Goal: Task Accomplishment & Management: Manage account settings

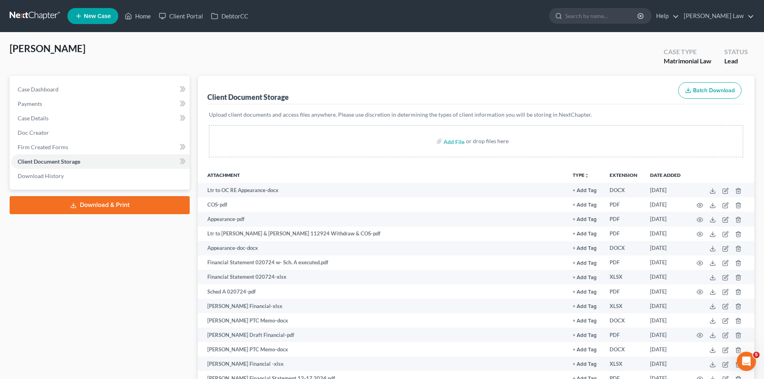
click at [39, 18] on link at bounding box center [35, 16] width 51 height 14
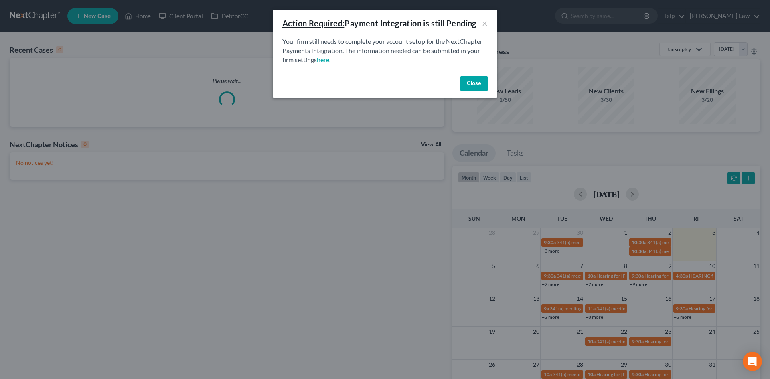
click at [477, 87] on button "Close" at bounding box center [473, 84] width 27 height 16
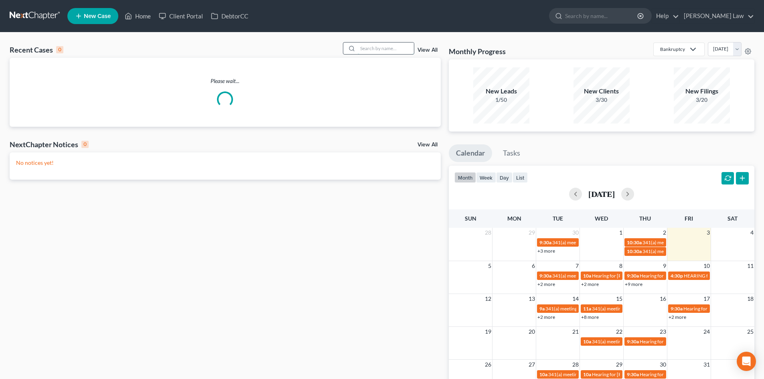
click at [378, 46] on input "search" at bounding box center [386, 48] width 56 height 12
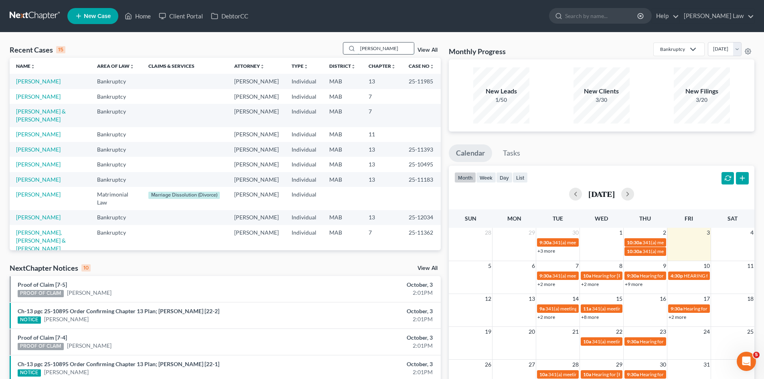
type input "cruz"
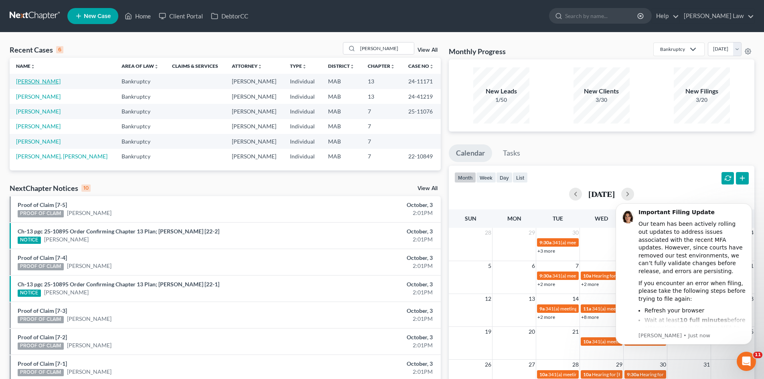
click at [36, 84] on link "[PERSON_NAME]" at bounding box center [38, 81] width 45 height 7
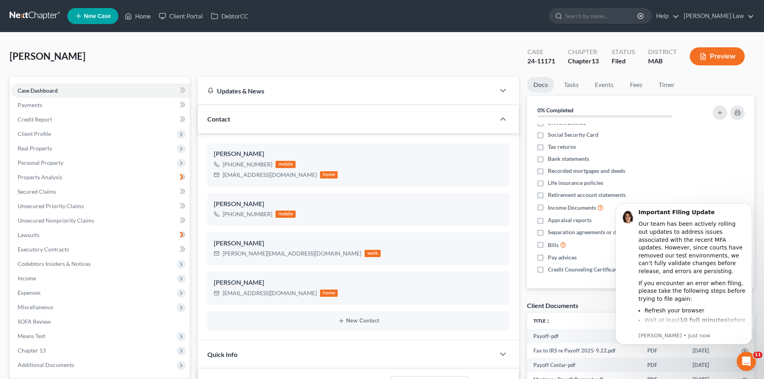
scroll to position [200, 0]
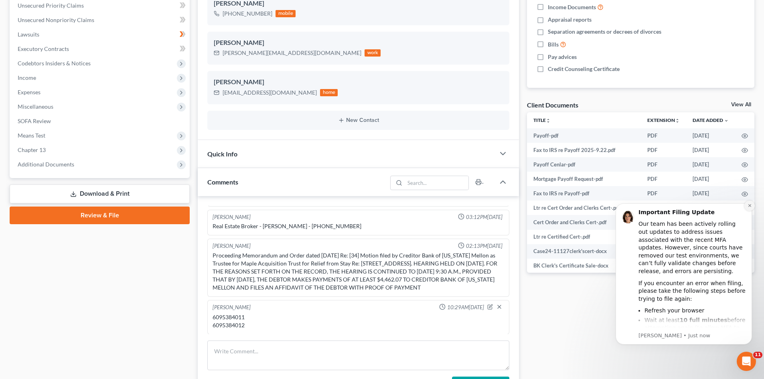
click at [747, 204] on icon "Dismiss notification" at bounding box center [749, 205] width 4 height 4
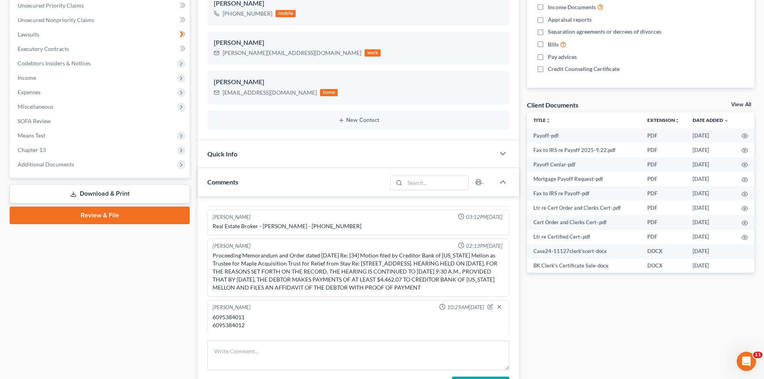
click at [743, 103] on link "View All" at bounding box center [741, 105] width 20 height 6
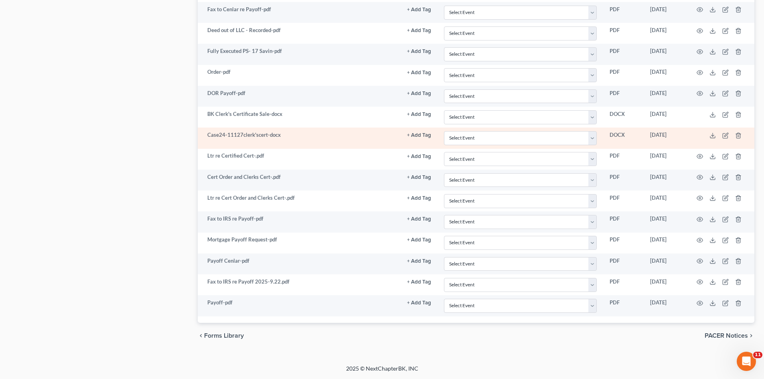
scroll to position [1569, 0]
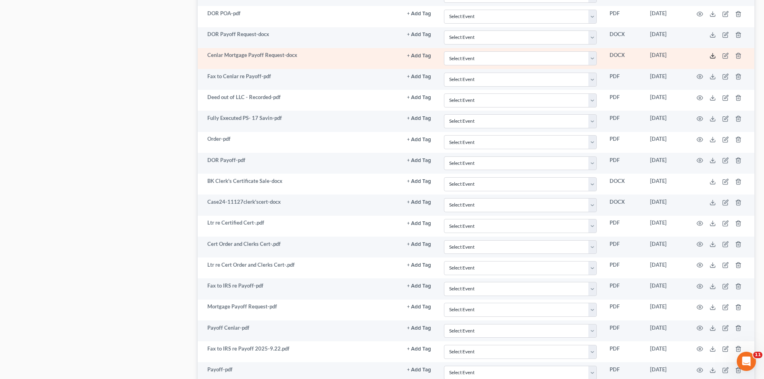
click at [711, 53] on icon at bounding box center [712, 56] width 6 height 6
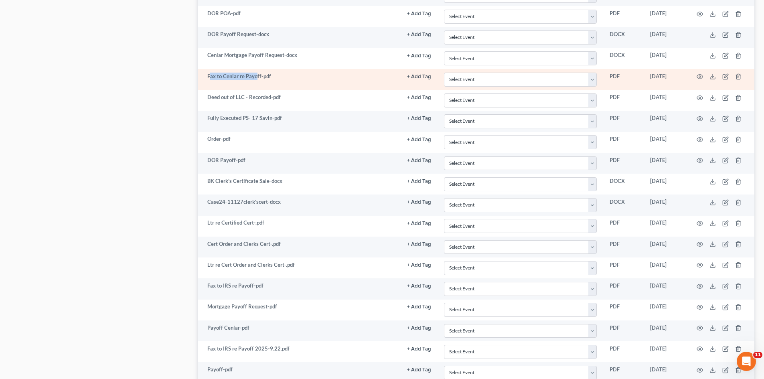
drag, startPoint x: 209, startPoint y: 75, endPoint x: 257, endPoint y: 77, distance: 47.7
click at [257, 77] on td "Fax to Cenlar re Payoff-pdf" at bounding box center [299, 79] width 203 height 21
drag, startPoint x: 235, startPoint y: 75, endPoint x: 259, endPoint y: 79, distance: 24.4
click at [259, 79] on td "Fax to Cenlar re Payoff-pdf" at bounding box center [299, 79] width 203 height 21
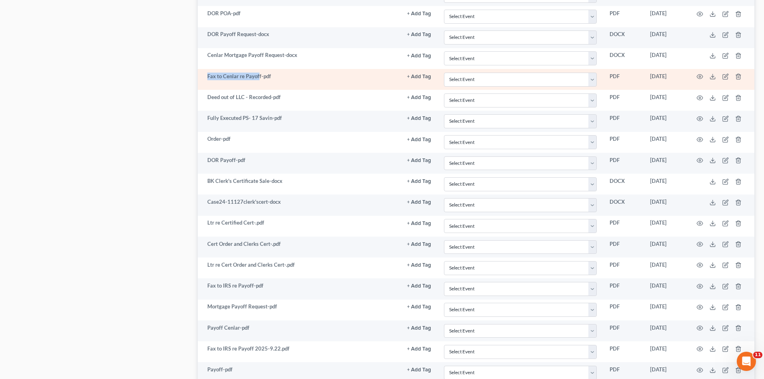
copy td "Fax to Cenlar re Payof"
drag, startPoint x: 220, startPoint y: 81, endPoint x: 220, endPoint y: 76, distance: 5.2
copy td "Fax to Cenlar re Payof"
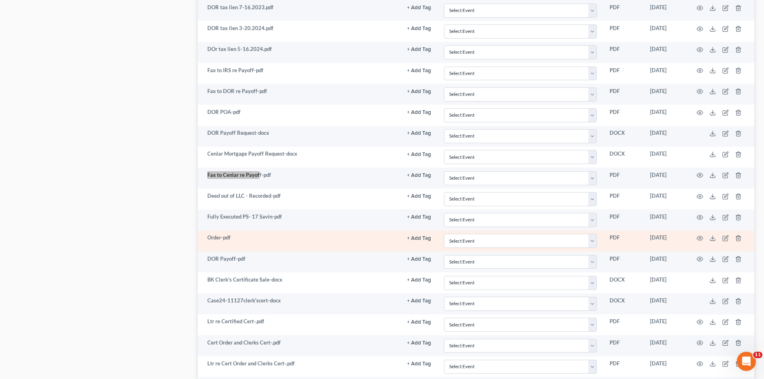
scroll to position [1636, 0]
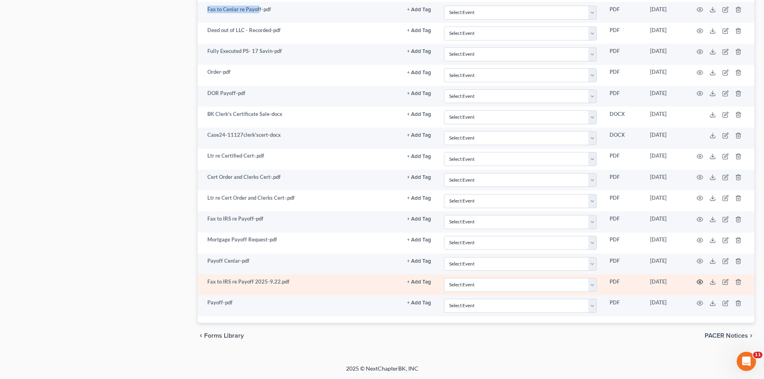
click at [701, 283] on icon "button" at bounding box center [699, 282] width 6 height 6
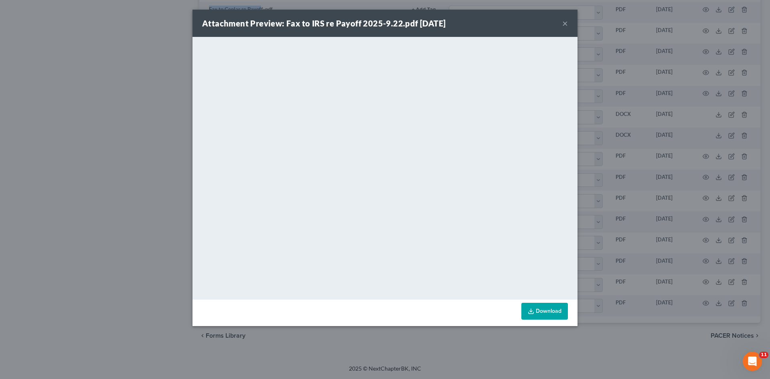
click at [681, 123] on div "Attachment Preview: Fax to IRS re Payoff 2025-9.22.pdf 09/22/2025 × <object ng-…" at bounding box center [385, 189] width 770 height 379
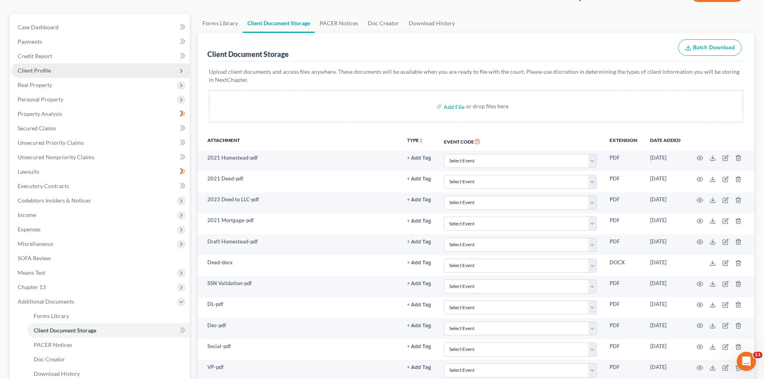
scroll to position [0, 0]
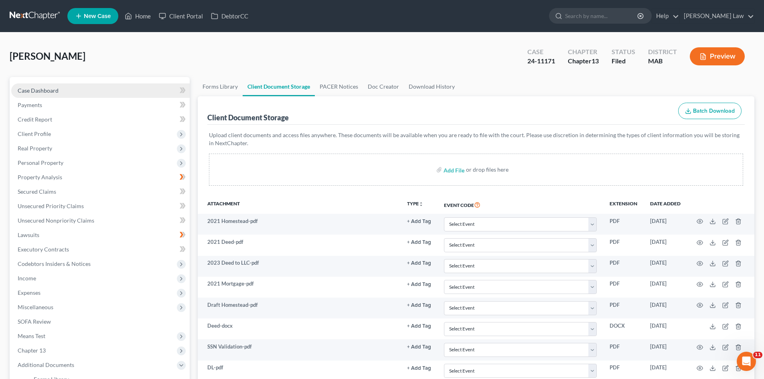
click at [65, 89] on link "Case Dashboard" at bounding box center [100, 90] width 178 height 14
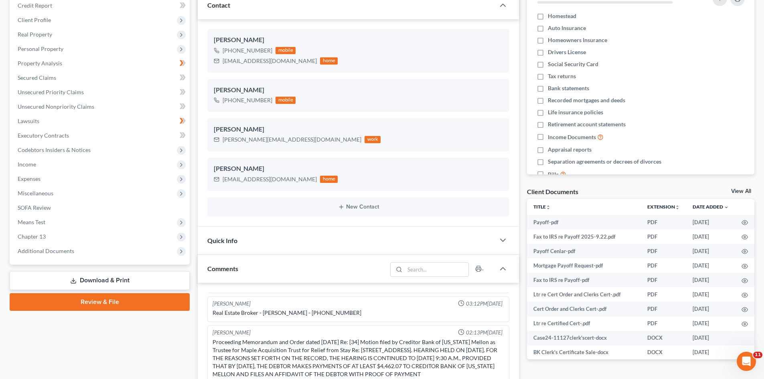
scroll to position [134, 0]
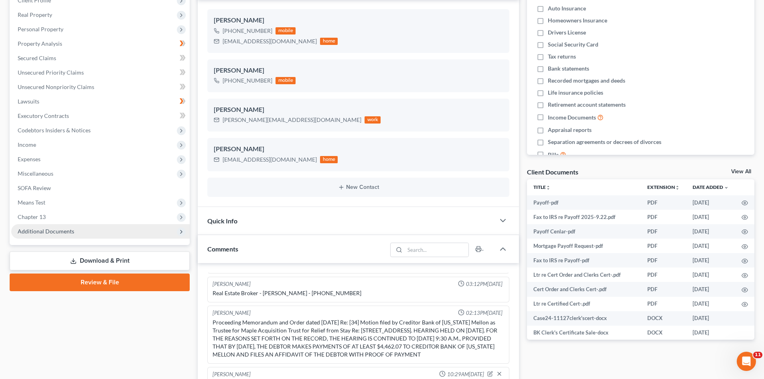
click at [58, 233] on span "Additional Documents" at bounding box center [46, 231] width 57 height 7
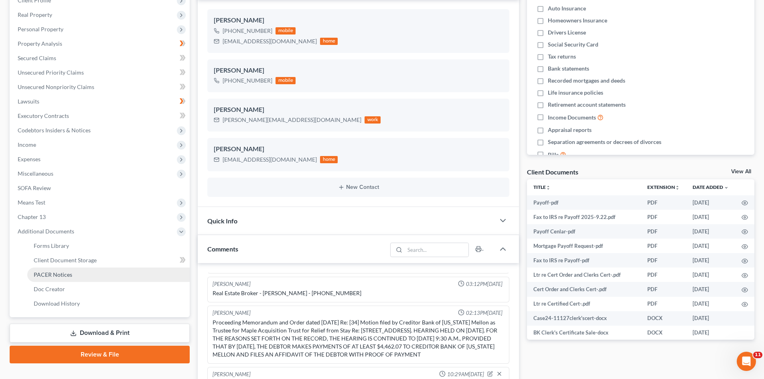
click at [63, 274] on span "PACER Notices" at bounding box center [53, 274] width 38 height 7
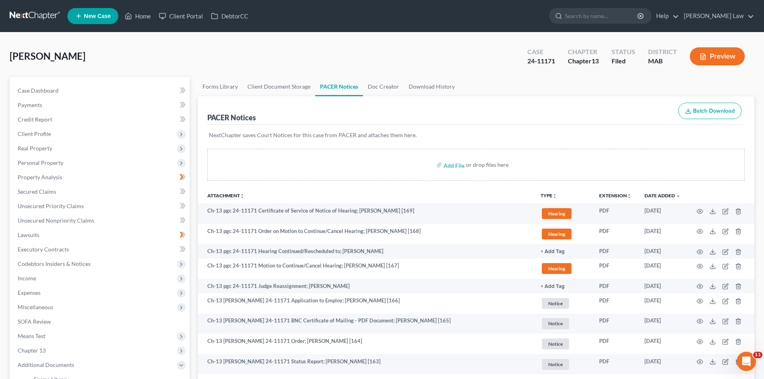
click at [36, 11] on link at bounding box center [35, 16] width 51 height 14
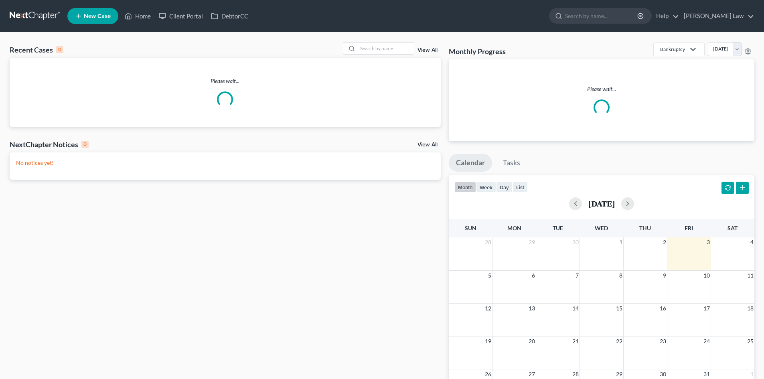
click at [427, 51] on link "View All" at bounding box center [427, 50] width 20 height 6
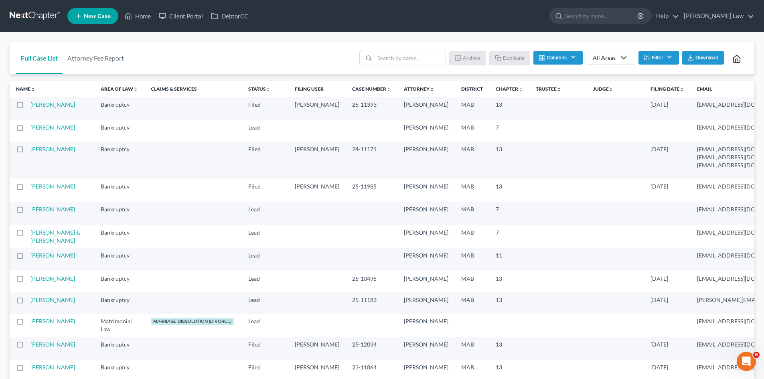
click at [42, 19] on link at bounding box center [35, 16] width 51 height 14
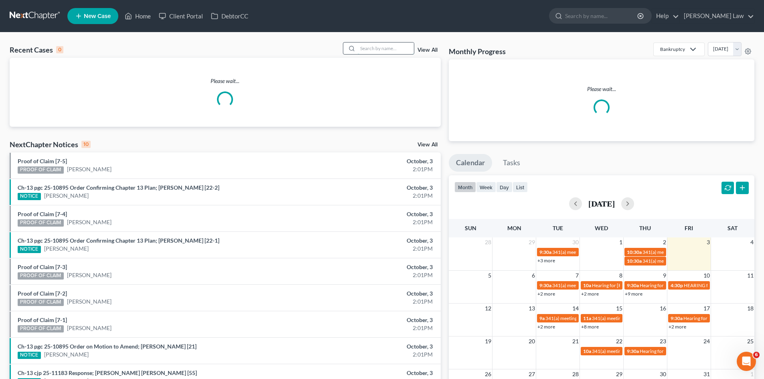
click at [373, 47] on input "search" at bounding box center [386, 48] width 56 height 12
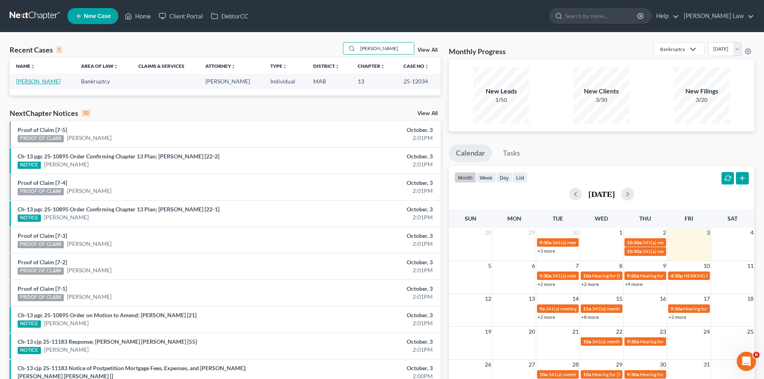
type input "paglia"
click at [33, 82] on link "[PERSON_NAME]" at bounding box center [38, 81] width 45 height 7
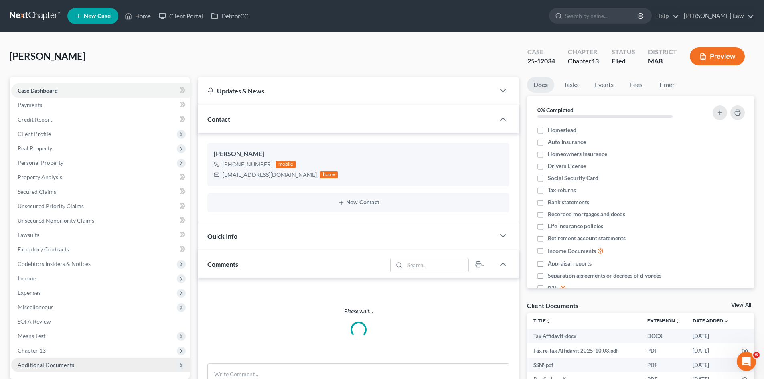
click at [79, 358] on span "Additional Documents" at bounding box center [100, 365] width 178 height 14
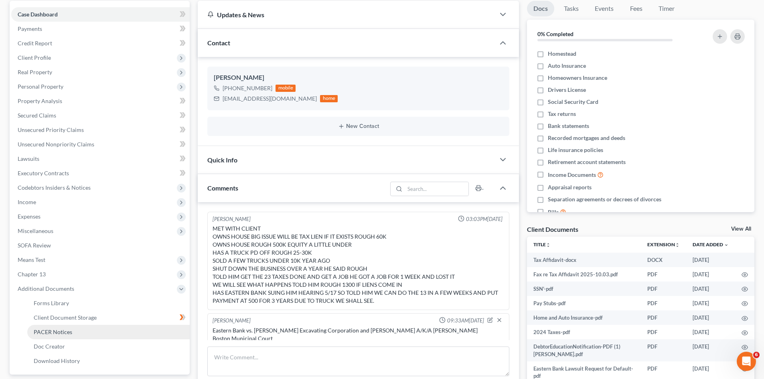
scroll to position [168, 0]
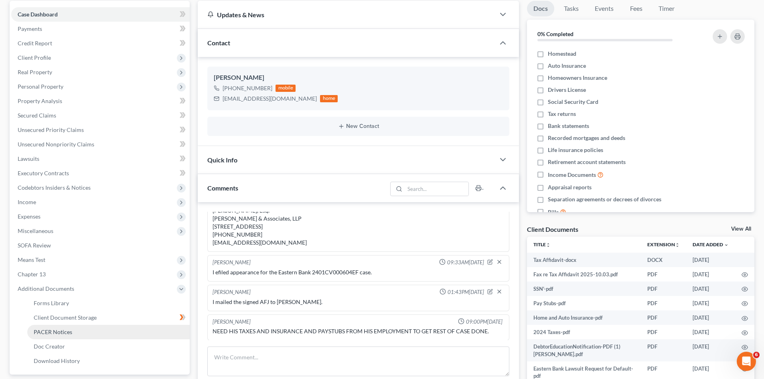
click at [65, 338] on link "PACER Notices" at bounding box center [108, 332] width 162 height 14
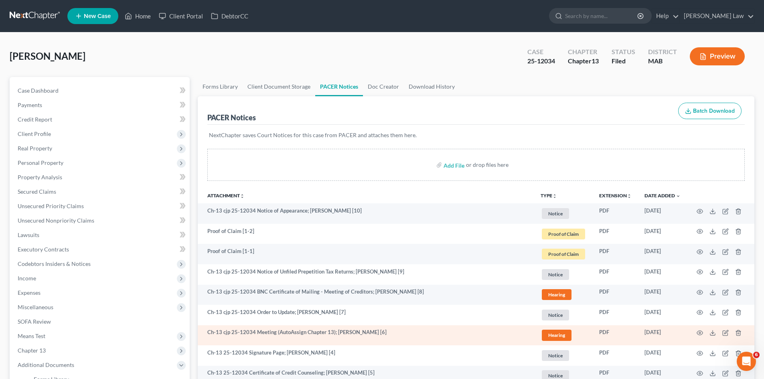
scroll to position [134, 0]
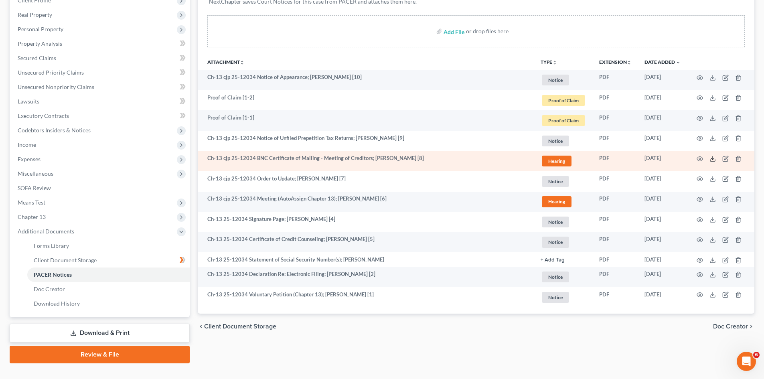
click at [712, 157] on line at bounding box center [712, 157] width 0 height 3
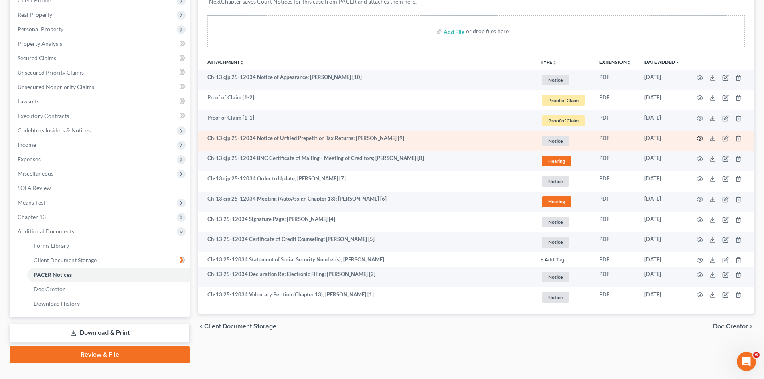
click at [698, 138] on icon "button" at bounding box center [699, 138] width 6 height 6
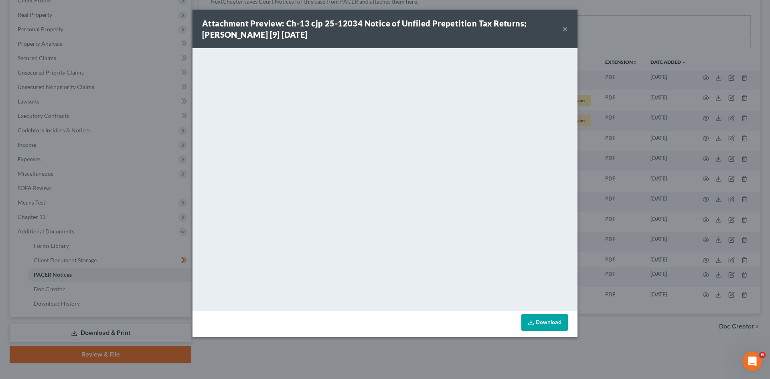
click at [631, 165] on div "Attachment Preview: Ch-13 cjp 25-12034 Notice of Unfiled Prepetition Tax Return…" at bounding box center [385, 189] width 770 height 379
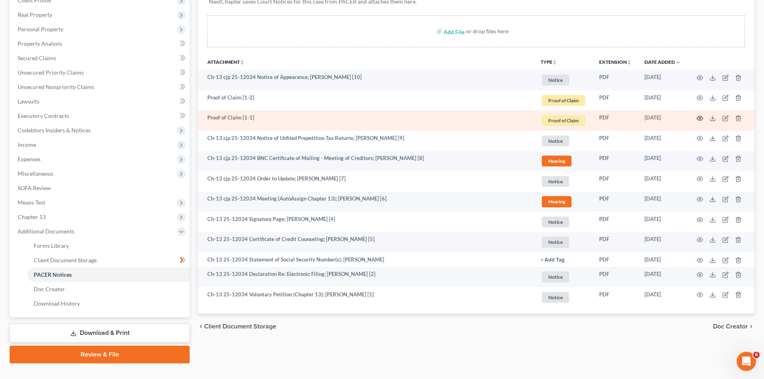
click at [702, 116] on icon "button" at bounding box center [699, 118] width 6 height 6
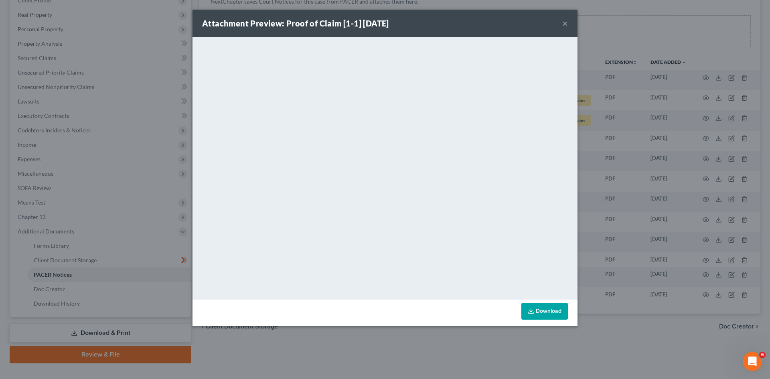
click at [691, 120] on div "Attachment Preview: Proof of Claim [1-1] 10/02/2025 × <object ng-attr-data='htt…" at bounding box center [385, 189] width 770 height 379
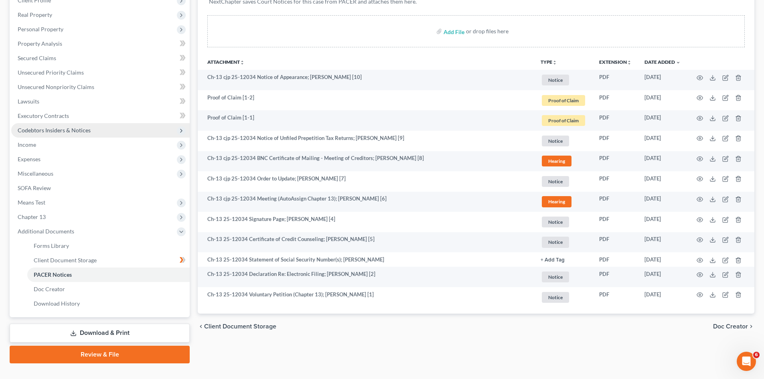
scroll to position [0, 0]
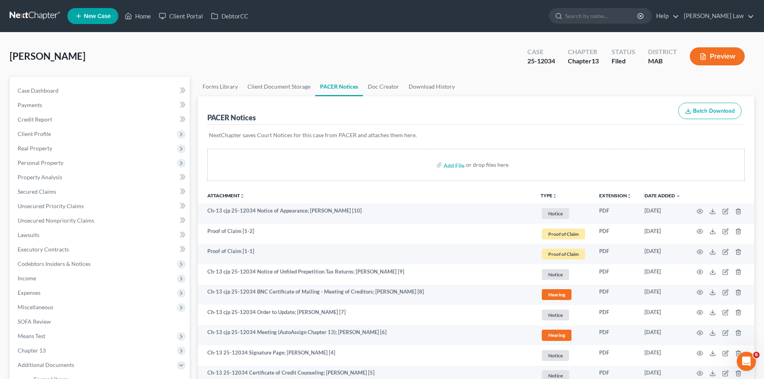
click at [23, 14] on link at bounding box center [35, 16] width 51 height 14
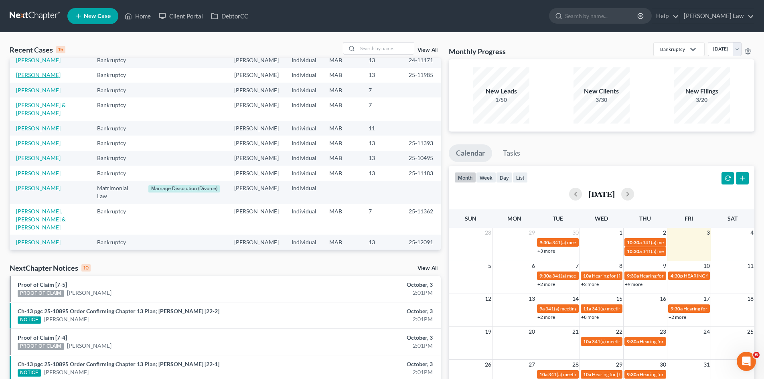
scroll to position [134, 0]
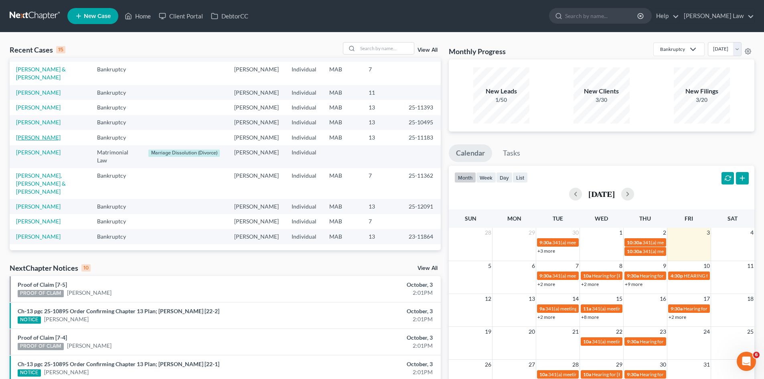
click at [36, 141] on link "[PERSON_NAME]" at bounding box center [38, 137] width 45 height 7
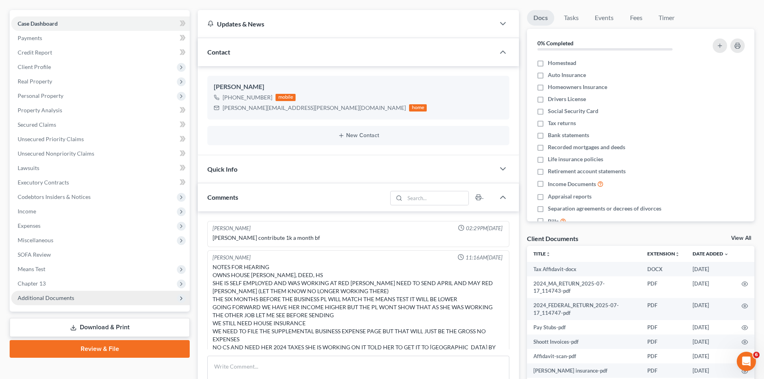
scroll to position [226, 0]
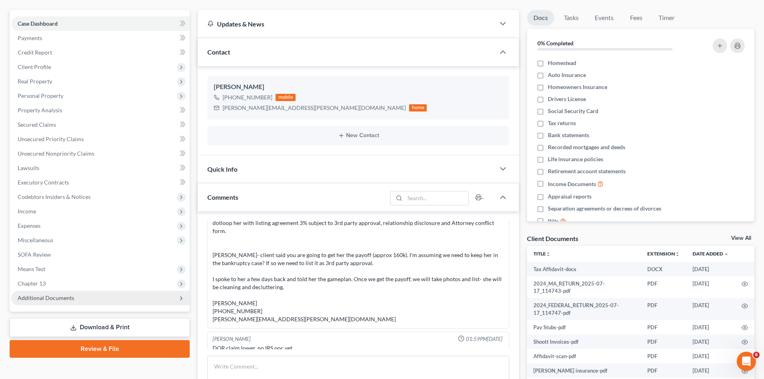
click at [49, 300] on span "Additional Documents" at bounding box center [46, 297] width 57 height 7
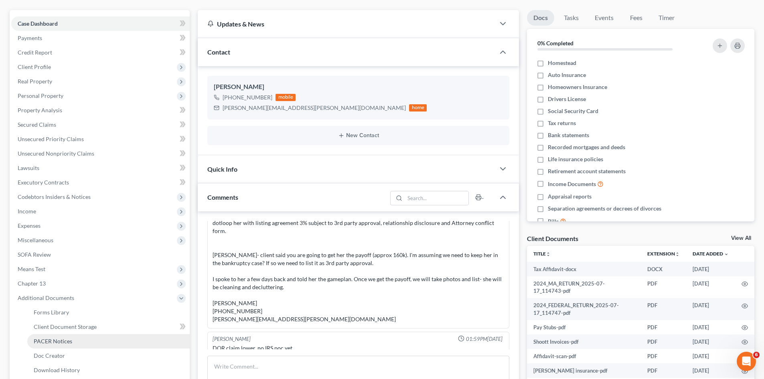
click at [61, 338] on span "PACER Notices" at bounding box center [53, 341] width 38 height 7
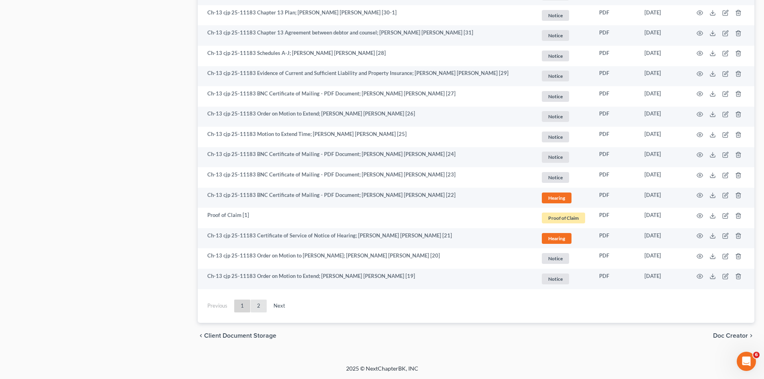
click at [256, 309] on link "2" at bounding box center [259, 305] width 16 height 13
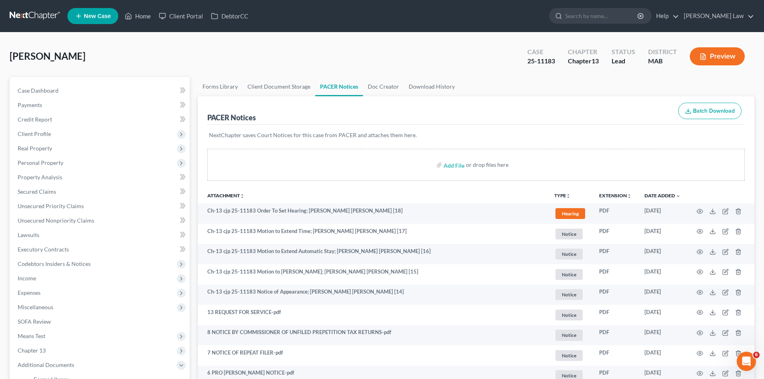
click at [21, 14] on link at bounding box center [35, 16] width 51 height 14
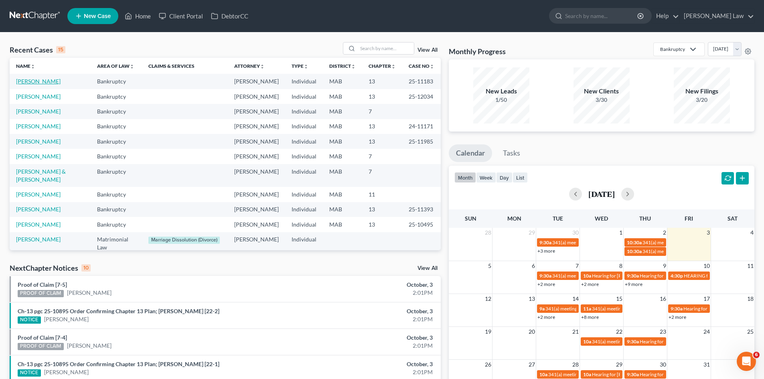
click at [26, 83] on link "[PERSON_NAME]" at bounding box center [38, 81] width 45 height 7
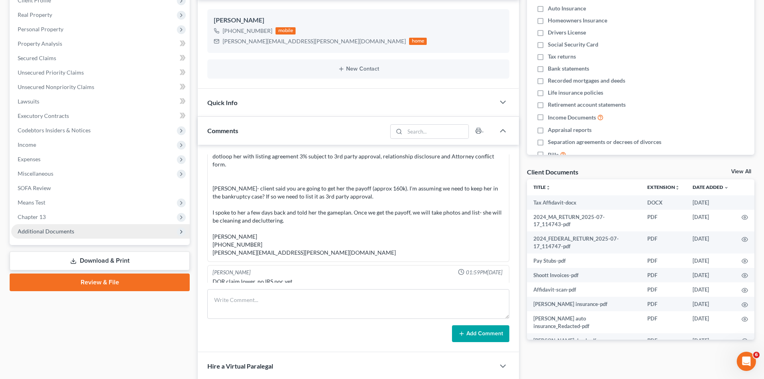
click at [75, 233] on span "Additional Documents" at bounding box center [100, 231] width 178 height 14
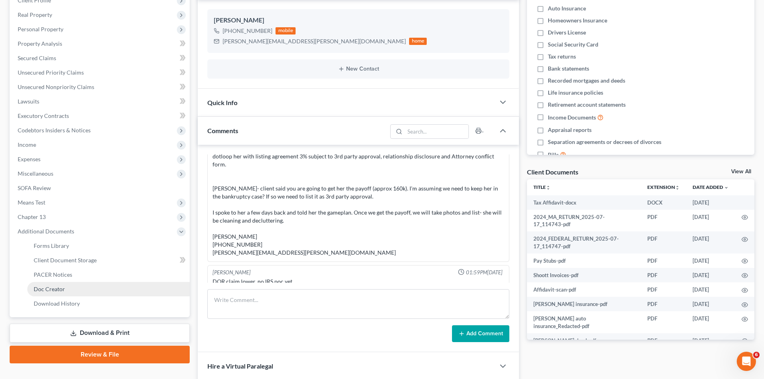
click at [59, 282] on link "Doc Creator" at bounding box center [108, 289] width 162 height 14
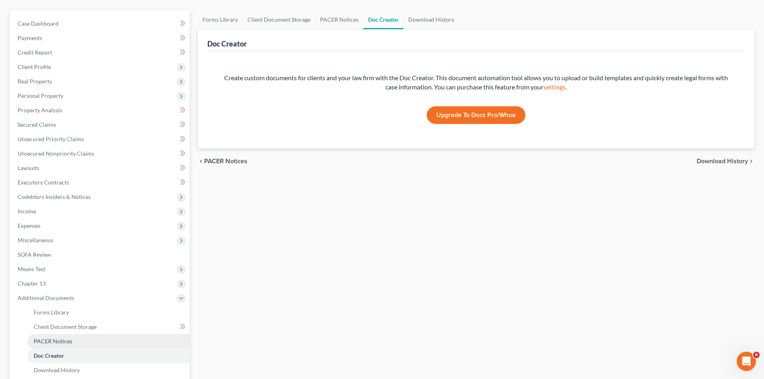
click at [53, 338] on span "PACER Notices" at bounding box center [53, 341] width 38 height 7
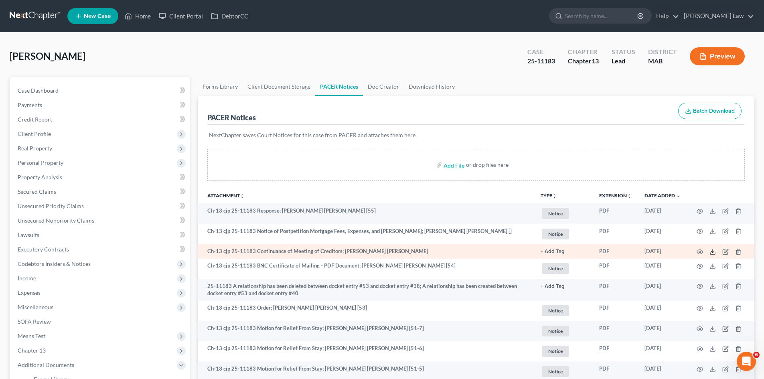
click at [713, 253] on icon at bounding box center [712, 252] width 6 height 6
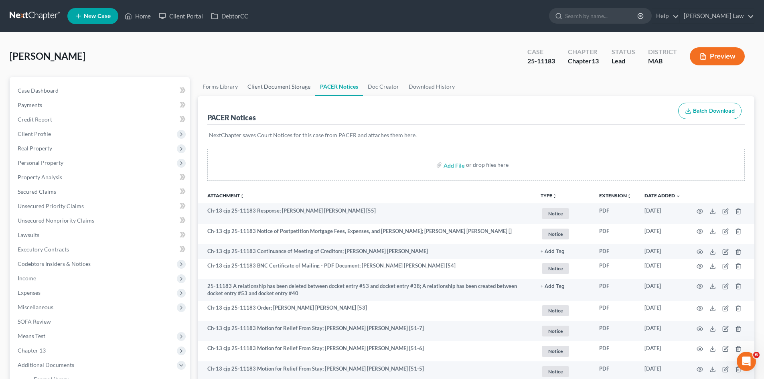
click at [271, 91] on link "Client Document Storage" at bounding box center [279, 86] width 73 height 19
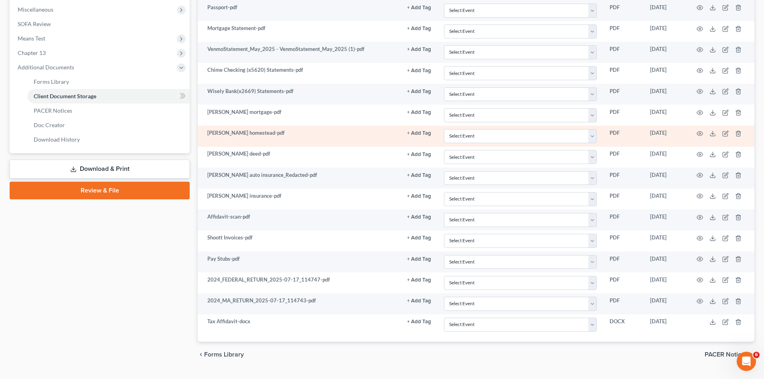
scroll to position [316, 0]
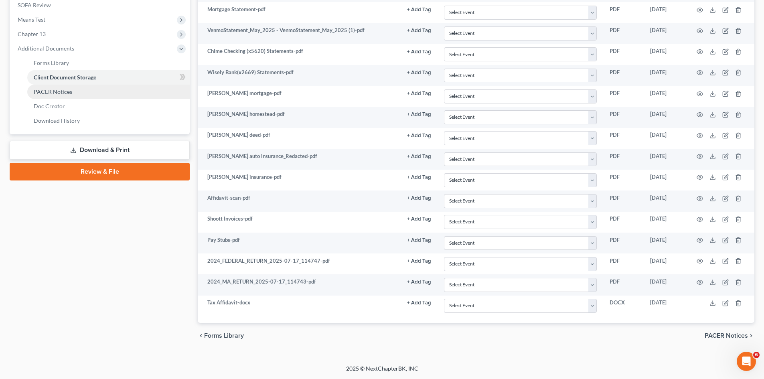
click at [53, 92] on span "PACER Notices" at bounding box center [53, 91] width 38 height 7
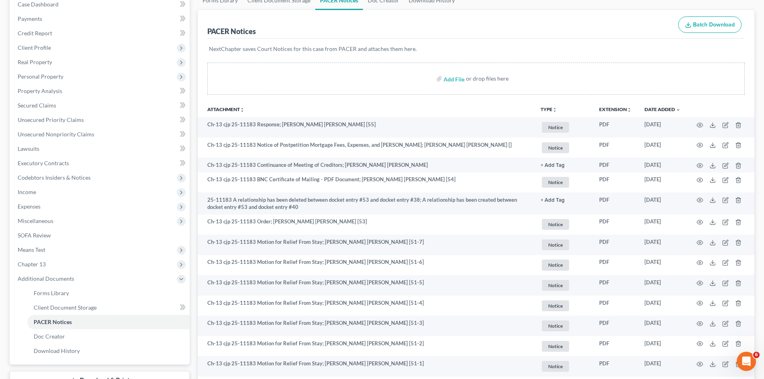
scroll to position [67, 0]
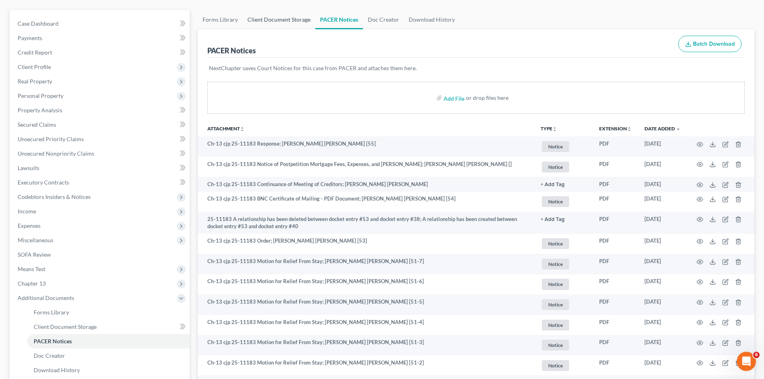
click at [272, 24] on link "Client Document Storage" at bounding box center [279, 19] width 73 height 19
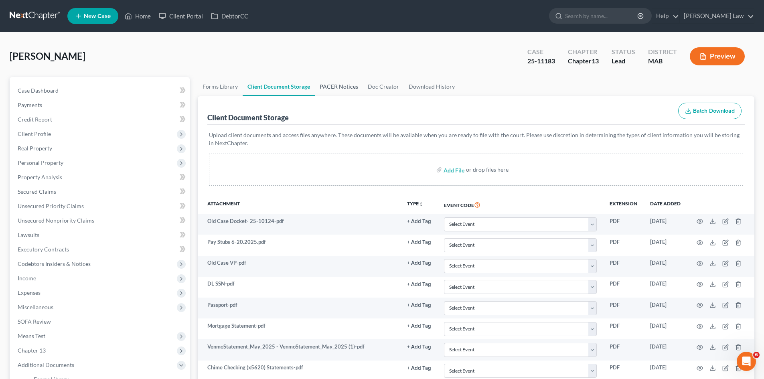
click at [338, 78] on link "PACER Notices" at bounding box center [339, 86] width 48 height 19
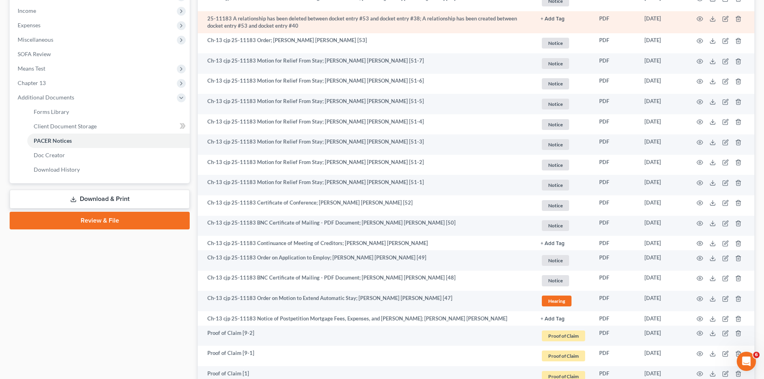
scroll to position [1088, 0]
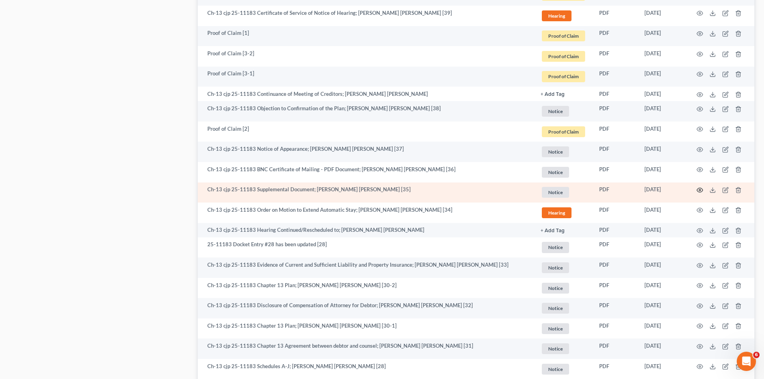
click at [698, 187] on icon "button" at bounding box center [699, 190] width 6 height 6
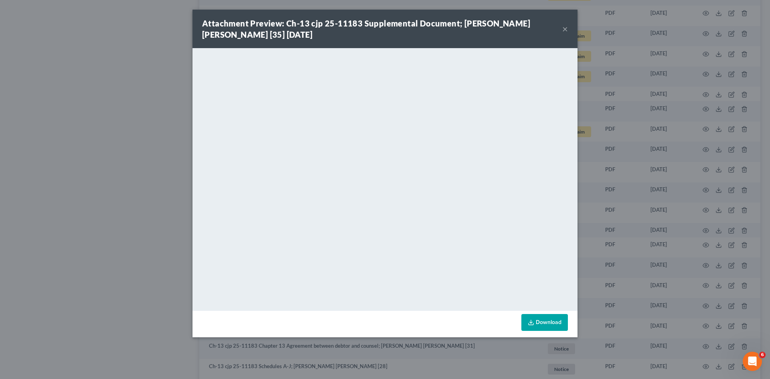
click at [651, 188] on div "Attachment Preview: Ch-13 cjp 25-11183 Supplemental Document; Rachel Lynne Bonc…" at bounding box center [385, 189] width 770 height 379
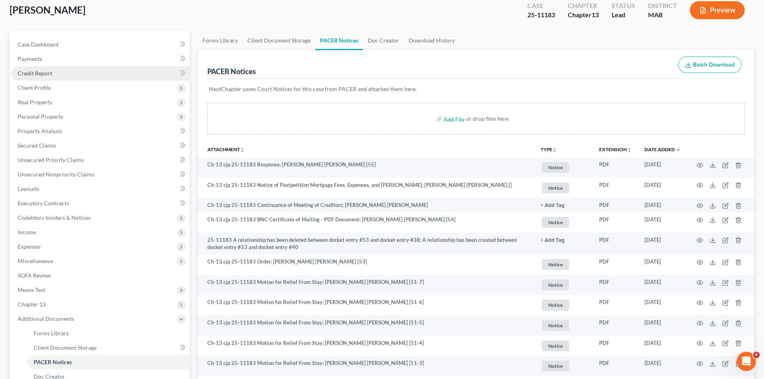
scroll to position [0, 0]
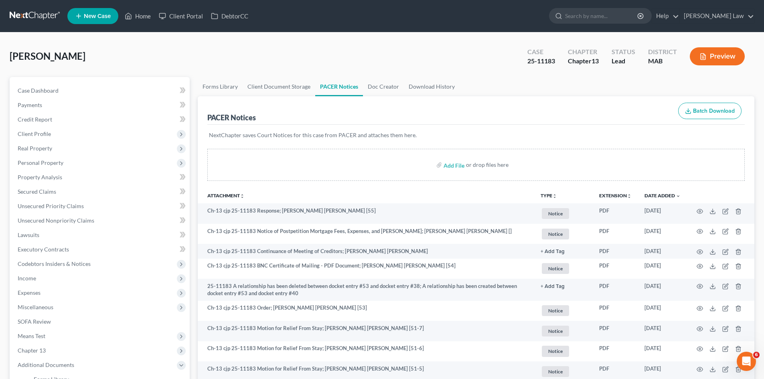
click at [535, 62] on div "25-11183" at bounding box center [541, 61] width 28 height 9
copy div "25-11183"
click at [39, 20] on link at bounding box center [35, 16] width 51 height 14
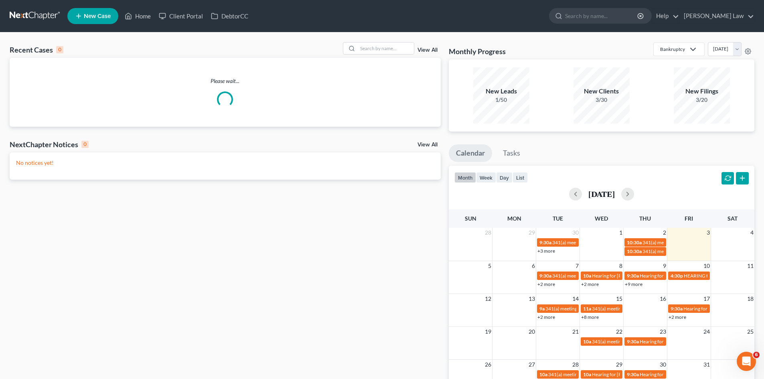
click at [430, 47] on link "View All" at bounding box center [427, 50] width 20 height 6
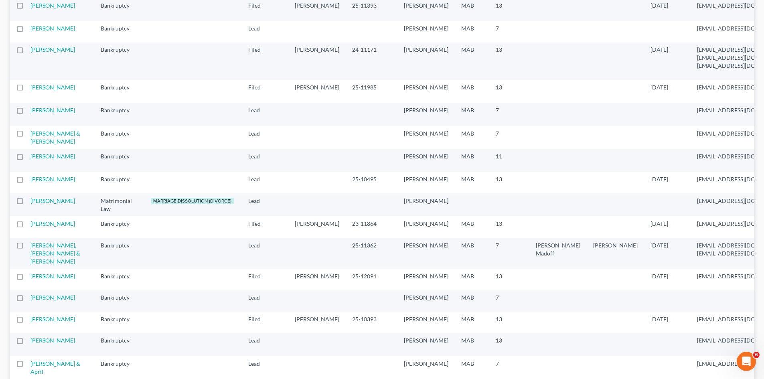
scroll to position [67, 0]
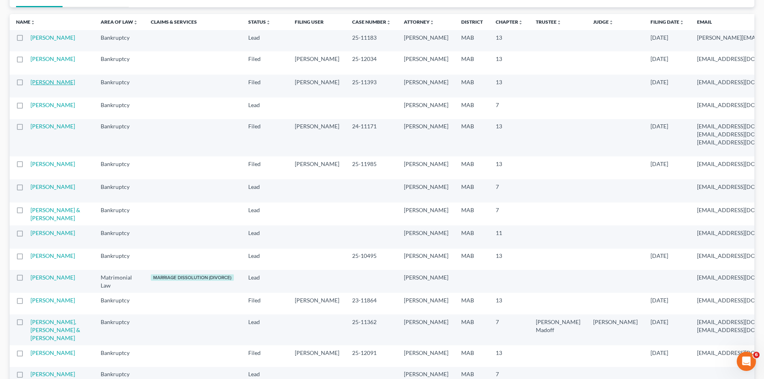
click at [39, 85] on link "[PERSON_NAME]" at bounding box center [52, 82] width 45 height 7
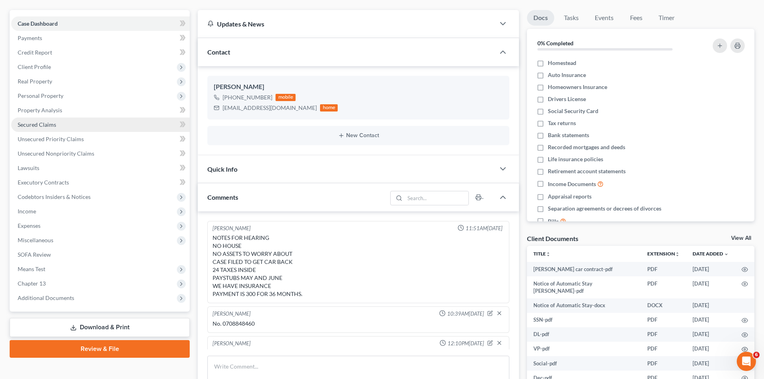
scroll to position [21, 0]
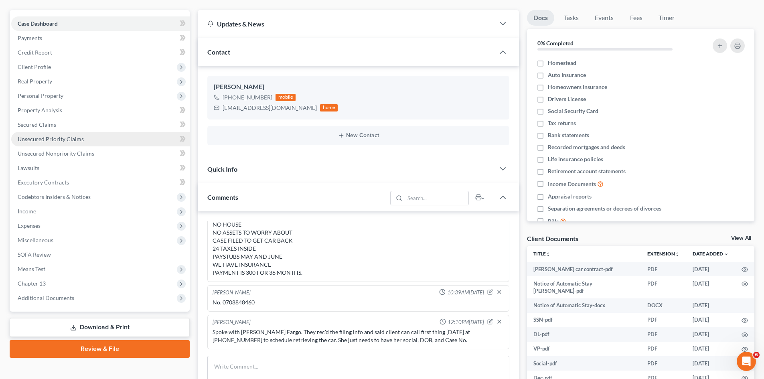
click at [38, 136] on span "Unsecured Priority Claims" at bounding box center [51, 139] width 66 height 7
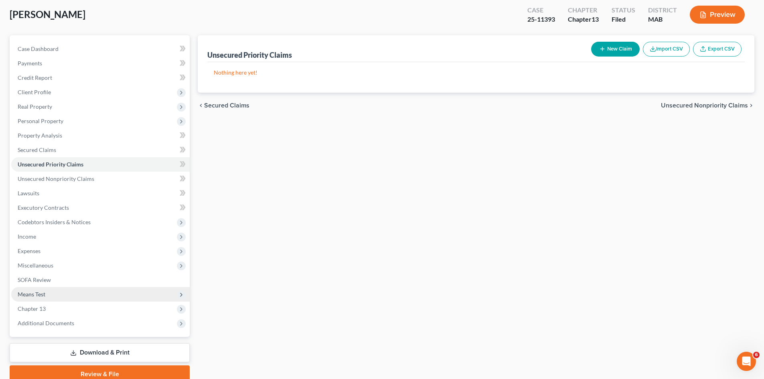
scroll to position [76, 0]
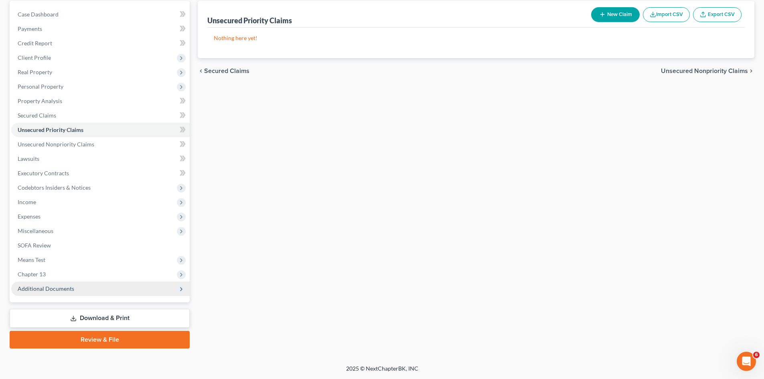
click at [54, 293] on span "Additional Documents" at bounding box center [100, 288] width 178 height 14
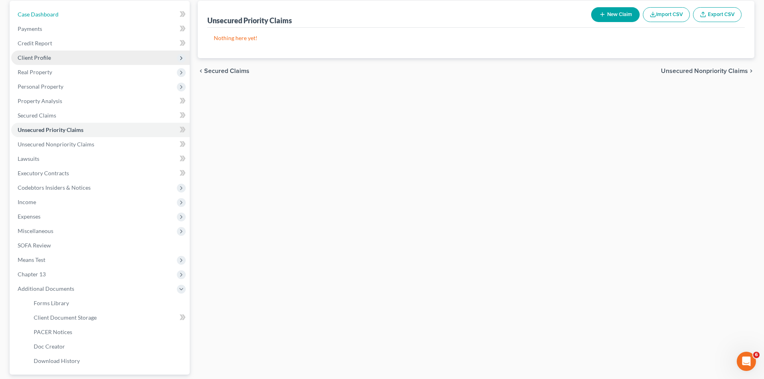
click at [46, 15] on span "Case Dashboard" at bounding box center [38, 14] width 41 height 7
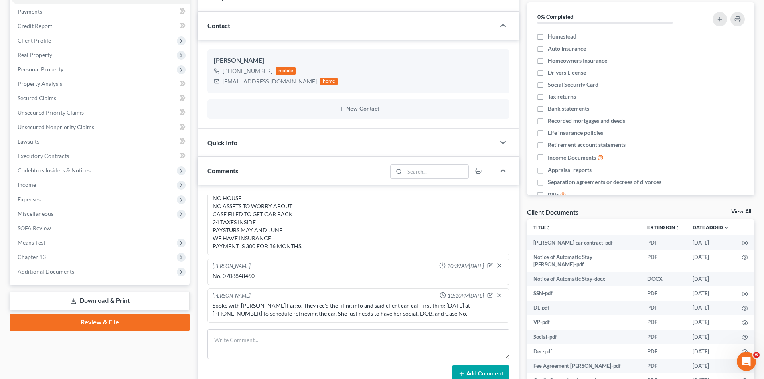
scroll to position [200, 0]
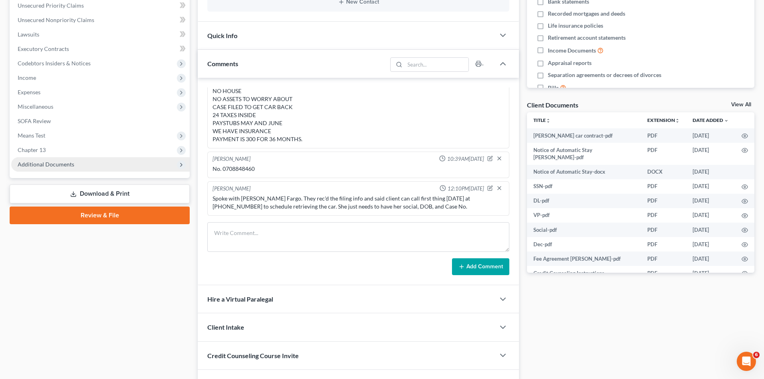
click at [39, 166] on span "Additional Documents" at bounding box center [46, 164] width 57 height 7
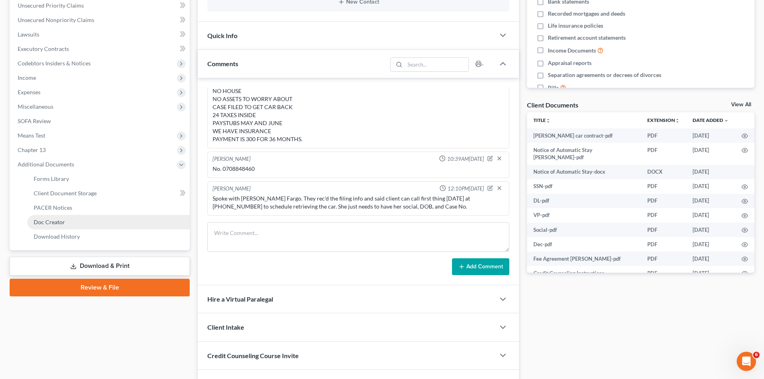
click at [54, 216] on link "Doc Creator" at bounding box center [108, 222] width 162 height 14
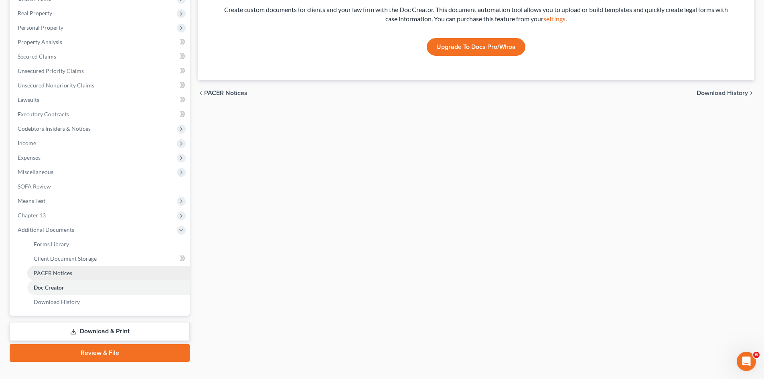
click at [65, 273] on span "PACER Notices" at bounding box center [53, 272] width 38 height 7
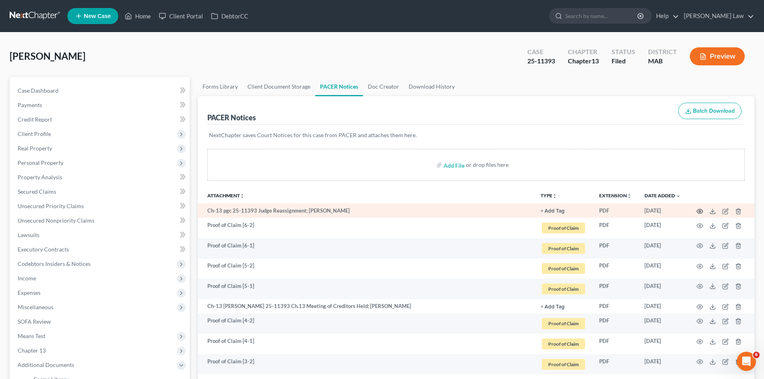
click at [698, 210] on icon "button" at bounding box center [699, 211] width 6 height 6
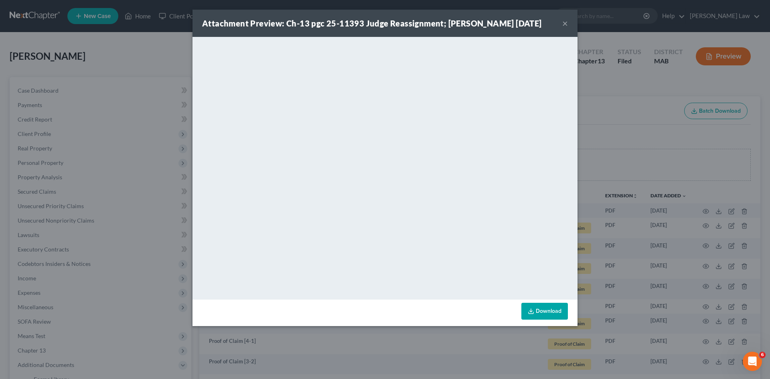
click at [614, 215] on div "Attachment Preview: Ch-13 pgc 25-11393 Judge Reassignment; [PERSON_NAME] [DATE]…" at bounding box center [385, 189] width 770 height 379
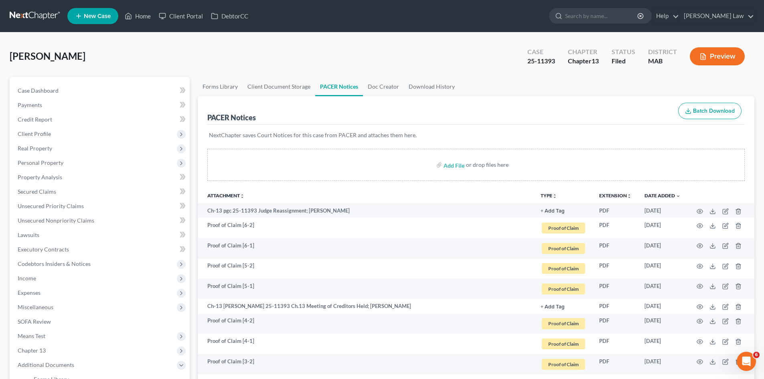
click at [39, 17] on link at bounding box center [35, 16] width 51 height 14
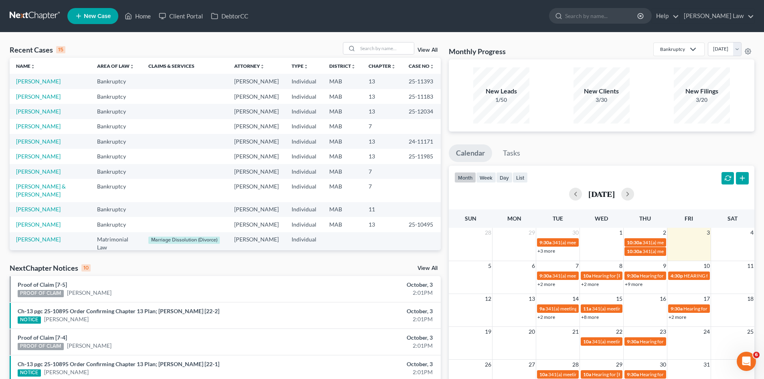
click at [360, 42] on div "Recent Cases 15 View All Name unfold_more expand_more expand_less Area of Law u…" at bounding box center [382, 301] width 764 height 538
click at [368, 45] on input "search" at bounding box center [386, 48] width 56 height 12
type input "cruz"
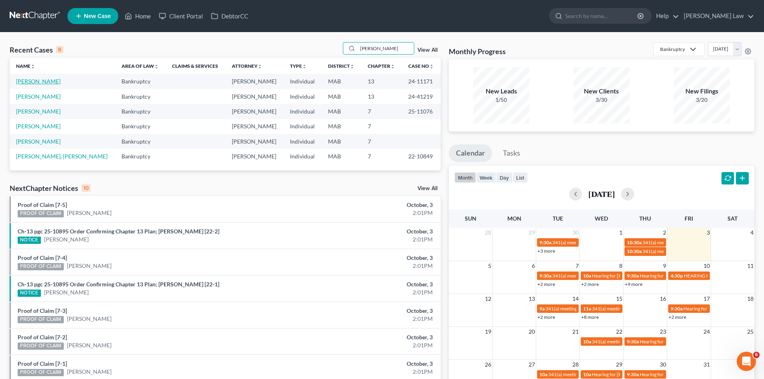
click at [33, 82] on link "[PERSON_NAME]" at bounding box center [38, 81] width 45 height 7
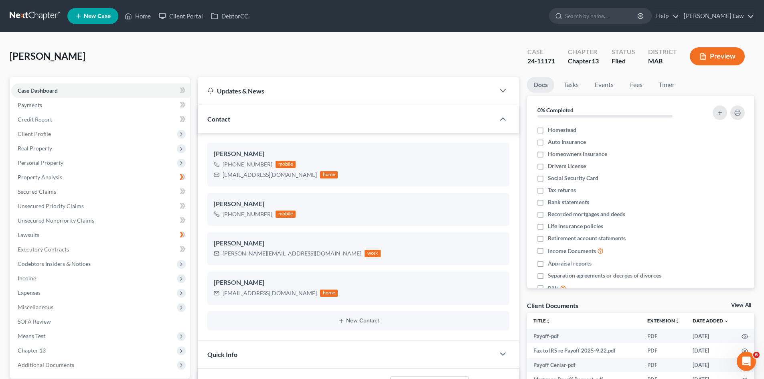
scroll to position [1538, 0]
click at [536, 64] on div "24-11171" at bounding box center [541, 61] width 28 height 9
copy div "24-11171"
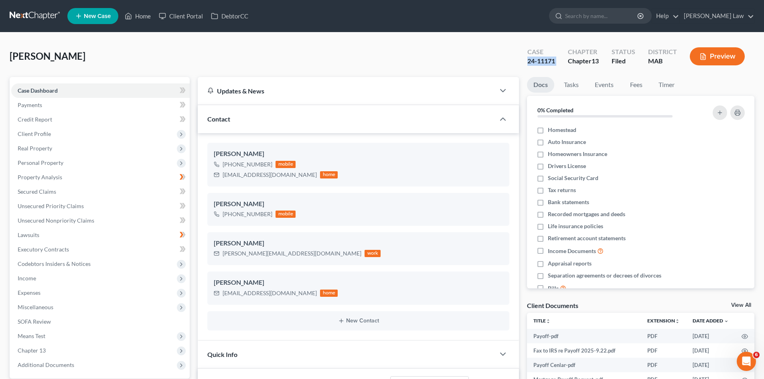
click at [534, 65] on div "24-11171" at bounding box center [541, 61] width 28 height 9
click at [533, 62] on div "24-11171" at bounding box center [541, 61] width 28 height 9
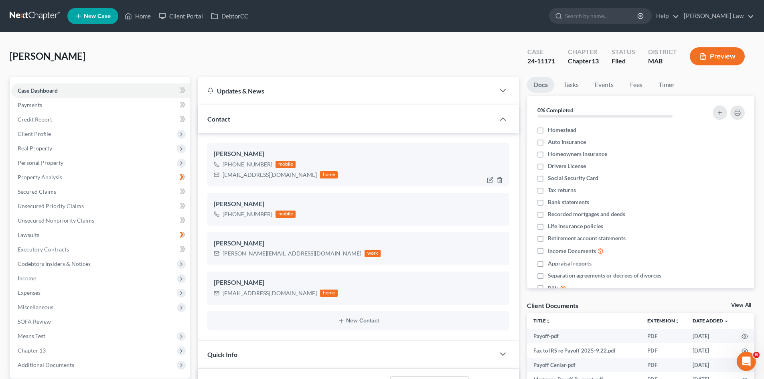
click at [255, 154] on div "[PERSON_NAME]" at bounding box center [358, 154] width 289 height 10
click at [242, 154] on div "Joshua Cruz" at bounding box center [358, 154] width 289 height 10
copy div "Joshua Cruz"
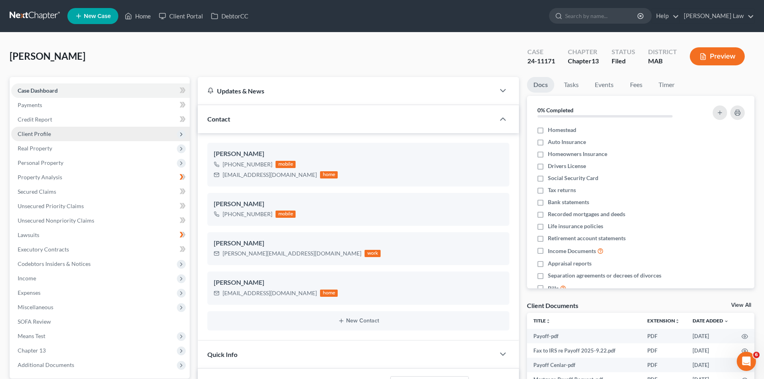
click at [76, 131] on span "Client Profile" at bounding box center [100, 134] width 178 height 14
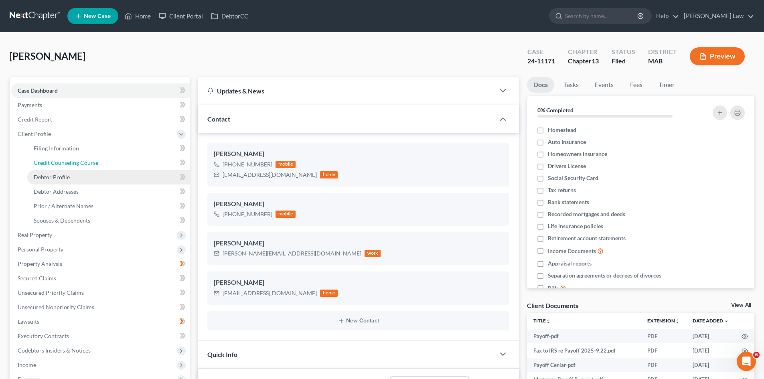
click at [71, 168] on link "Credit Counseling Course" at bounding box center [108, 163] width 162 height 14
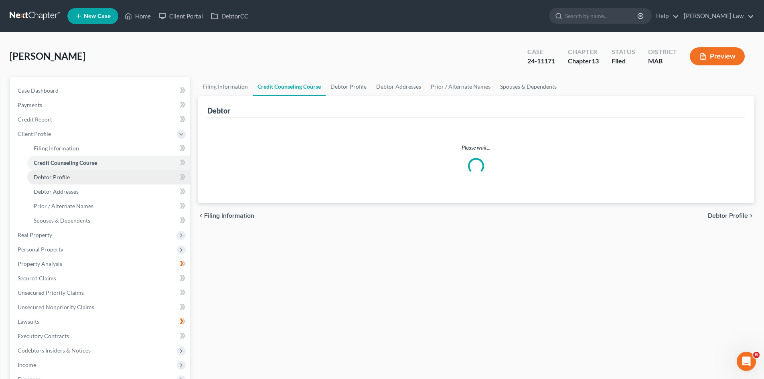
click at [73, 176] on link "Debtor Profile" at bounding box center [108, 177] width 162 height 14
select select "0"
select select "2"
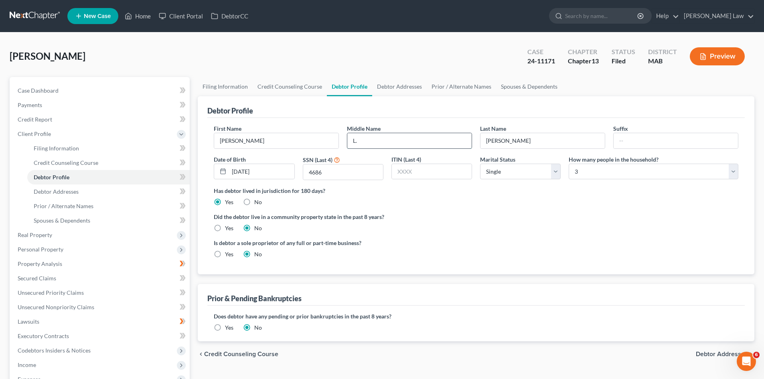
click at [388, 141] on input "L." at bounding box center [409, 140] width 124 height 15
click at [553, 59] on div "24-11171" at bounding box center [541, 61] width 28 height 9
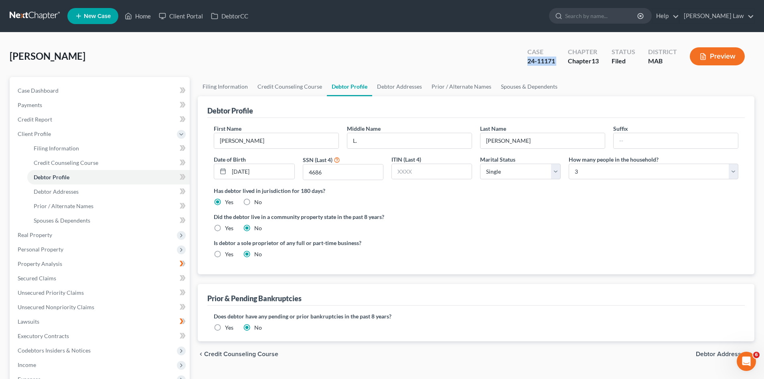
click at [553, 59] on div "24-11171" at bounding box center [541, 61] width 28 height 9
copy div "24-11171"
click at [62, 89] on link "Case Dashboard" at bounding box center [100, 90] width 178 height 14
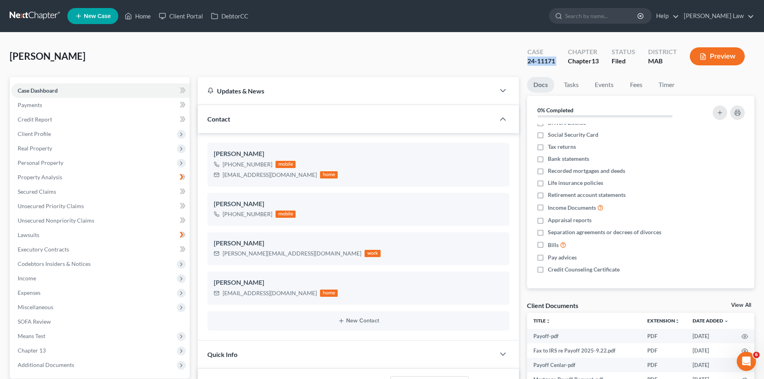
scroll to position [1538, 0]
click at [740, 306] on link "View All" at bounding box center [741, 305] width 20 height 6
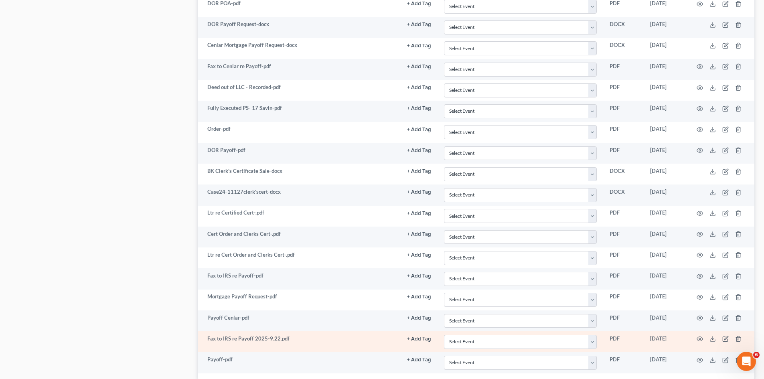
scroll to position [1636, 0]
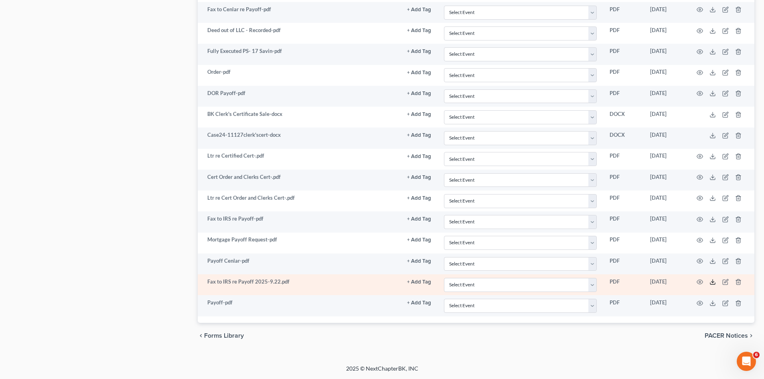
click at [712, 281] on icon at bounding box center [712, 282] width 6 height 6
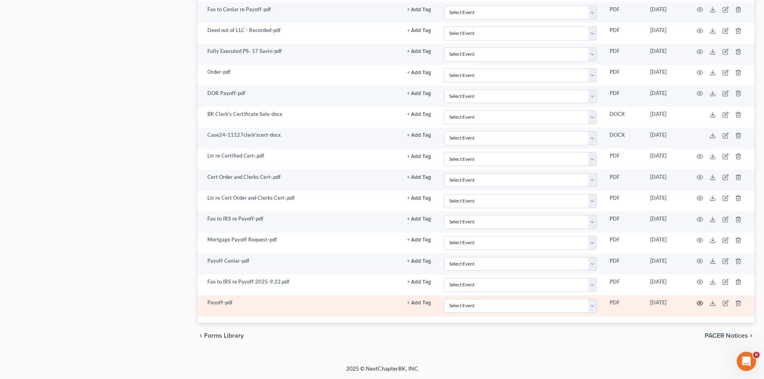
click at [702, 303] on icon "button" at bounding box center [699, 303] width 6 height 6
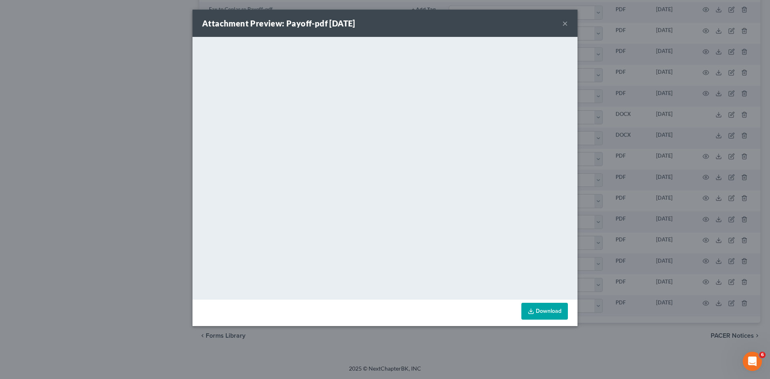
click at [642, 192] on div "Attachment Preview: Payoff-pdf 09/24/2025 × <object ng-attr-data='https://nextc…" at bounding box center [385, 189] width 770 height 379
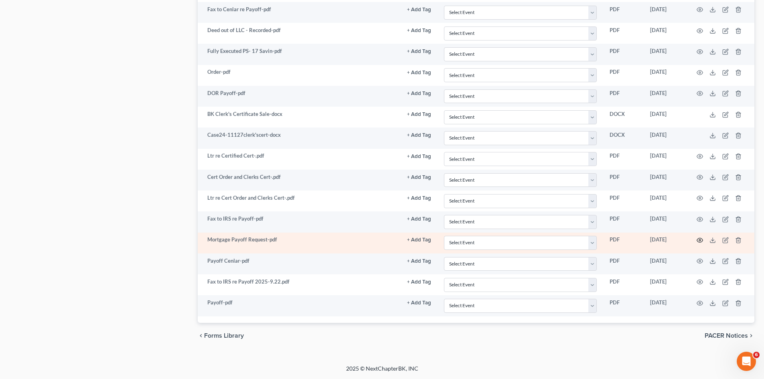
click at [699, 240] on circle "button" at bounding box center [700, 240] width 2 height 2
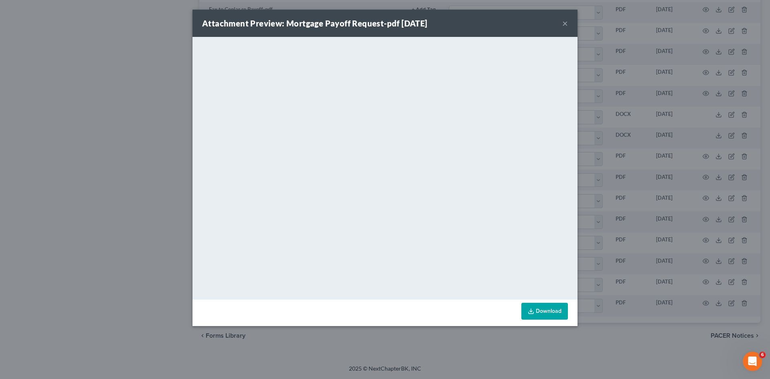
click at [606, 195] on div "Attachment Preview: Mortgage Payoff Request-pdf 09/10/2025 × <object ng-attr-da…" at bounding box center [385, 189] width 770 height 379
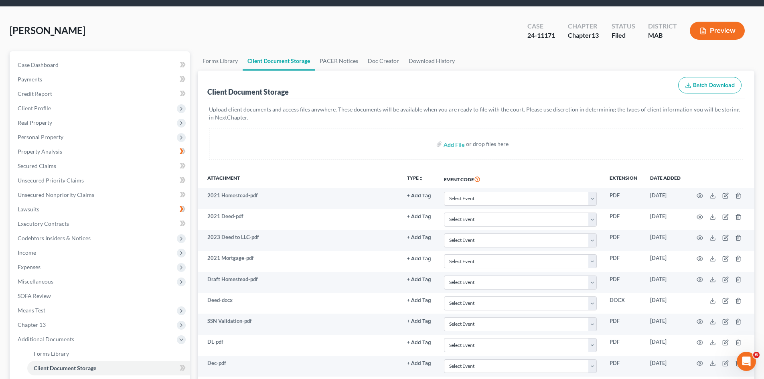
scroll to position [0, 0]
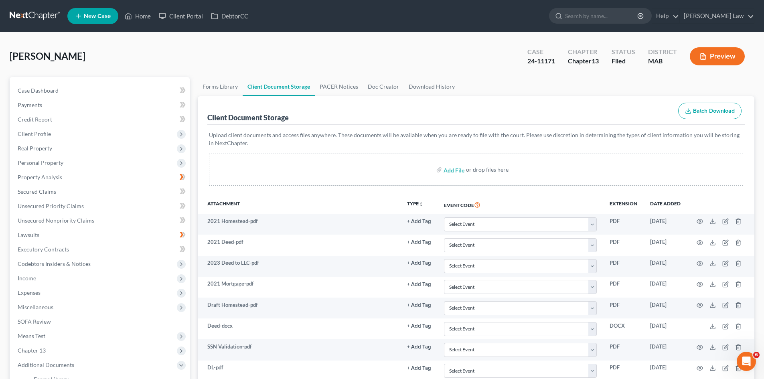
click at [36, 10] on link at bounding box center [35, 16] width 51 height 14
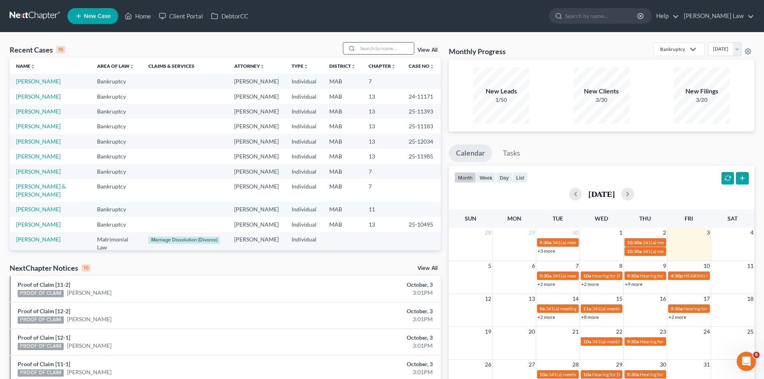
click at [381, 46] on input "search" at bounding box center [386, 48] width 56 height 12
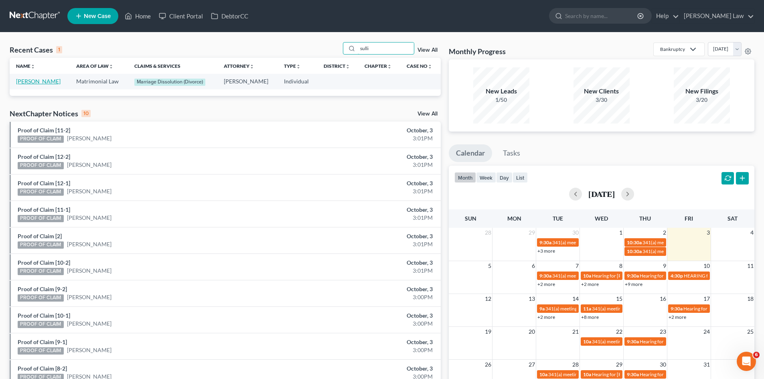
type input "sulli"
click at [44, 82] on link "[PERSON_NAME]" at bounding box center [38, 81] width 45 height 7
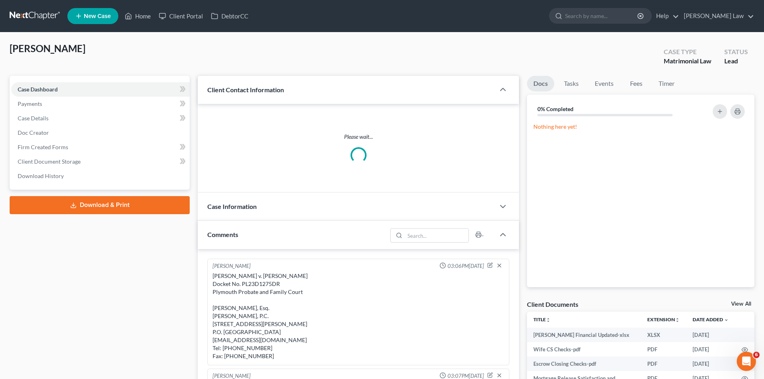
scroll to position [61, 0]
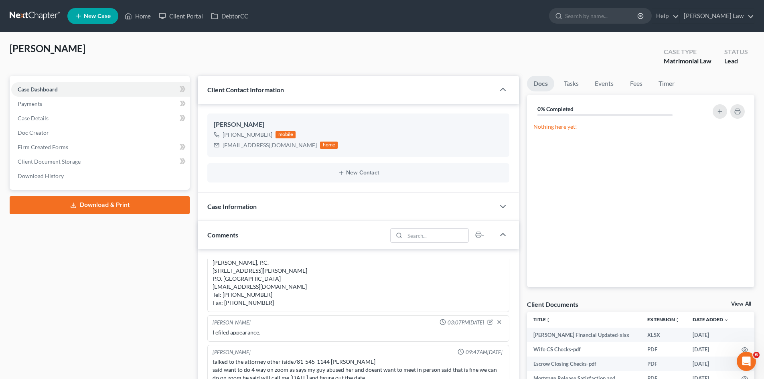
click at [738, 302] on link "View All" at bounding box center [741, 304] width 20 height 6
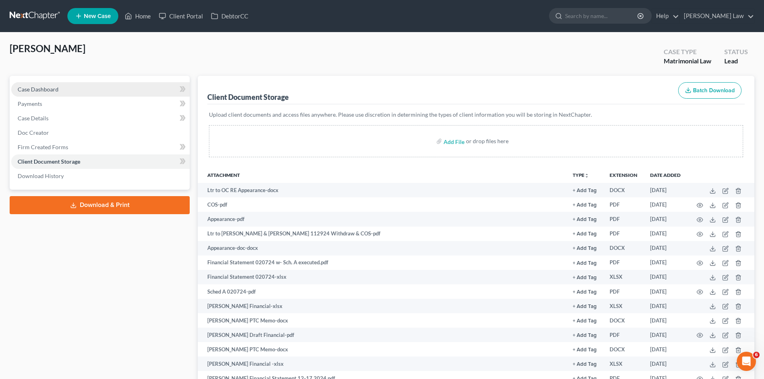
click at [78, 84] on link "Case Dashboard" at bounding box center [100, 89] width 178 height 14
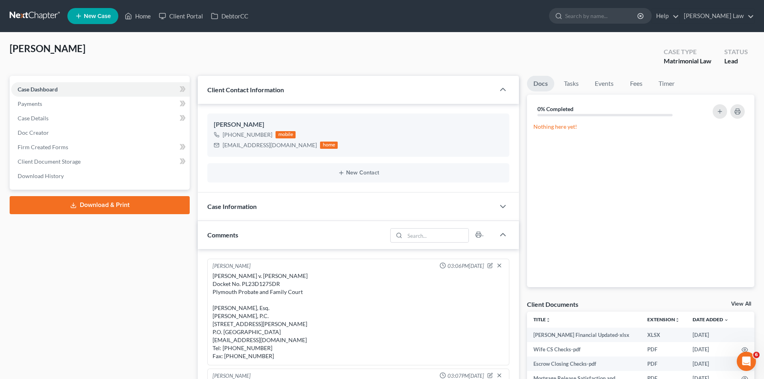
click at [39, 20] on link at bounding box center [35, 16] width 51 height 14
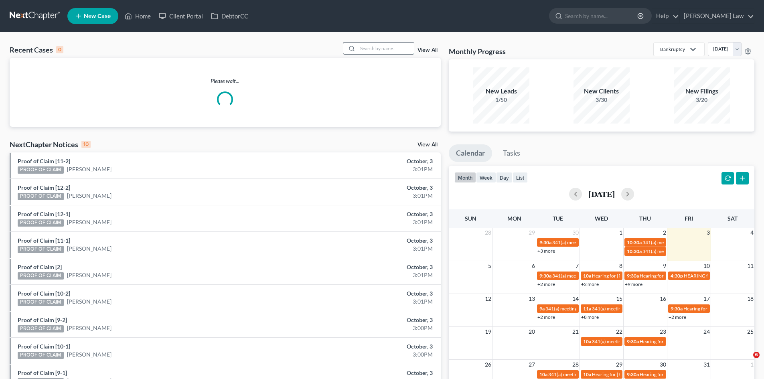
click at [389, 45] on input "search" at bounding box center [386, 48] width 56 height 12
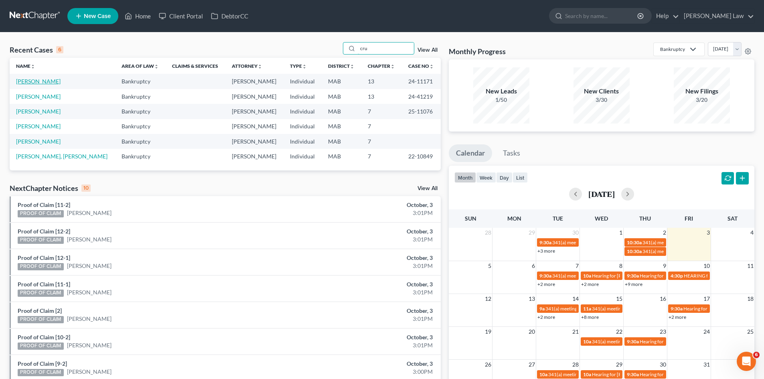
type input "cru"
click at [32, 80] on link "[PERSON_NAME]" at bounding box center [38, 81] width 45 height 7
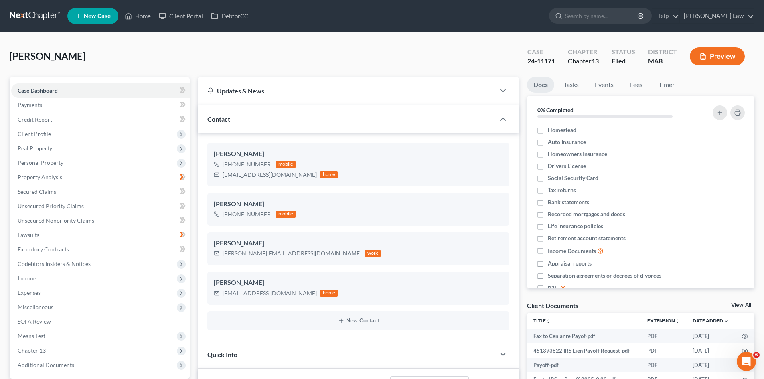
click at [742, 308] on link "View All" at bounding box center [741, 305] width 20 height 6
click at [742, 305] on link "View All" at bounding box center [741, 305] width 20 height 6
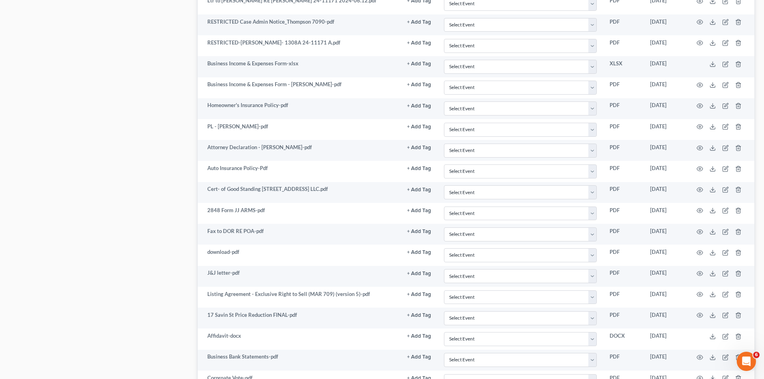
scroll to position [1677, 0]
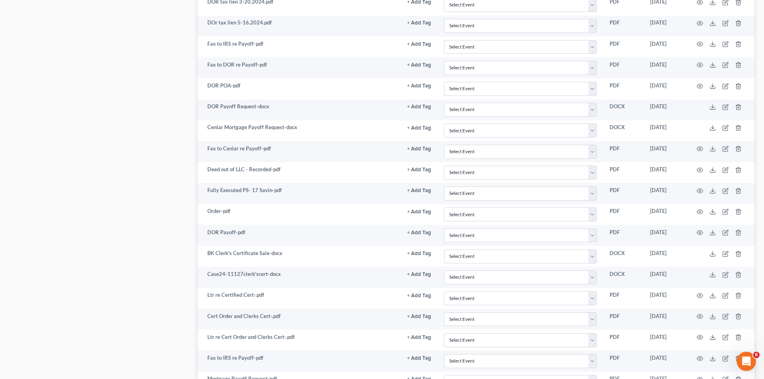
scroll to position [1431, 0]
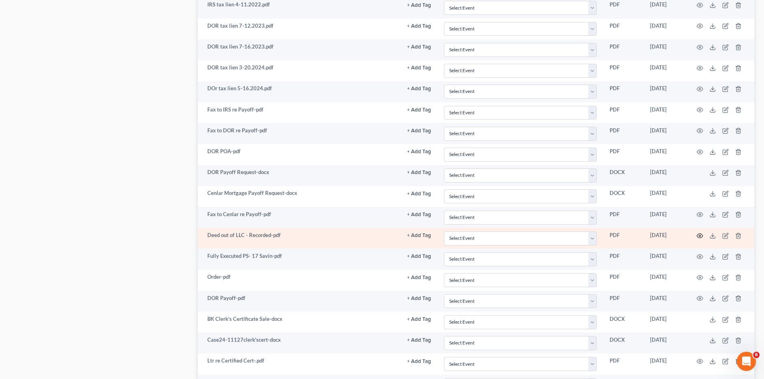
click at [700, 238] on icon "button" at bounding box center [700, 235] width 6 height 4
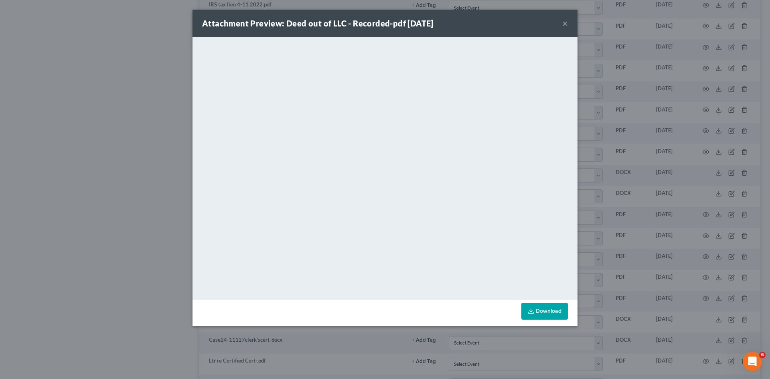
click at [671, 170] on div "Attachment Preview: Deed out of LLC - Recorded-pdf 08/07/2025 × <object ng-attr…" at bounding box center [385, 189] width 770 height 379
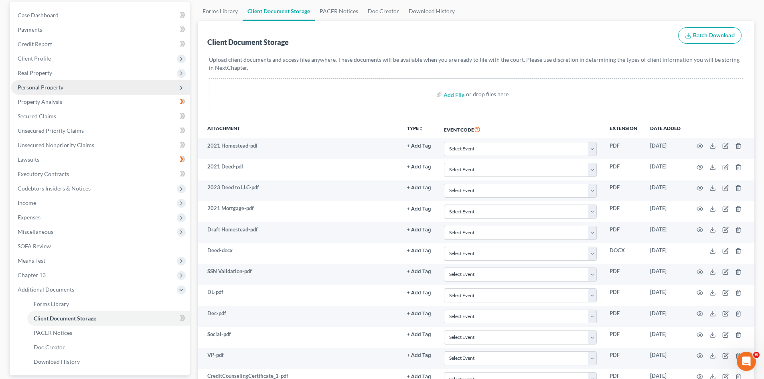
scroll to position [0, 0]
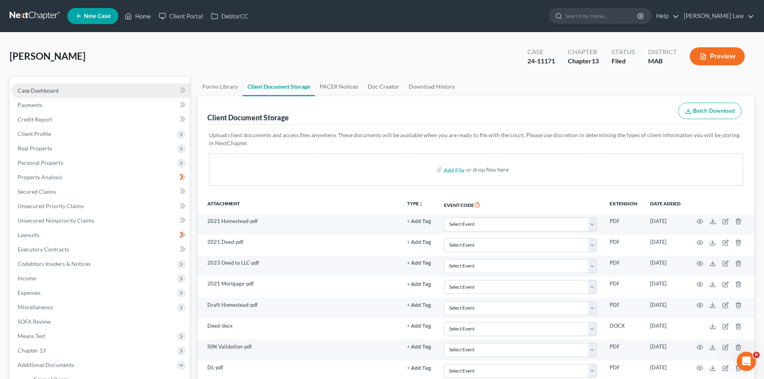
click at [68, 87] on link "Case Dashboard" at bounding box center [100, 90] width 178 height 14
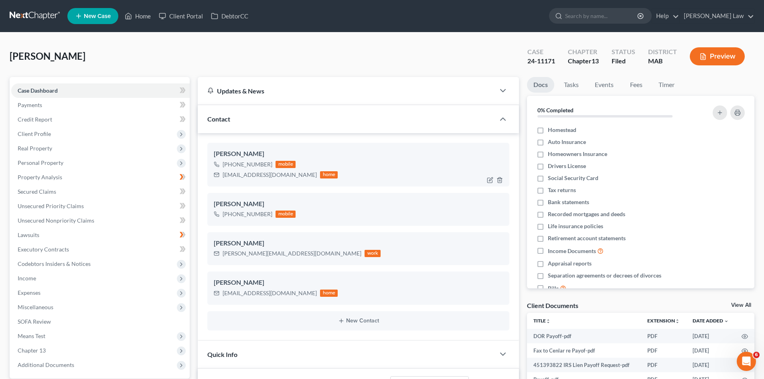
click at [233, 157] on div "Joshua Cruz" at bounding box center [358, 154] width 289 height 10
click at [232, 156] on div "Joshua Cruz" at bounding box center [358, 154] width 289 height 10
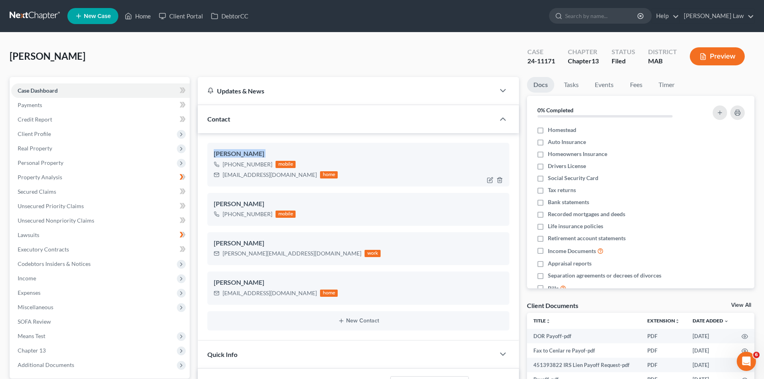
click at [232, 156] on div "Joshua Cruz" at bounding box center [358, 154] width 289 height 10
copy div "Joshua Cruz"
click at [50, 132] on span "Client Profile" at bounding box center [34, 133] width 33 height 7
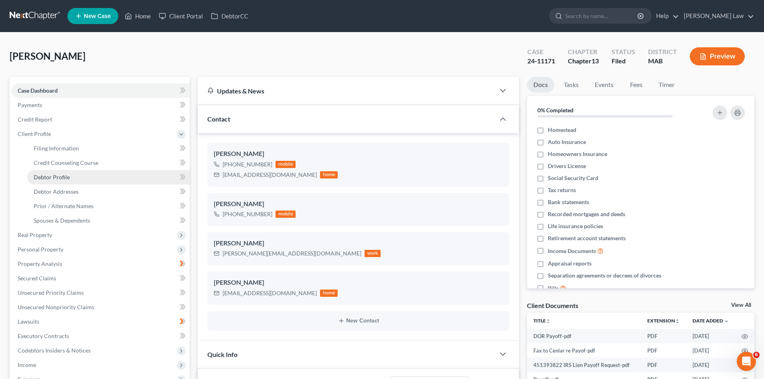
click at [59, 178] on span "Debtor Profile" at bounding box center [52, 177] width 36 height 7
select select "0"
select select "2"
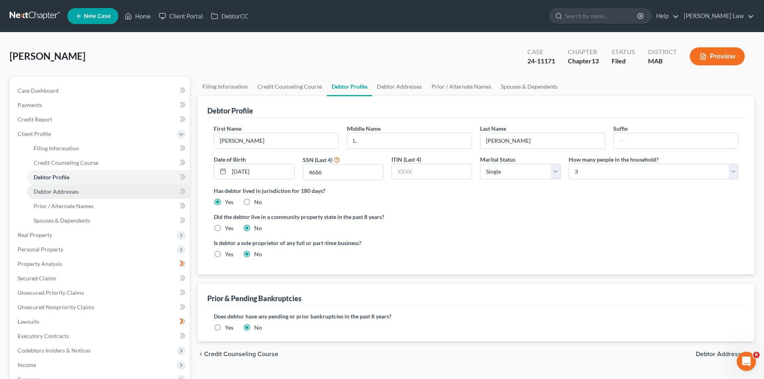
click at [71, 189] on span "Debtor Addresses" at bounding box center [56, 191] width 45 height 7
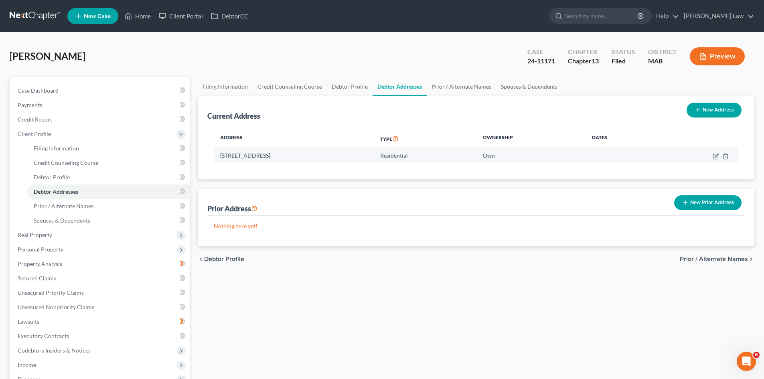
click at [269, 155] on td "17 Savin Street, Dedham, MA 02026" at bounding box center [294, 155] width 160 height 15
copy td "17 Savin Street, Dedham, MA 02026"
click at [37, 82] on div "Case Dashboard Payments Invoices Payments Payments Credit Report Client Profile…" at bounding box center [100, 271] width 180 height 388
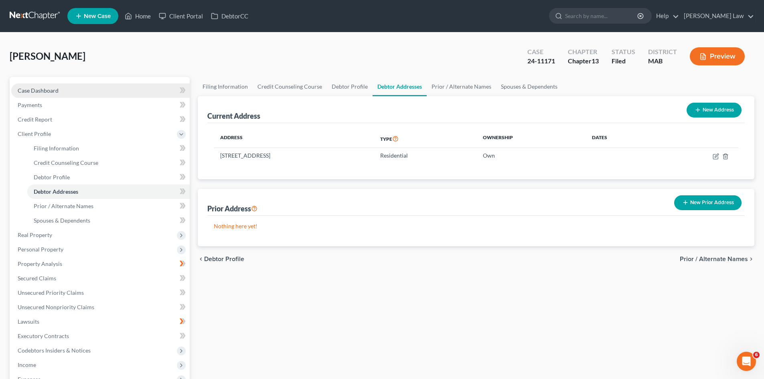
click at [39, 85] on link "Case Dashboard" at bounding box center [100, 90] width 178 height 14
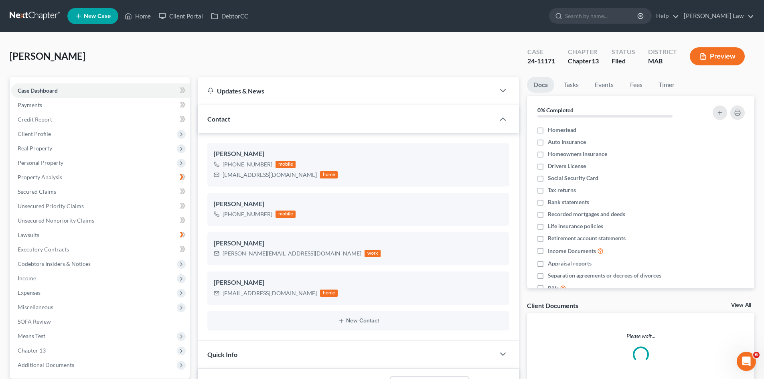
click at [740, 305] on link "View All" at bounding box center [741, 305] width 20 height 6
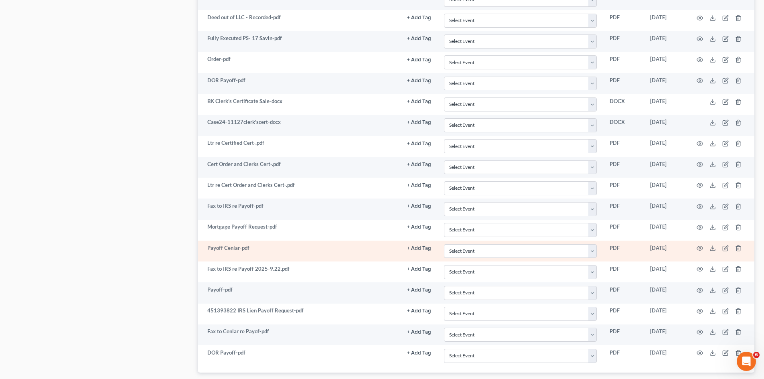
scroll to position [1631, 0]
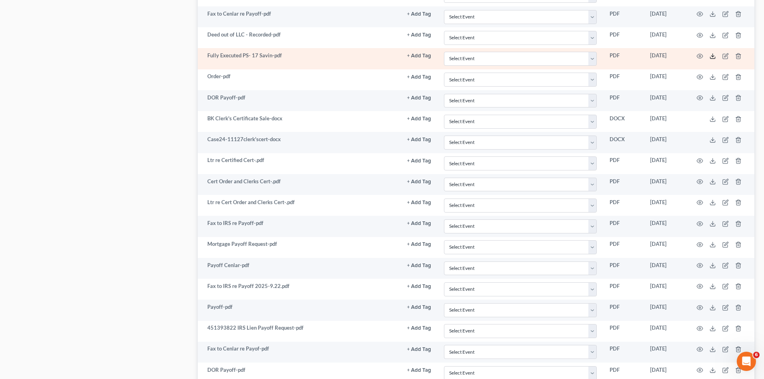
click at [710, 55] on icon at bounding box center [712, 56] width 6 height 6
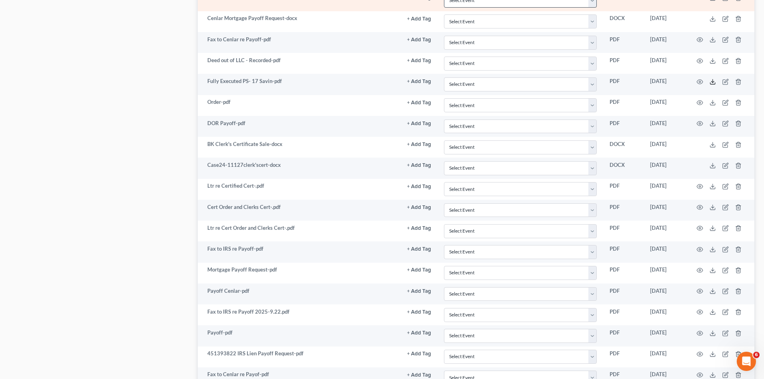
scroll to position [1565, 0]
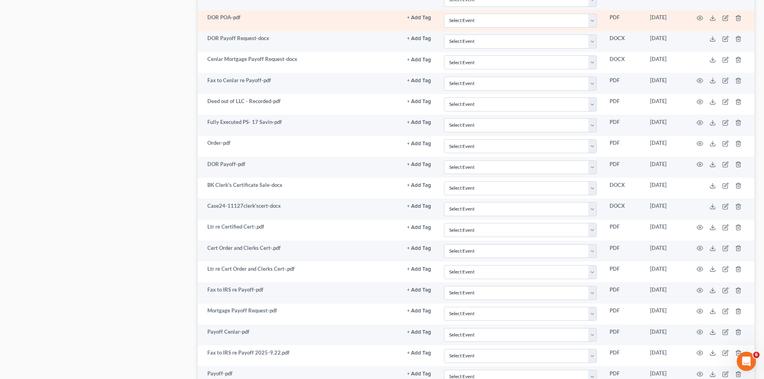
click at [747, 30] on td at bounding box center [720, 20] width 67 height 21
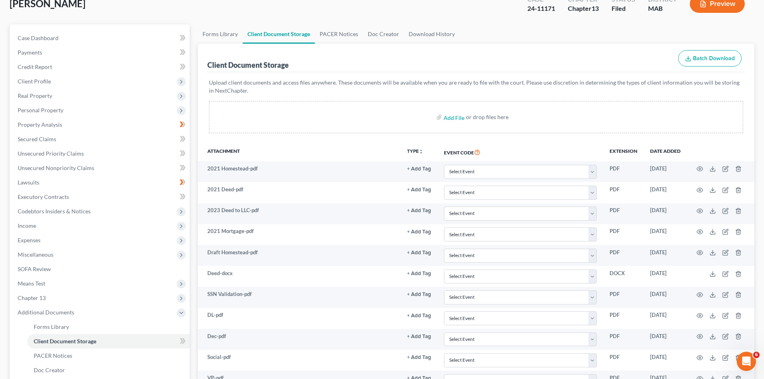
scroll to position [1476, 0]
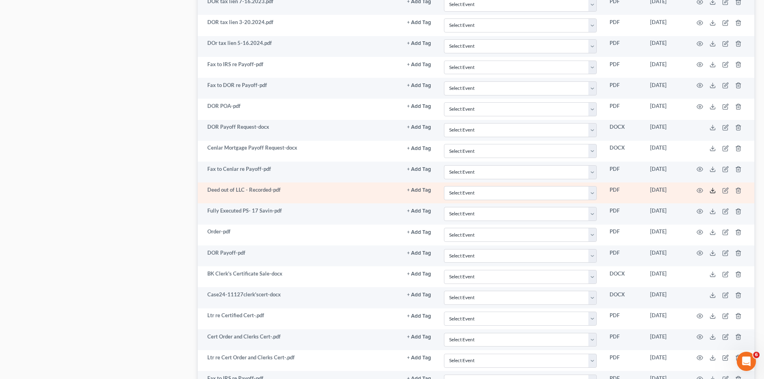
click at [715, 192] on icon at bounding box center [712, 192] width 5 height 2
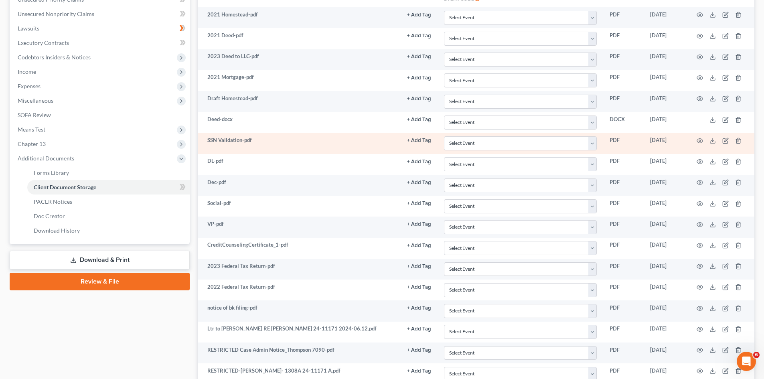
scroll to position [0, 0]
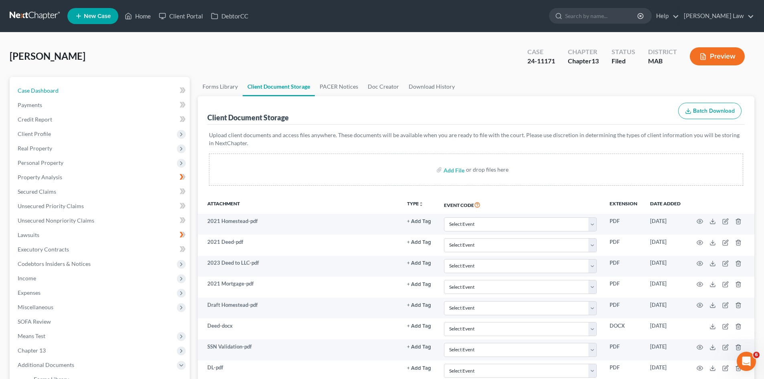
drag, startPoint x: 41, startPoint y: 88, endPoint x: 190, endPoint y: 126, distance: 154.3
click at [41, 88] on span "Case Dashboard" at bounding box center [38, 90] width 41 height 7
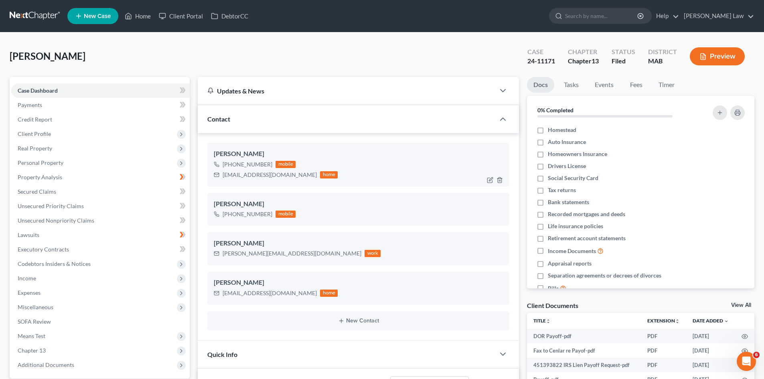
scroll to position [1538, 0]
drag, startPoint x: 35, startPoint y: 121, endPoint x: 51, endPoint y: 130, distance: 18.8
click at [35, 121] on span "Credit Report" at bounding box center [35, 119] width 34 height 7
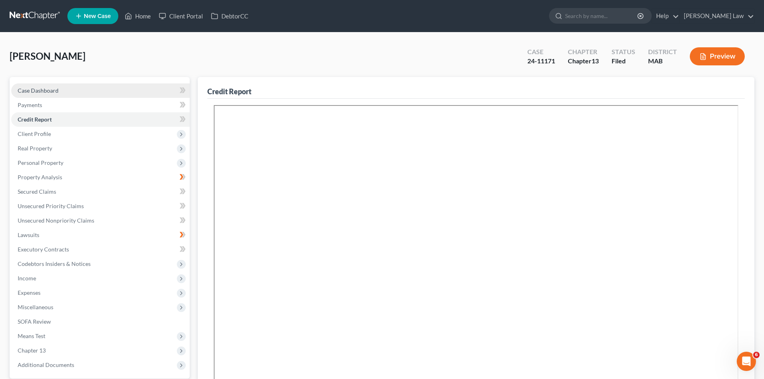
click at [102, 89] on link "Case Dashboard" at bounding box center [100, 90] width 178 height 14
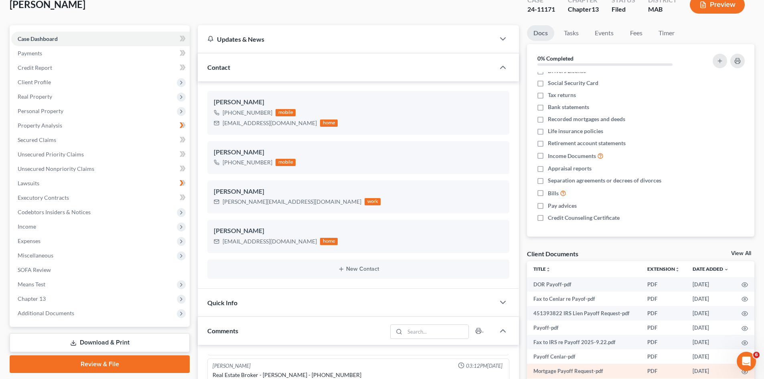
scroll to position [134, 0]
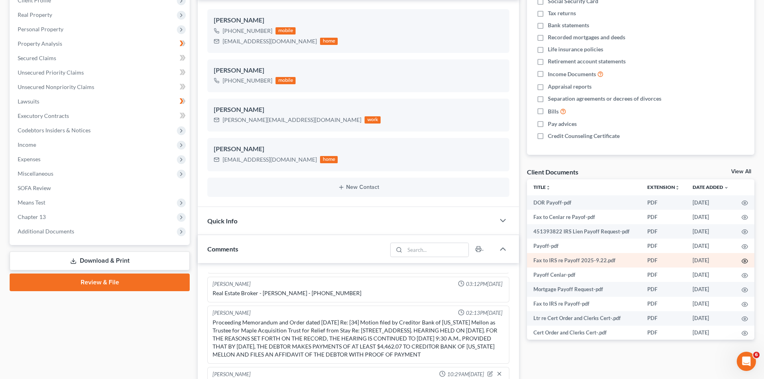
click at [742, 260] on icon "button" at bounding box center [745, 261] width 6 height 4
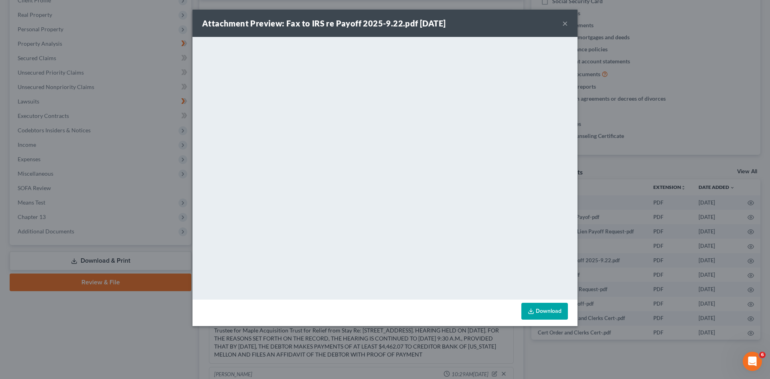
click at [565, 22] on button "×" at bounding box center [565, 23] width 6 height 10
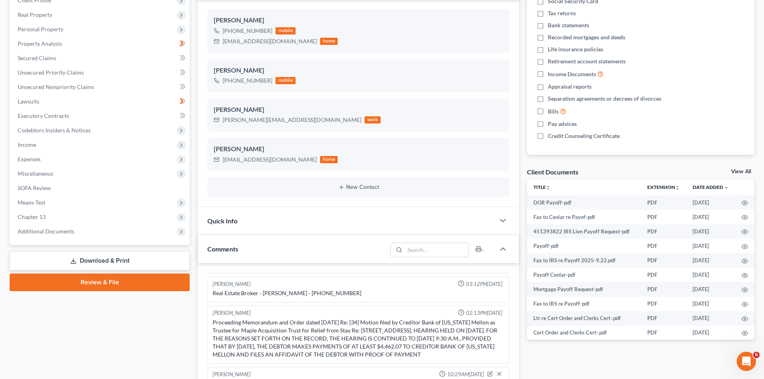
click at [743, 169] on link "View All" at bounding box center [741, 172] width 20 height 6
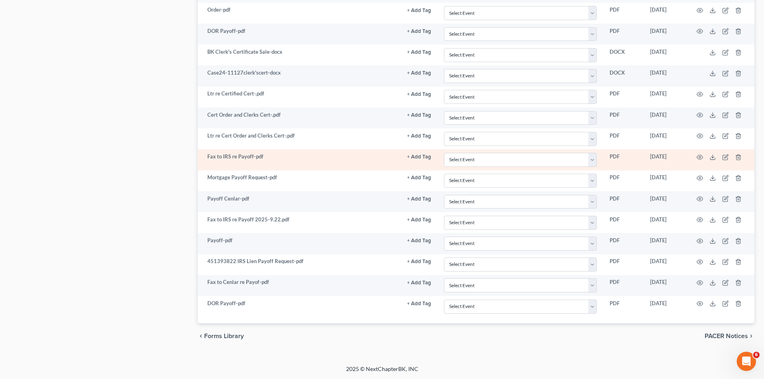
scroll to position [1698, 0]
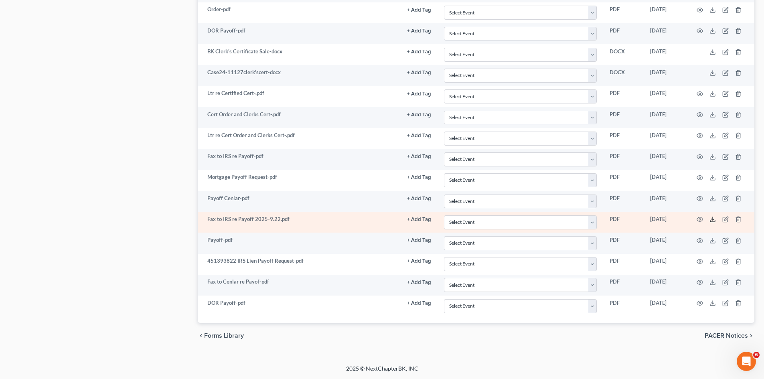
click at [714, 218] on icon at bounding box center [712, 219] width 6 height 6
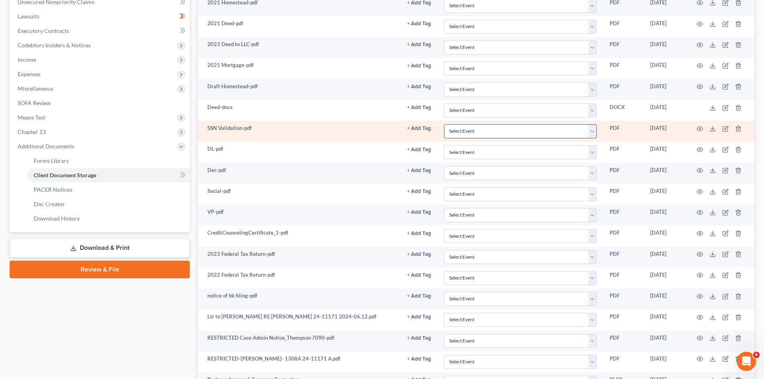
scroll to position [162, 0]
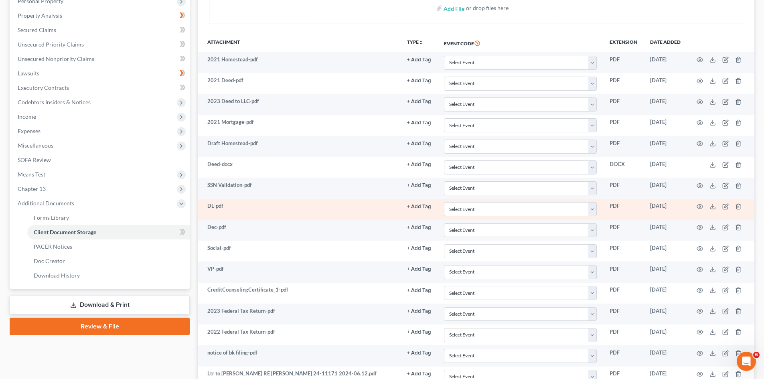
click at [716, 209] on td at bounding box center [720, 209] width 67 height 21
click at [713, 207] on polyline at bounding box center [712, 206] width 3 height 1
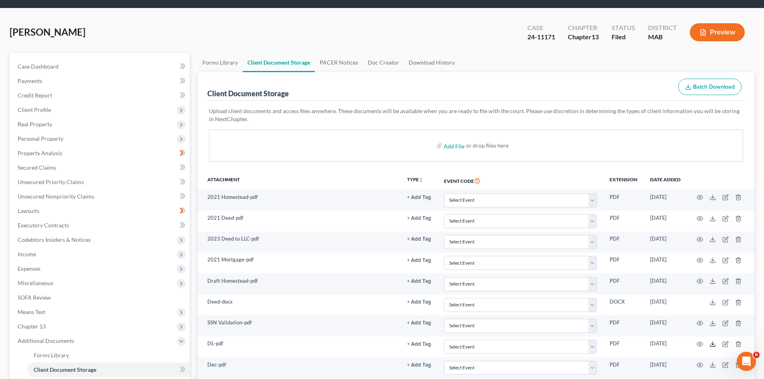
scroll to position [0, 0]
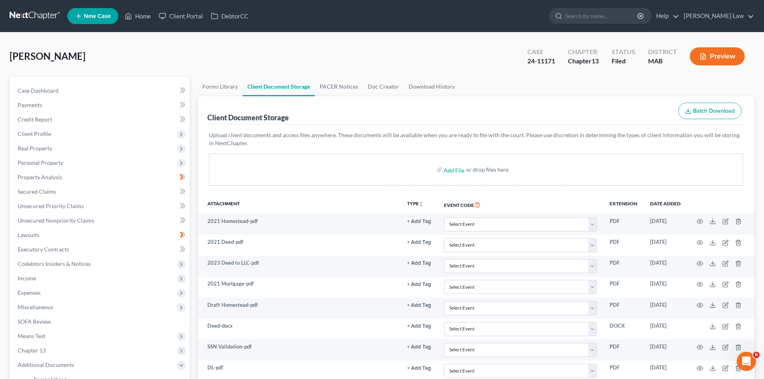
drag, startPoint x: 29, startPoint y: 5, endPoint x: 30, endPoint y: 11, distance: 6.1
click at [30, 11] on nav "Home New Case Client Portal DebtorCC Benner Law mmanning@tbennerlaw.com My Acco…" at bounding box center [382, 16] width 764 height 32
click at [30, 11] on link at bounding box center [35, 16] width 51 height 14
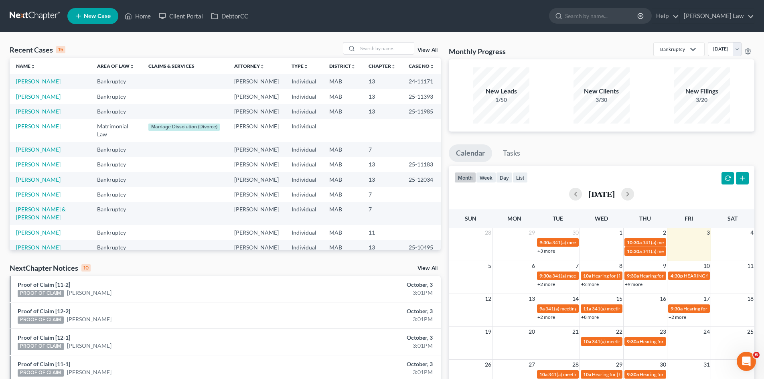
click at [39, 83] on link "[PERSON_NAME]" at bounding box center [38, 81] width 45 height 7
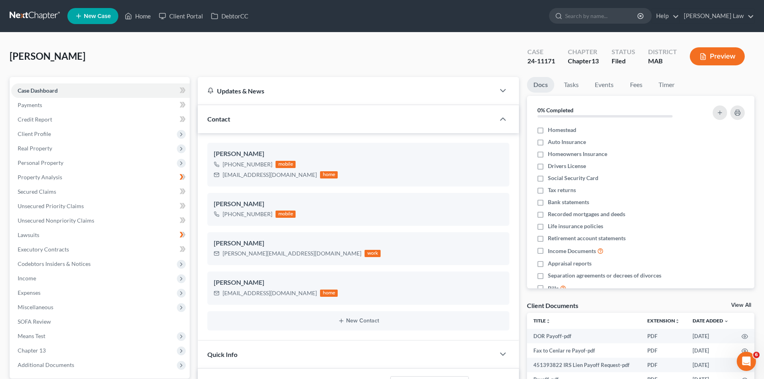
scroll to position [134, 0]
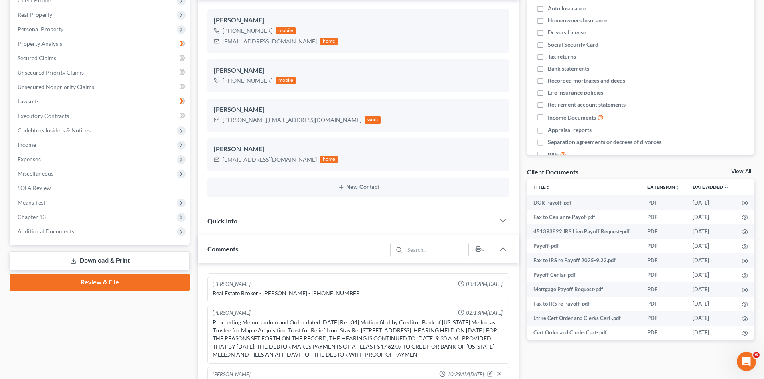
click at [76, 239] on div "Case Dashboard Payments Invoices Payments Payments Credit Report Client Profile…" at bounding box center [100, 93] width 180 height 301
click at [68, 233] on span "Additional Documents" at bounding box center [46, 231] width 57 height 7
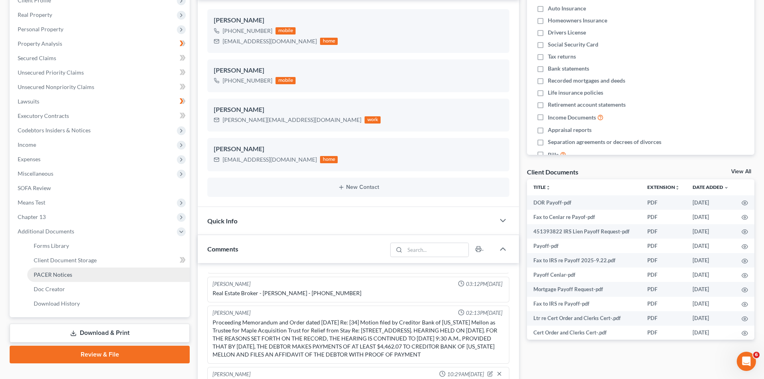
click at [74, 274] on link "PACER Notices" at bounding box center [108, 274] width 162 height 14
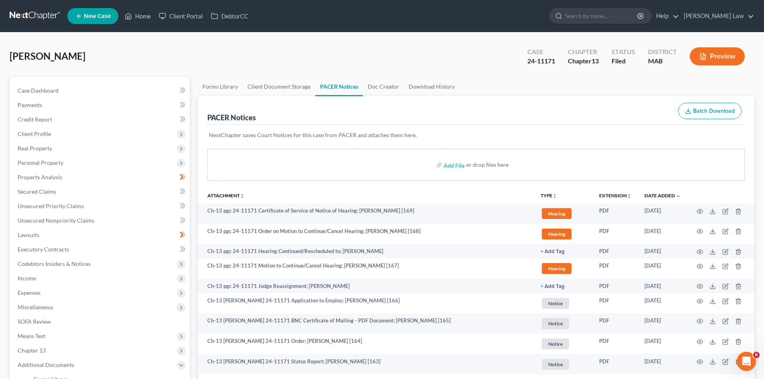
click at [531, 61] on div "24-11171" at bounding box center [541, 61] width 28 height 9
copy div "24-11171"
click at [22, 18] on link at bounding box center [35, 16] width 51 height 14
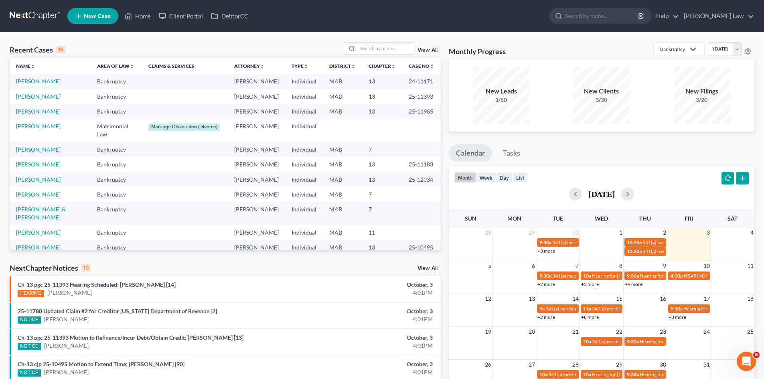
click at [30, 84] on link "[PERSON_NAME]" at bounding box center [38, 81] width 45 height 7
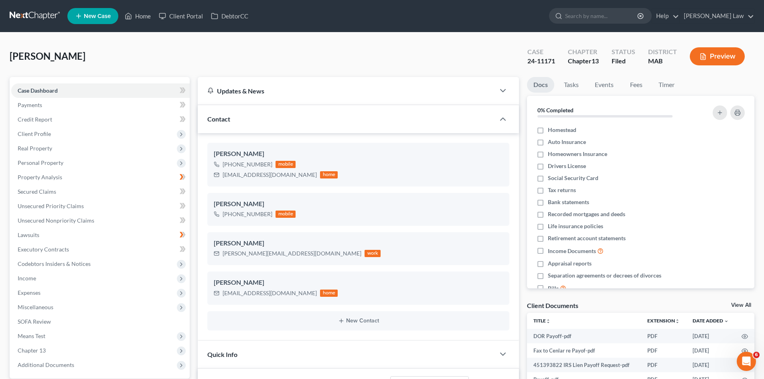
click at [744, 303] on link "View All" at bounding box center [741, 305] width 20 height 6
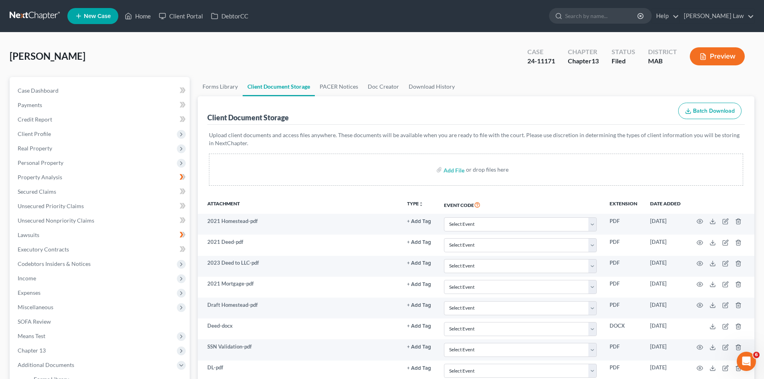
click at [36, 11] on link at bounding box center [35, 16] width 51 height 14
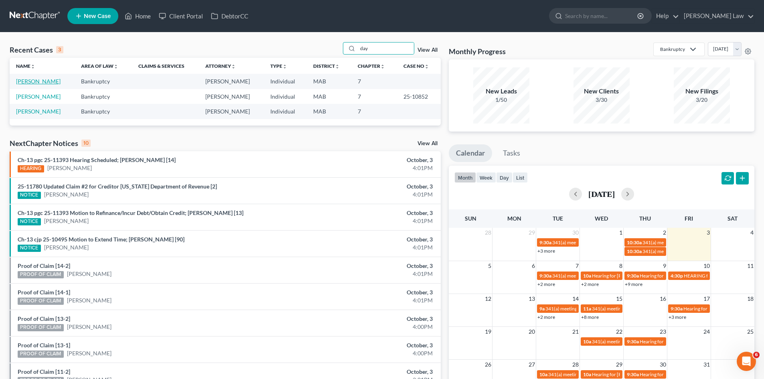
type input "day"
click at [29, 83] on link "[PERSON_NAME]" at bounding box center [38, 81] width 45 height 7
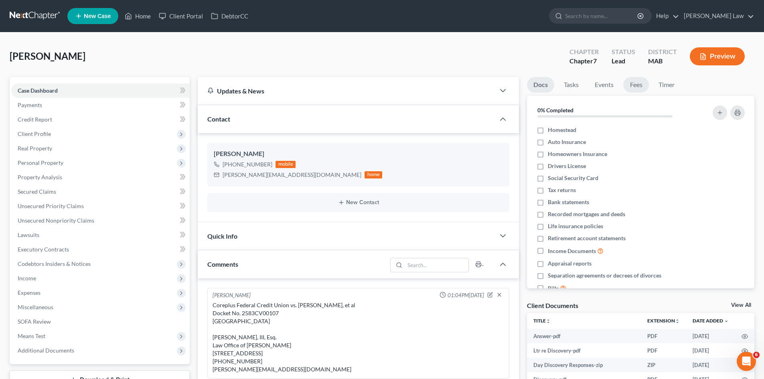
click at [629, 84] on link "Fees" at bounding box center [636, 85] width 26 height 16
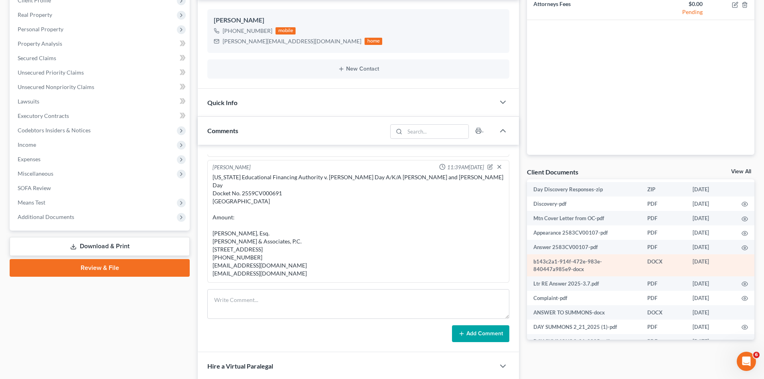
scroll to position [72, 0]
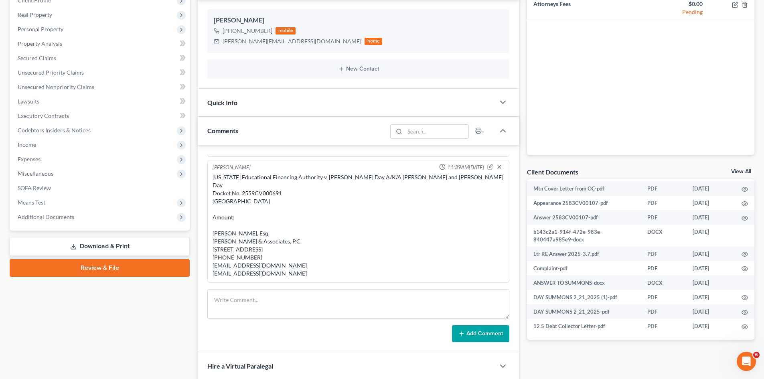
click at [742, 171] on link "View All" at bounding box center [741, 172] width 20 height 6
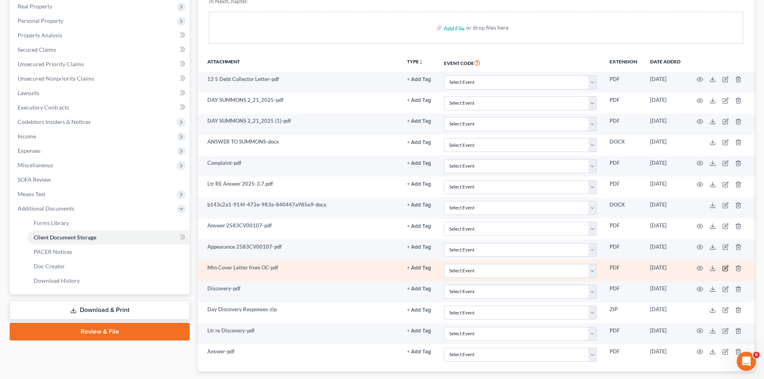
scroll to position [190, 0]
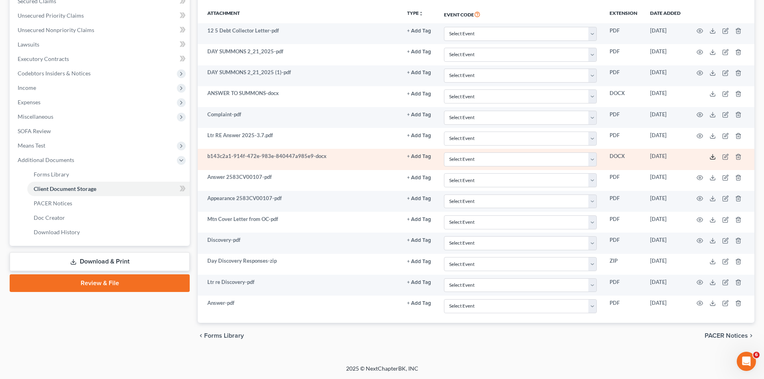
click at [712, 158] on icon at bounding box center [712, 157] width 6 height 6
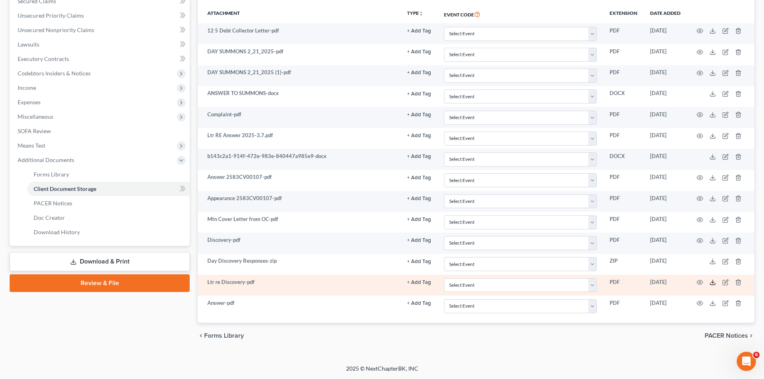
click at [710, 280] on icon at bounding box center [712, 282] width 6 height 6
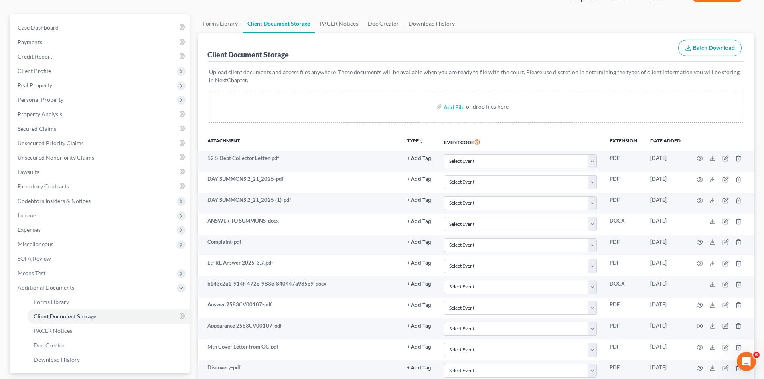
scroll to position [0, 0]
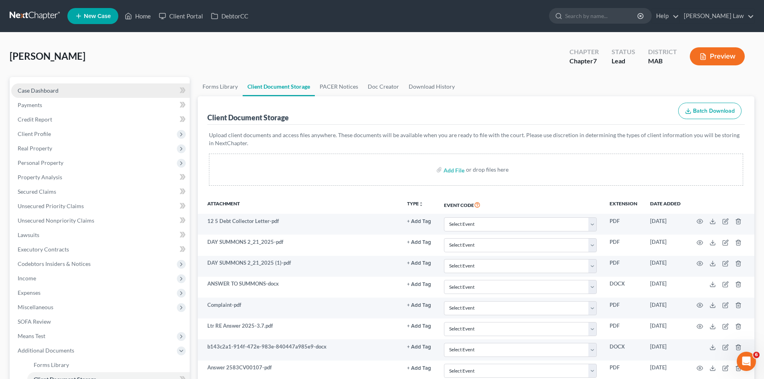
click at [97, 85] on link "Case Dashboard" at bounding box center [100, 90] width 178 height 14
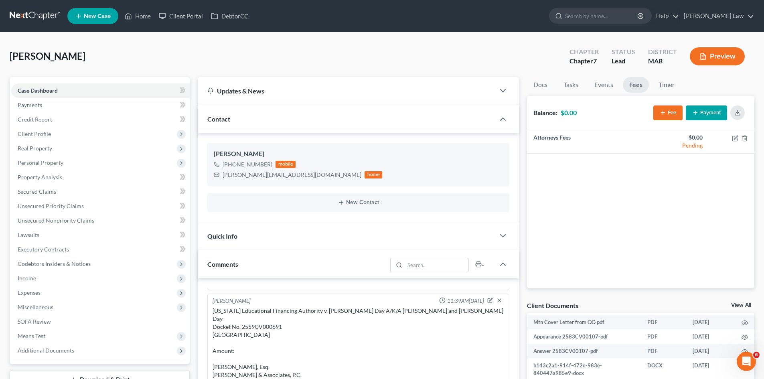
click at [625, 86] on link "Fees" at bounding box center [636, 85] width 26 height 16
click at [604, 85] on link "Events" at bounding box center [604, 85] width 32 height 16
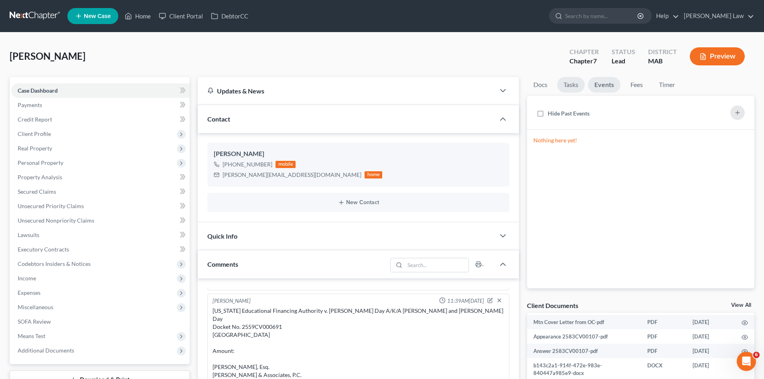
click at [568, 83] on link "Tasks" at bounding box center [571, 85] width 28 height 16
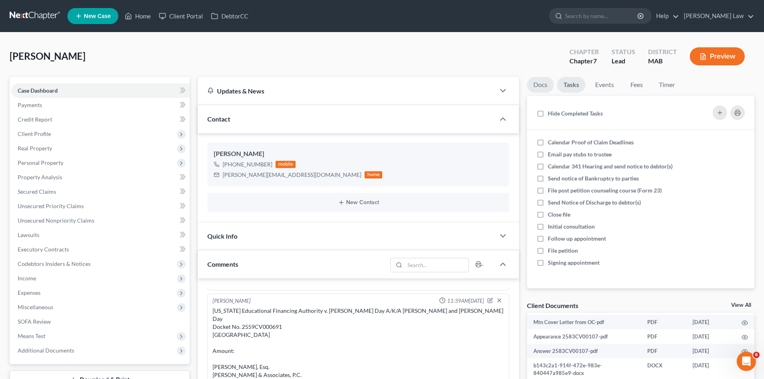
click at [533, 89] on link "Docs" at bounding box center [540, 85] width 27 height 16
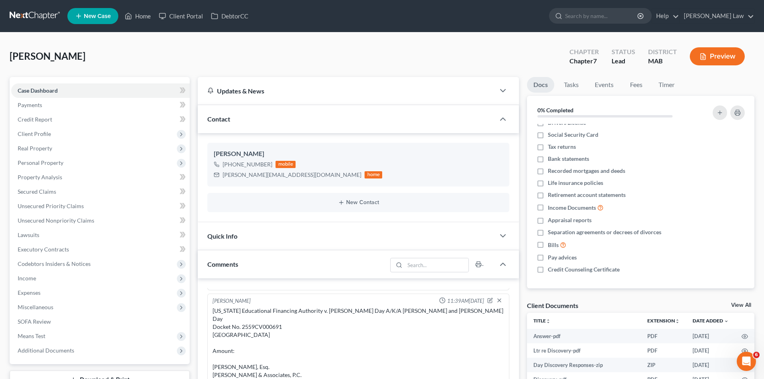
click at [741, 305] on link "View All" at bounding box center [741, 305] width 20 height 6
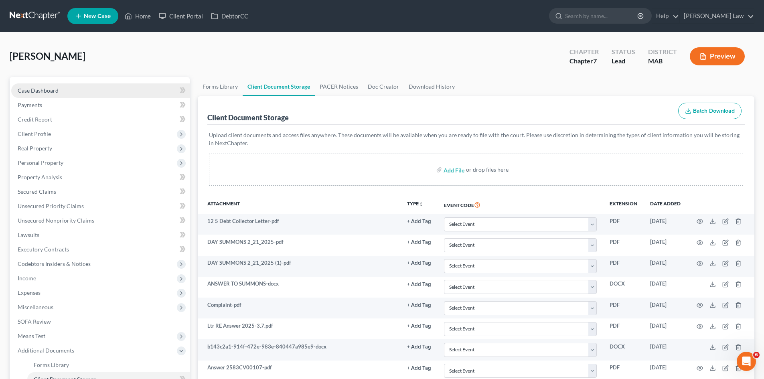
click at [70, 87] on link "Case Dashboard" at bounding box center [100, 90] width 178 height 14
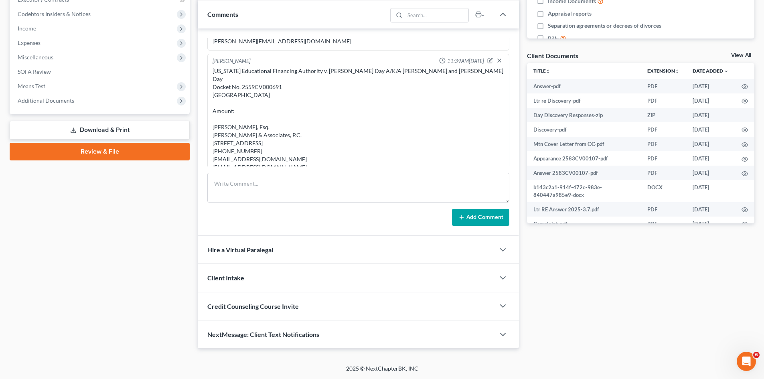
scroll to position [96, 0]
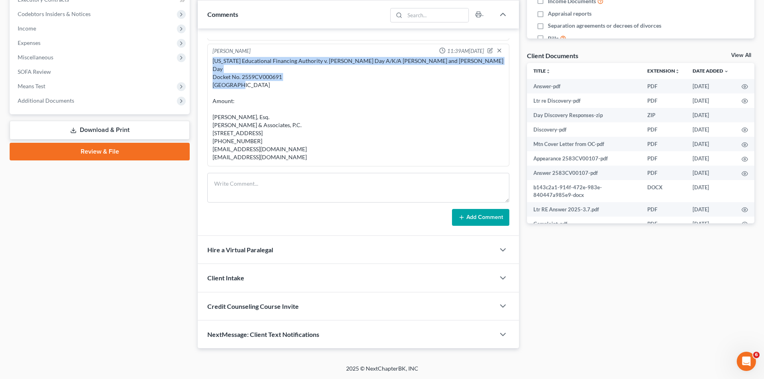
drag, startPoint x: 210, startPoint y: 58, endPoint x: 286, endPoint y: 77, distance: 78.1
click at [286, 77] on div "Michael Manning 11:39AM, 09/17/2025 Massachusetts Educational Financing Authori…" at bounding box center [358, 105] width 302 height 123
copy div "Massachusetts Educational Financing Authority v. Dale C. Day A/K/A Dale Day and…"
click at [405, 63] on div "[US_STATE] Educational Financing Authority v. [PERSON_NAME] Day A/K/A [PERSON_N…" at bounding box center [357, 109] width 291 height 104
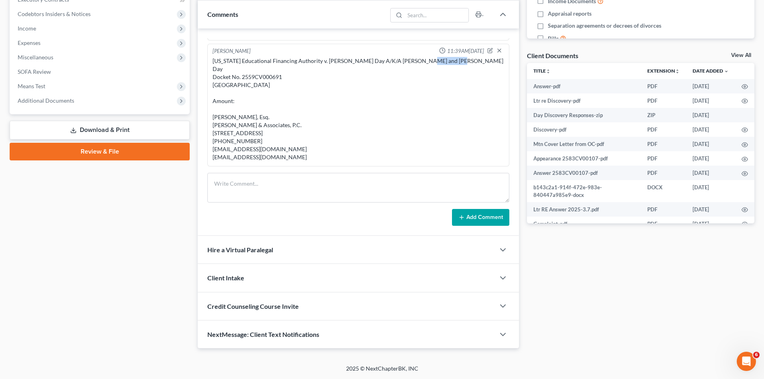
drag, startPoint x: 416, startPoint y: 63, endPoint x: 444, endPoint y: 62, distance: 28.5
click at [444, 62] on div "Massachusetts Educational Financing Authority v. Dale C. Day A/K/A Dale Day and…" at bounding box center [357, 109] width 291 height 104
copy div "Greg P. Day"
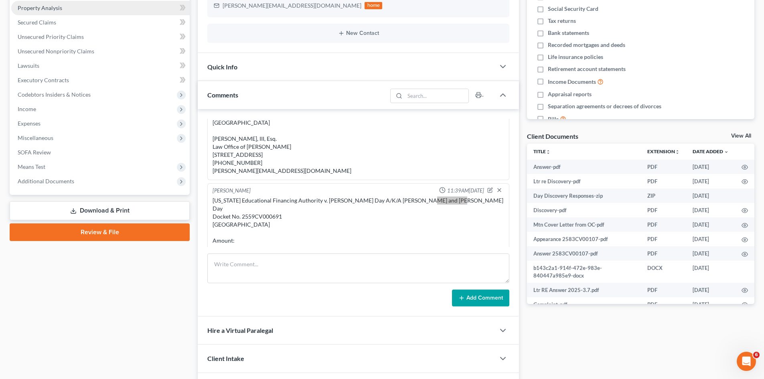
scroll to position [49, 0]
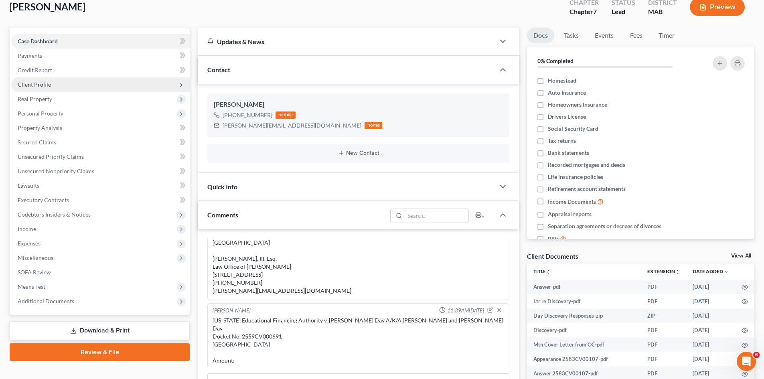
click at [37, 81] on span "Client Profile" at bounding box center [34, 84] width 33 height 7
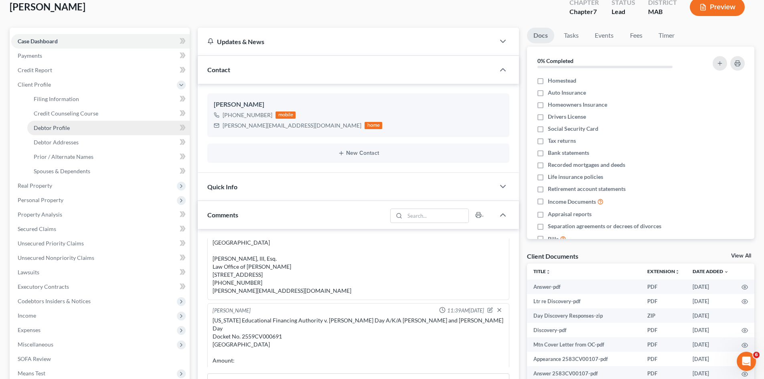
click at [57, 123] on link "Debtor Profile" at bounding box center [108, 128] width 162 height 14
select select "1"
select select "5"
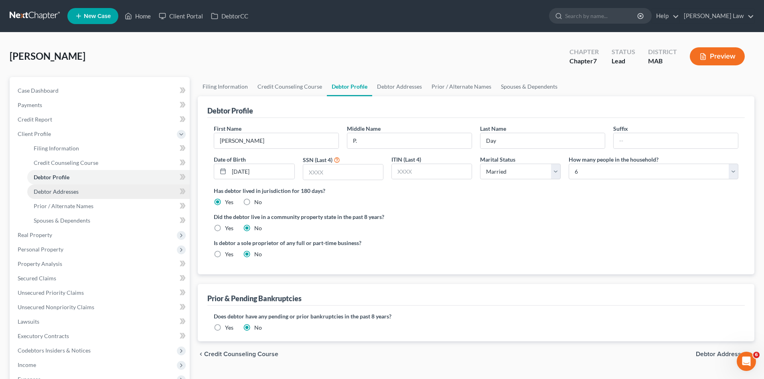
click at [67, 189] on span "Debtor Addresses" at bounding box center [56, 191] width 45 height 7
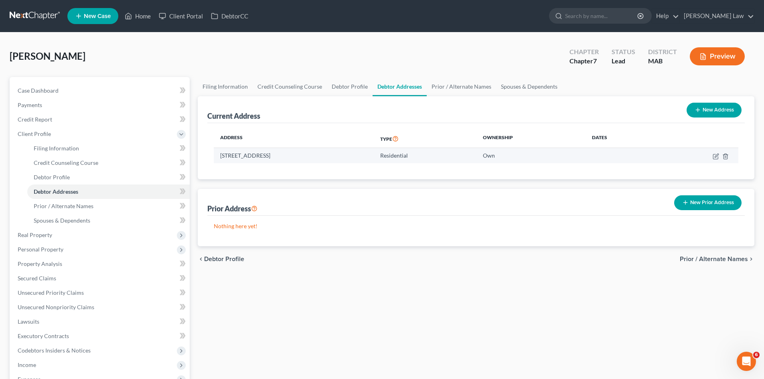
click at [266, 153] on td "688 Union Street, Duxbury, MA 02332" at bounding box center [294, 155] width 160 height 15
click at [265, 153] on td "688 Union Street, Duxbury, MA 02332" at bounding box center [294, 155] width 160 height 15
copy td "688 Union Street, Duxbury, MA 02332"
click at [94, 81] on div "Case Dashboard Payments Invoices Payments Payments Credit Report Client Profile…" at bounding box center [100, 264] width 180 height 374
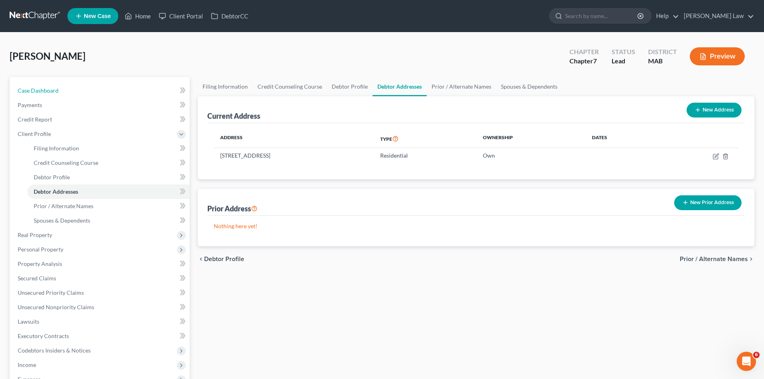
drag, startPoint x: 80, startPoint y: 85, endPoint x: 49, endPoint y: 63, distance: 38.3
click at [80, 85] on link "Case Dashboard" at bounding box center [100, 90] width 178 height 14
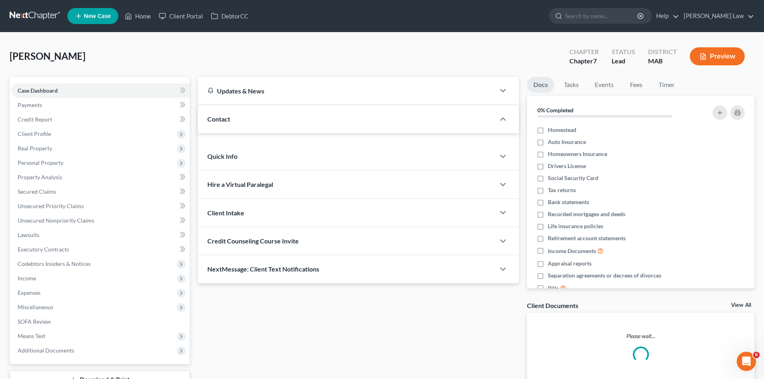
click at [49, 59] on span "[PERSON_NAME]" at bounding box center [48, 56] width 76 height 12
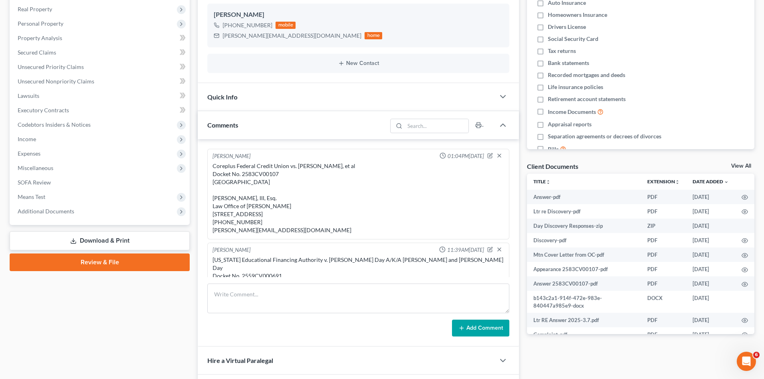
scroll to position [67, 0]
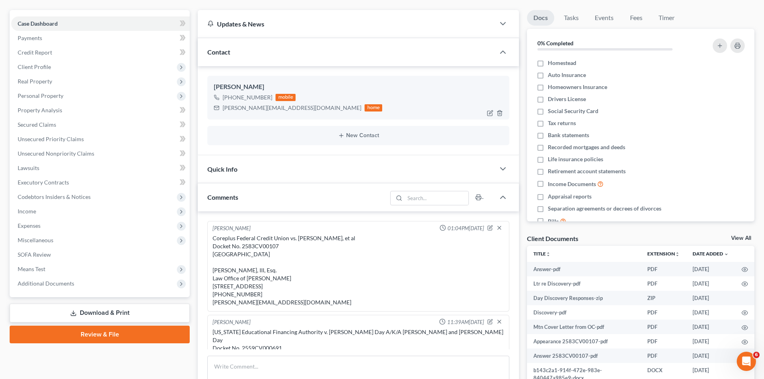
drag, startPoint x: 268, startPoint y: 96, endPoint x: 230, endPoint y: 97, distance: 38.5
click at [230, 97] on div "+1 (617) 549-7385" at bounding box center [248, 97] width 50 height 8
copy div "(617) 549-7385"
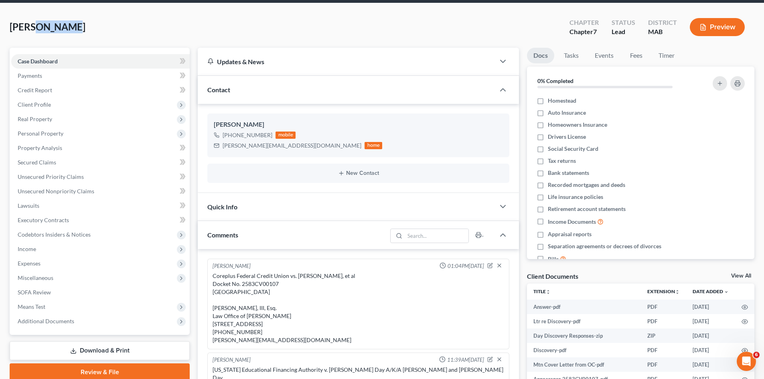
scroll to position [0, 0]
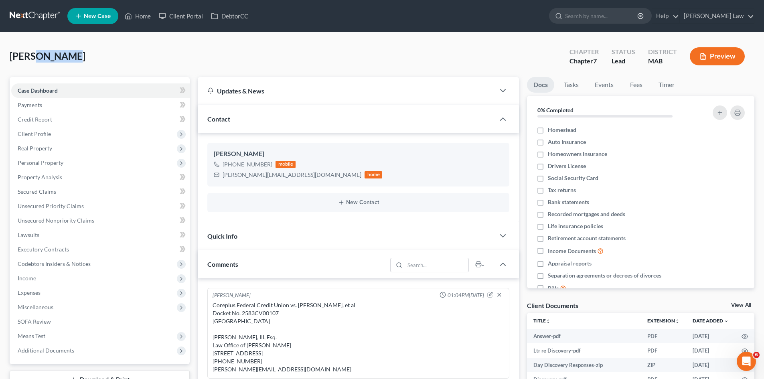
click at [744, 303] on link "View All" at bounding box center [741, 305] width 20 height 6
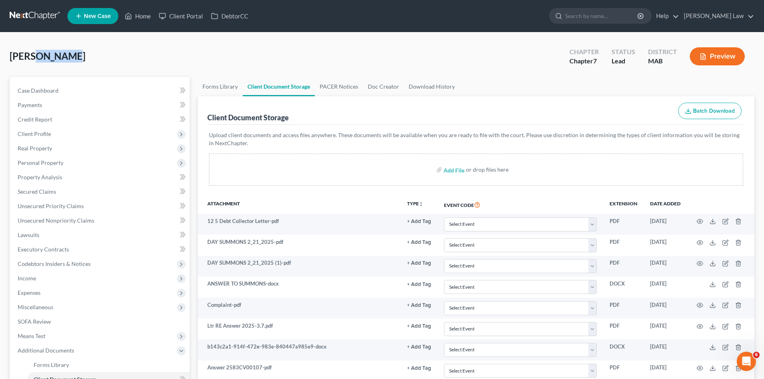
scroll to position [190, 0]
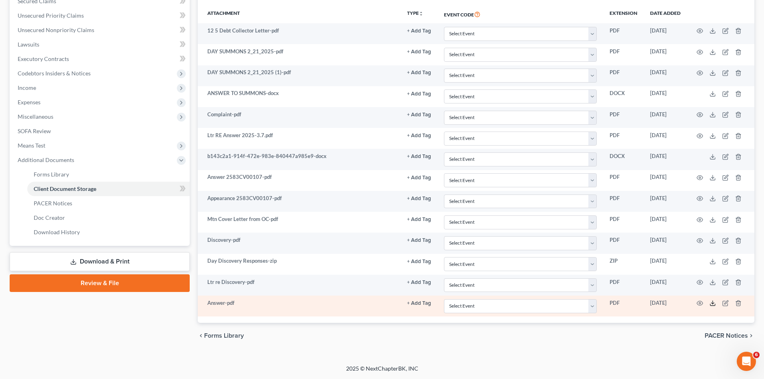
click at [711, 303] on icon at bounding box center [712, 303] width 6 height 6
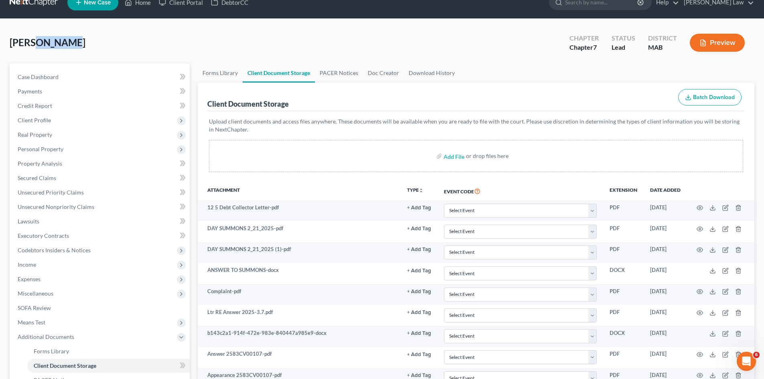
scroll to position [0, 0]
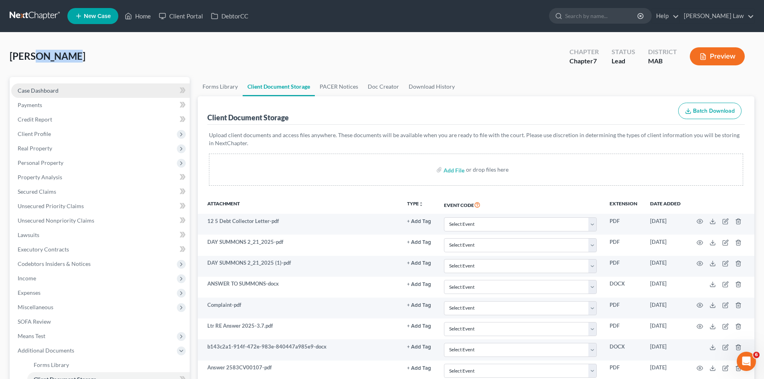
click at [67, 85] on link "Case Dashboard" at bounding box center [100, 90] width 178 height 14
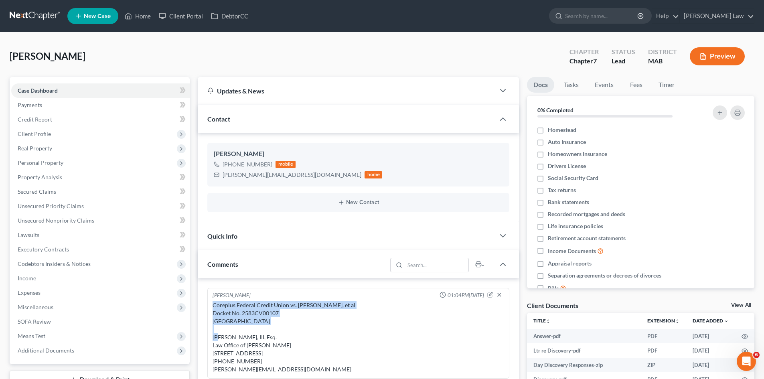
drag, startPoint x: 214, startPoint y: 305, endPoint x: 299, endPoint y: 324, distance: 87.1
click at [299, 324] on div "Coreplus Federal Credit Union vs. [PERSON_NAME], et al Docket No. 2583CV00107 […" at bounding box center [357, 337] width 291 height 72
copy div "Coreplus Federal Credit Union vs. Gregory Day, et al Docket No. 2583CV00107 Ply…"
click at [639, 84] on link "Fees" at bounding box center [636, 85] width 26 height 16
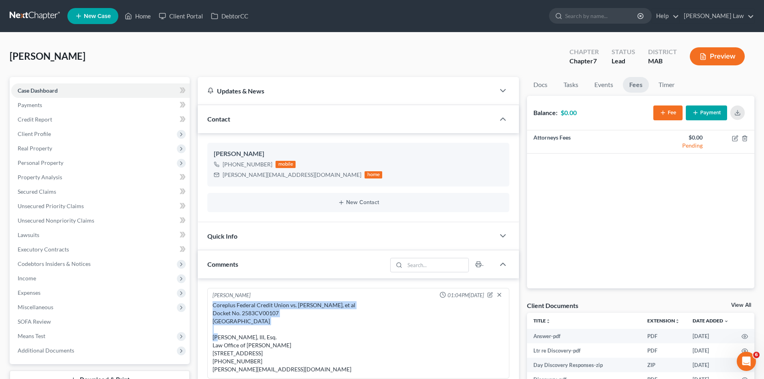
click at [708, 107] on button "Payment" at bounding box center [706, 112] width 41 height 15
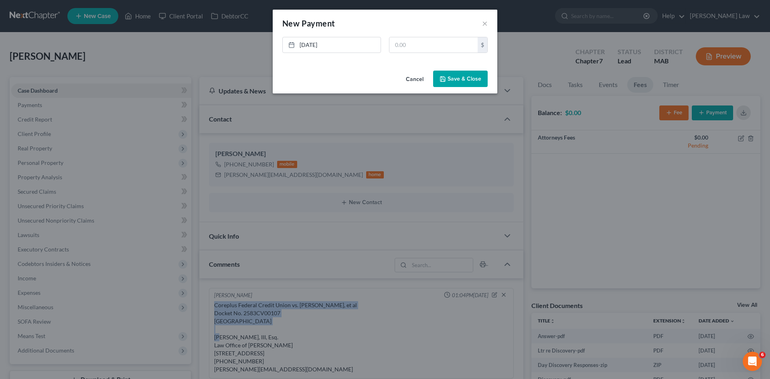
click at [418, 84] on button "Cancel" at bounding box center [414, 79] width 30 height 16
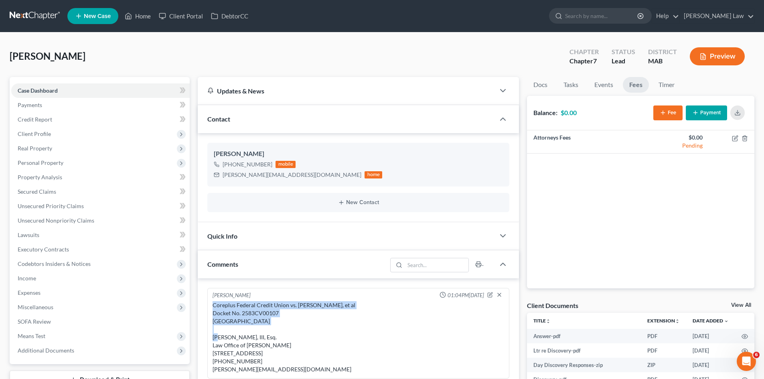
click at [673, 113] on button "Fee" at bounding box center [667, 112] width 29 height 15
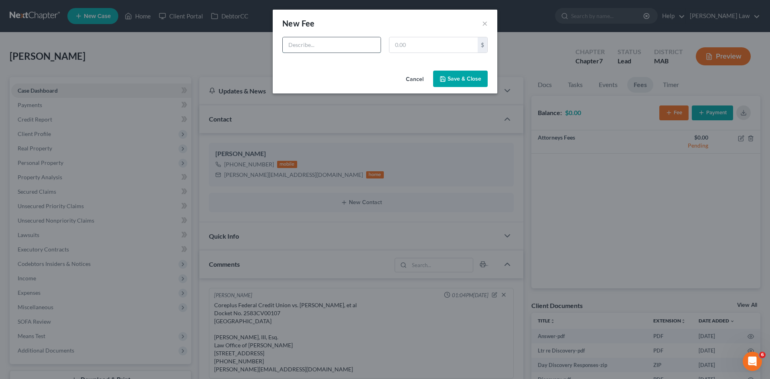
click at [346, 44] on input "text" at bounding box center [332, 44] width 98 height 15
paste input "Coreplus Federal Credit Union vs. [PERSON_NAME], et al Docket No. 2583CV00107 […"
type input "Coreplus Federal Credit Union vs. [PERSON_NAME], et al Docket No. 2583CV00107 […"
click at [423, 47] on input "text" at bounding box center [433, 44] width 88 height 15
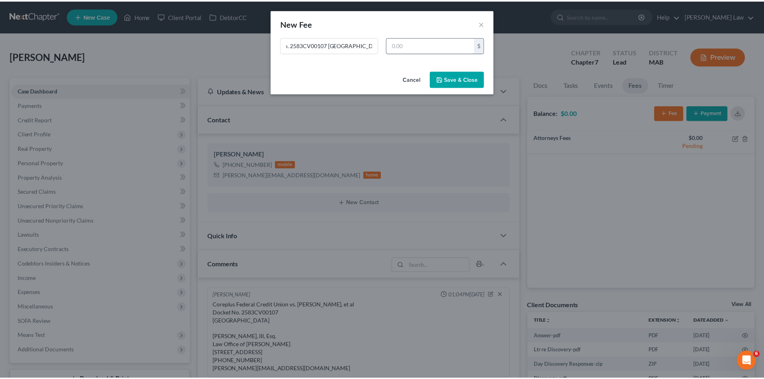
scroll to position [0, 0]
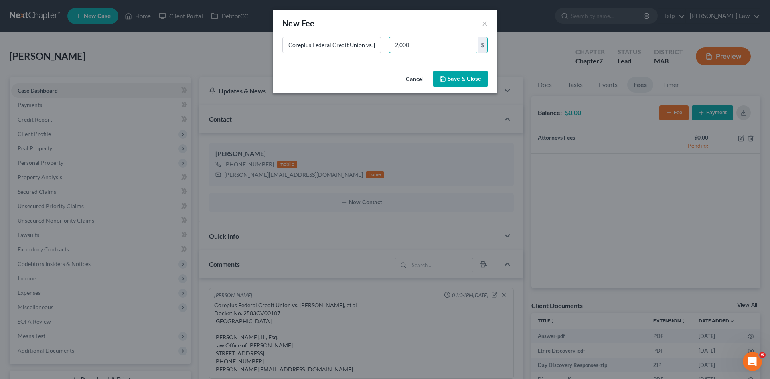
type input "2,000"
click at [450, 78] on button "Save & Close" at bounding box center [460, 79] width 55 height 17
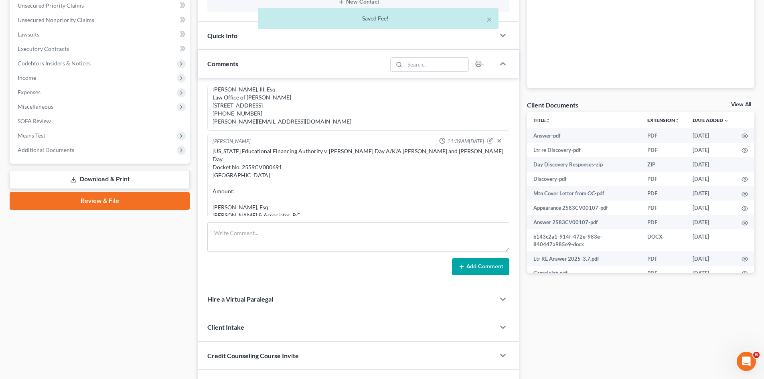
scroll to position [67, 0]
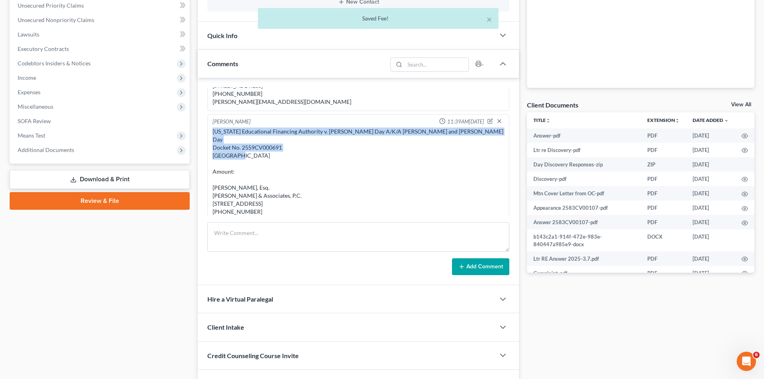
drag, startPoint x: 230, startPoint y: 143, endPoint x: 277, endPoint y: 153, distance: 48.4
click at [277, 153] on div "Michael Manning 11:39AM, 09/17/2025 Massachusetts Educational Financing Authori…" at bounding box center [358, 175] width 302 height 123
copy div "Massachusetts Educational Financing Authority v. Dale C. Day A/K/A Dale Day and…"
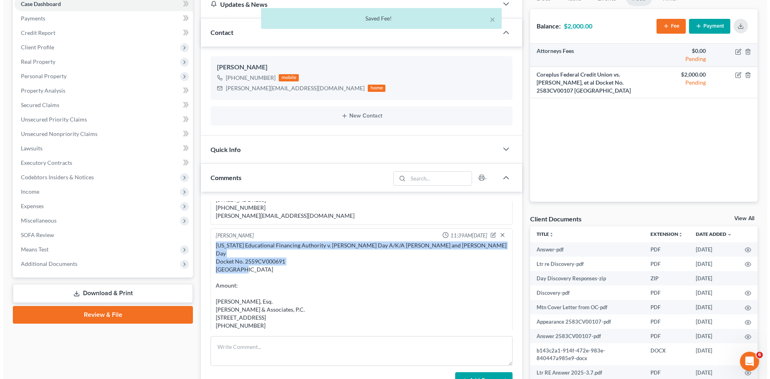
scroll to position [0, 0]
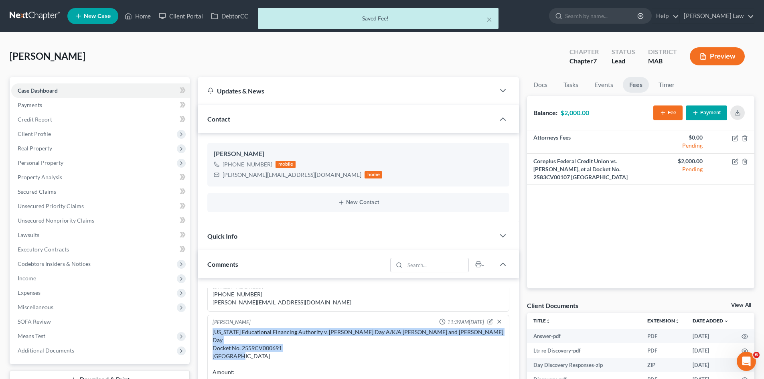
click at [667, 112] on button "Fee" at bounding box center [667, 112] width 29 height 15
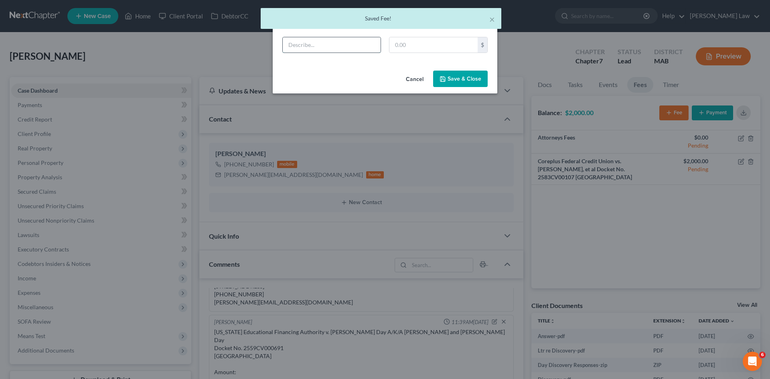
click at [306, 48] on input "text" at bounding box center [332, 44] width 98 height 15
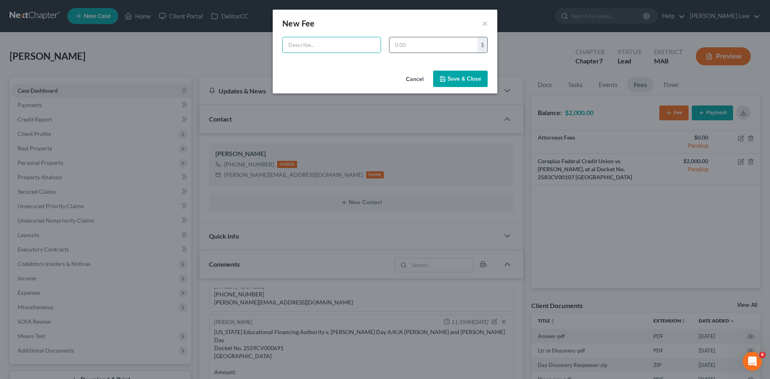
click at [411, 44] on input "text" at bounding box center [433, 44] width 88 height 15
paste input "[US_STATE] Educational Financing Authority v. [PERSON_NAME] Day A/K/A [PERSON_N…"
type input "0."
click at [368, 47] on input "text" at bounding box center [332, 44] width 98 height 15
paste input "Massachusetts Educational Financing Authority v. Dale C. Day A/K/A Dale Day and…"
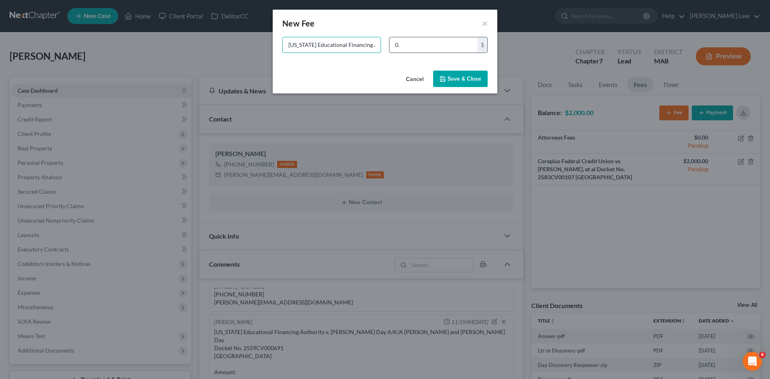
scroll to position [0, 273]
type input "Massachusetts Educational Financing Authority v. Dale C. Day A/K/A Dale Day and…"
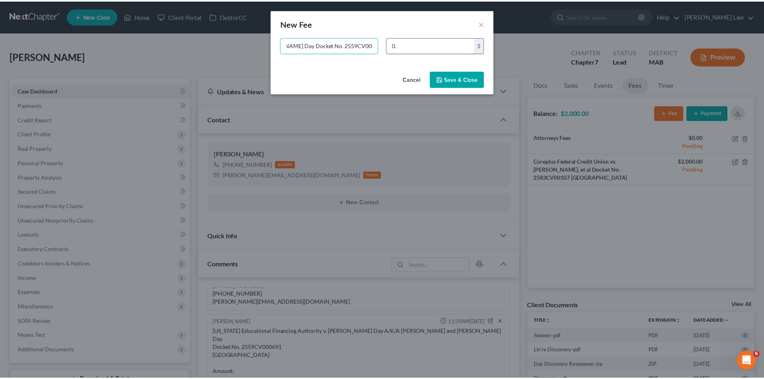
scroll to position [0, 0]
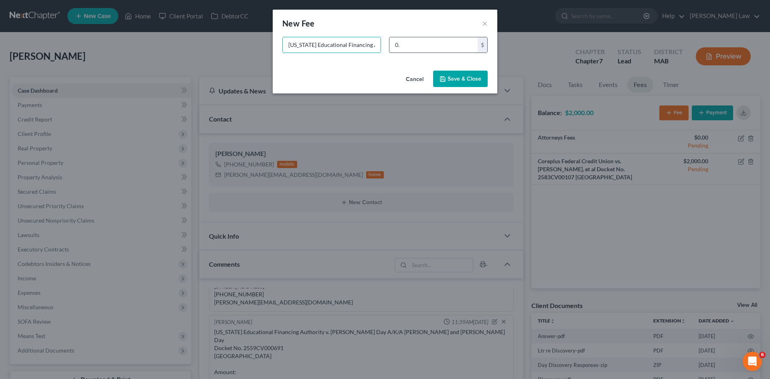
click at [419, 44] on input "0." at bounding box center [433, 44] width 88 height 15
type input "2,000"
click at [475, 83] on button "Save & Close" at bounding box center [460, 79] width 55 height 17
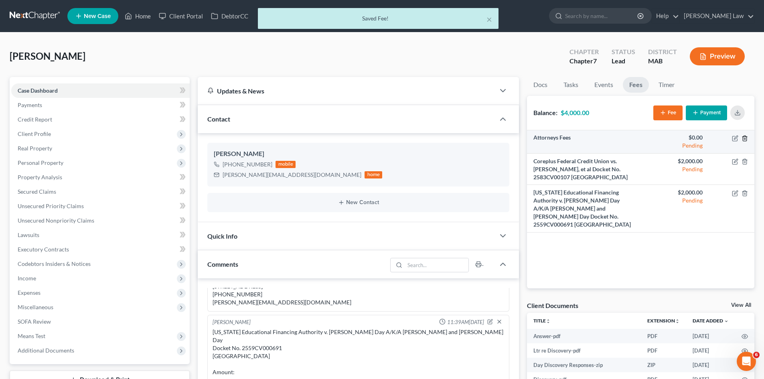
click at [747, 137] on icon "button" at bounding box center [744, 138] width 6 height 6
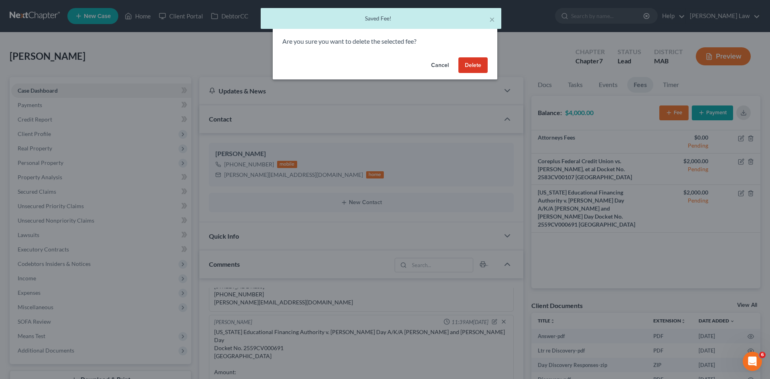
click at [484, 67] on button "Delete" at bounding box center [472, 65] width 29 height 16
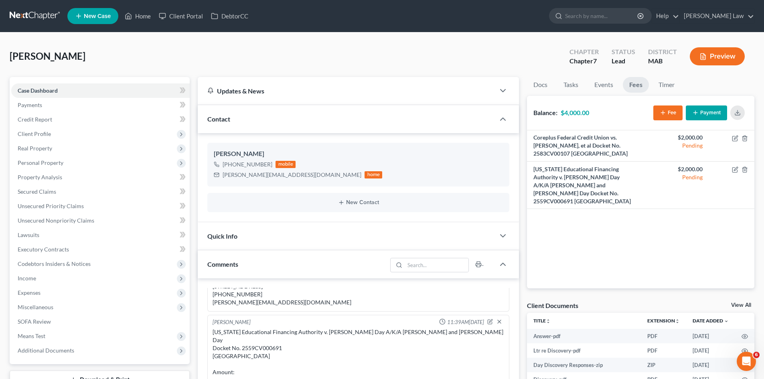
click at [33, 12] on link at bounding box center [35, 16] width 51 height 14
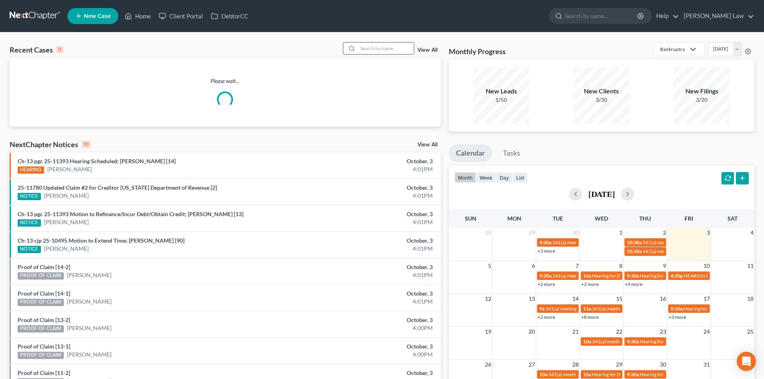
click at [399, 50] on input "search" at bounding box center [386, 48] width 56 height 12
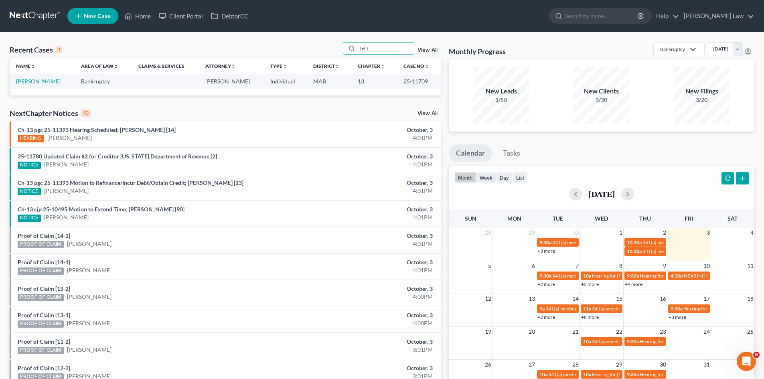
type input "felit"
click at [28, 82] on link "[PERSON_NAME]" at bounding box center [38, 81] width 45 height 7
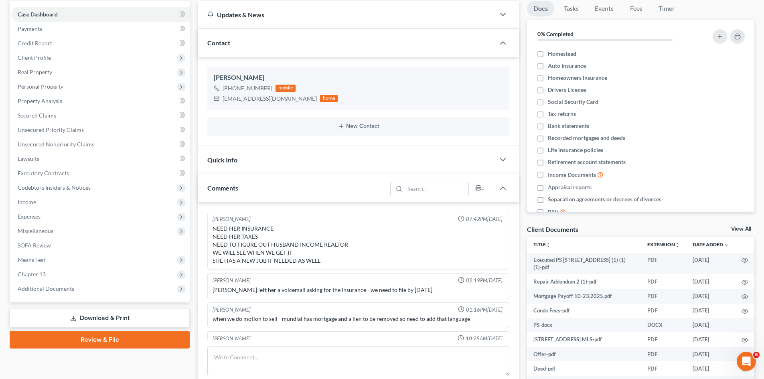
scroll to position [102, 0]
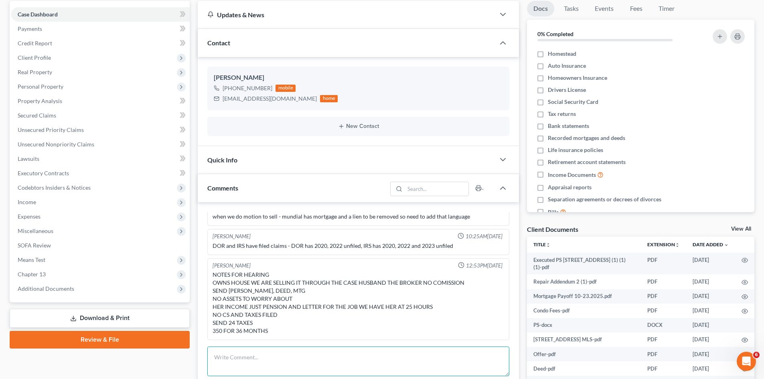
click at [244, 358] on textarea at bounding box center [358, 361] width 302 height 30
paste textarea "Loremipsu- Dolor sitam CONS adipis 5/34 Elitse Doeiusmo<temporin9@utlab.etd> ​ …"
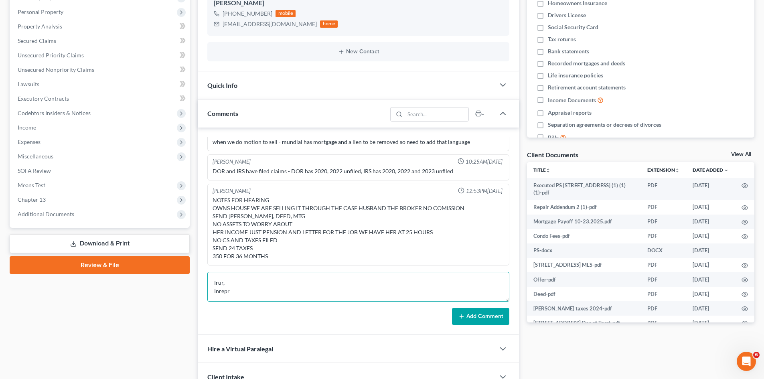
scroll to position [210, 0]
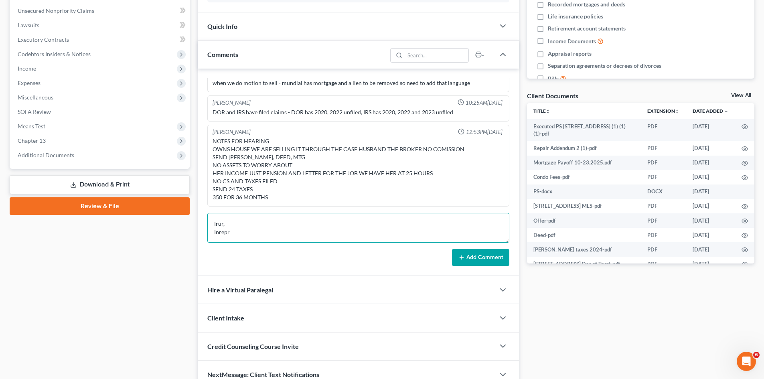
type textarea "Loremipsu- Dolor sitam CONS adipis 5/34 Elitse Doeiusmo<temporin9@utlab.etd> ​ …"
click at [468, 260] on button "Add Comment" at bounding box center [480, 257] width 57 height 17
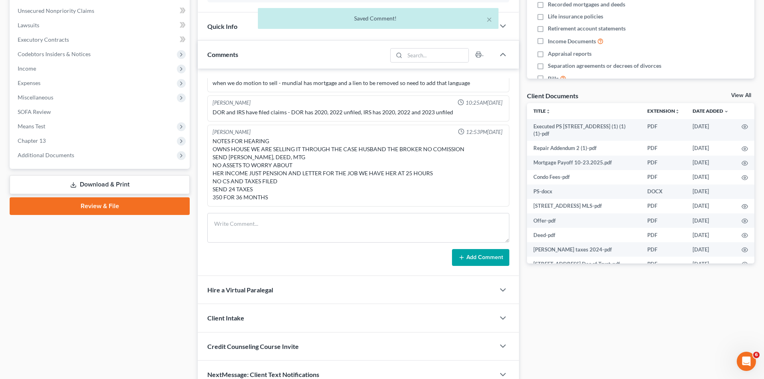
scroll to position [1054, 0]
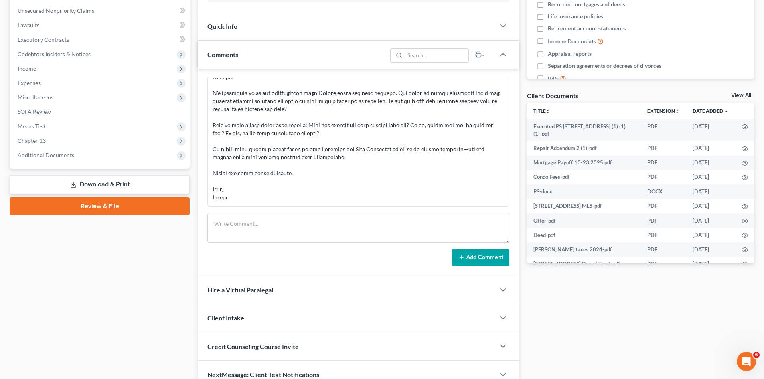
click at [152, 315] on div "Case Dashboard Payments Invoices Payments Payments Credit Report Client Profile" at bounding box center [100, 128] width 188 height 522
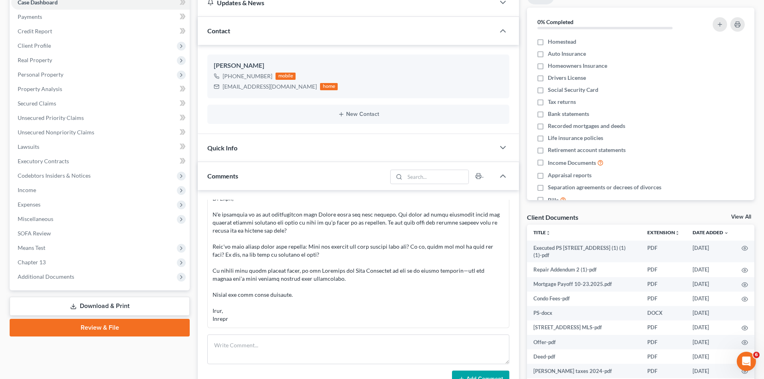
scroll to position [9, 0]
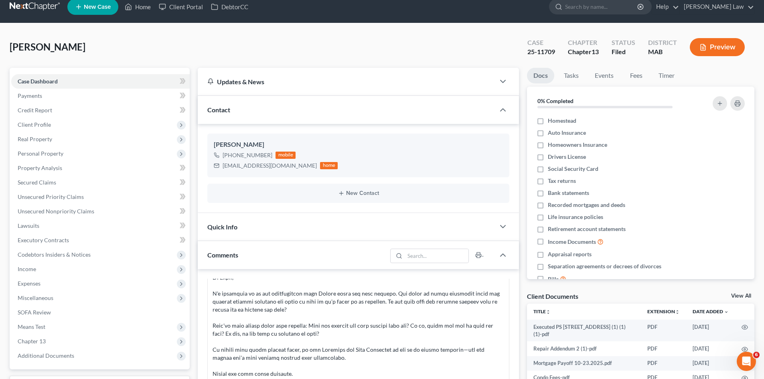
click at [32, 17] on nav "Home New Case Client Portal DebtorCC [PERSON_NAME] Law [EMAIL_ADDRESS][DOMAIN_N…" at bounding box center [382, 7] width 764 height 32
click at [32, 10] on link at bounding box center [35, 7] width 51 height 14
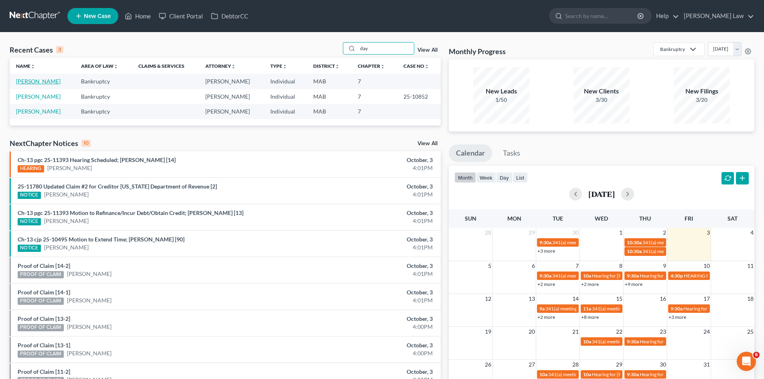
type input "day"
click at [40, 81] on link "[PERSON_NAME]" at bounding box center [38, 81] width 45 height 7
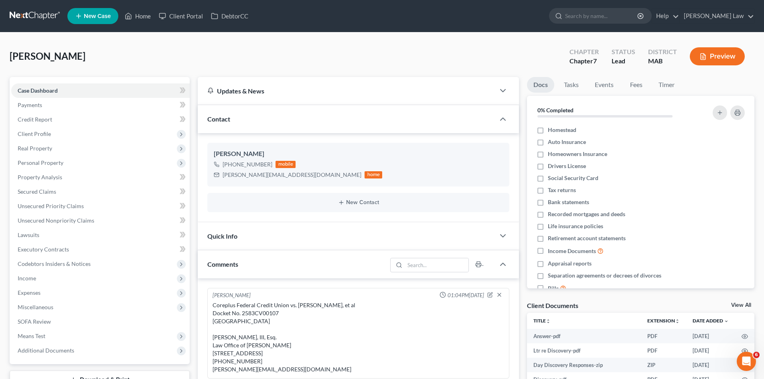
click at [736, 304] on link "View All" at bounding box center [741, 305] width 20 height 6
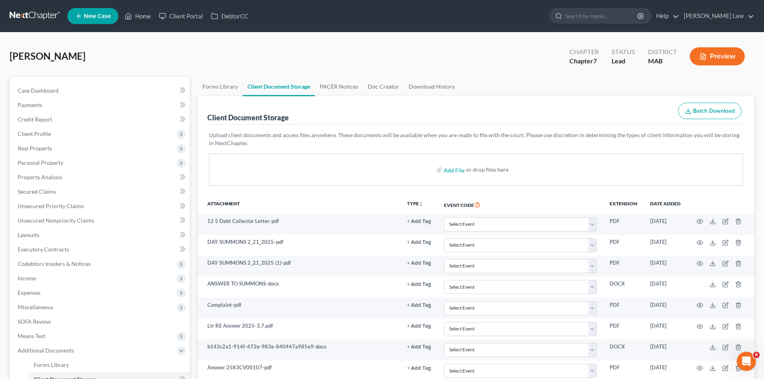
click at [23, 20] on link at bounding box center [35, 16] width 51 height 14
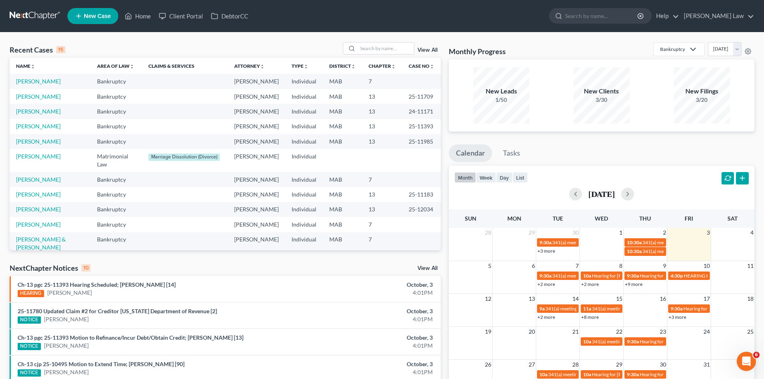
click at [405, 41] on div "Recent Cases 15 View All Name unfold_more expand_more expand_less Area of Law u…" at bounding box center [382, 297] width 764 height 530
click at [397, 44] on input "search" at bounding box center [386, 48] width 56 height 12
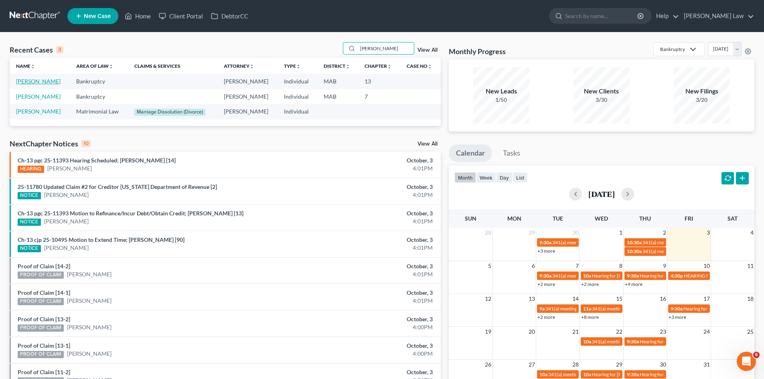
type input "[PERSON_NAME]"
click at [29, 83] on link "[PERSON_NAME]" at bounding box center [38, 81] width 45 height 7
select select "10"
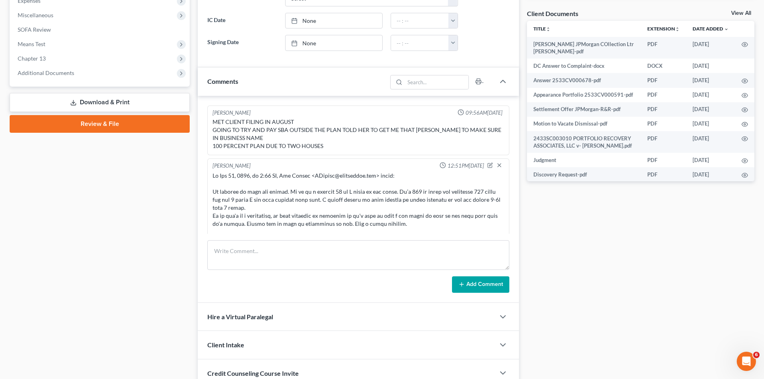
drag, startPoint x: 42, startPoint y: 201, endPoint x: 206, endPoint y: 202, distance: 164.0
click at [42, 201] on div "Case Dashboard Payments Invoices Payments Payments Credit Report Client Profile" at bounding box center [100, 100] width 188 height 631
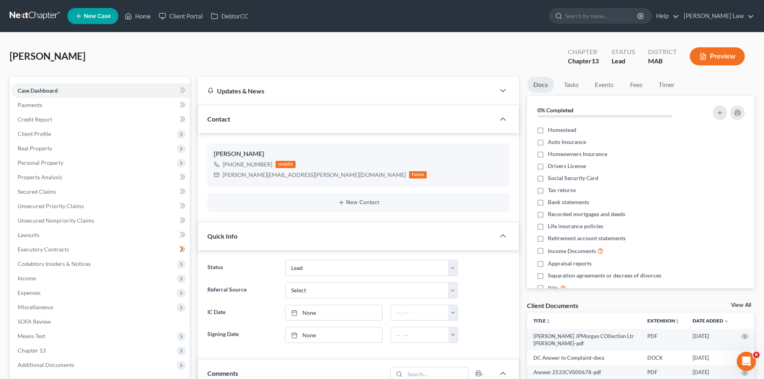
click at [743, 304] on link "View All" at bounding box center [741, 305] width 20 height 6
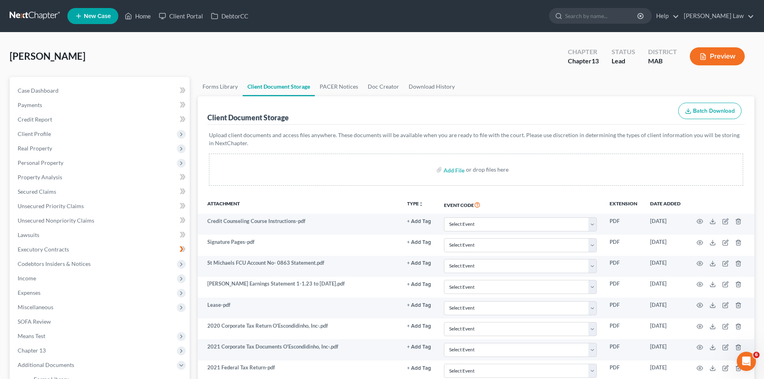
click at [26, 20] on link at bounding box center [35, 16] width 51 height 14
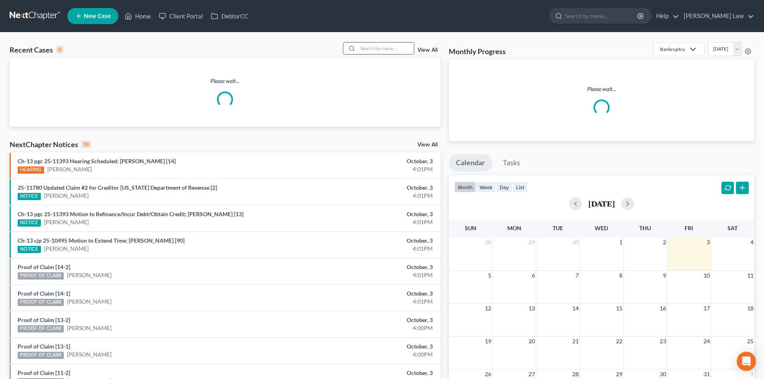
click at [381, 45] on input "search" at bounding box center [386, 48] width 56 height 12
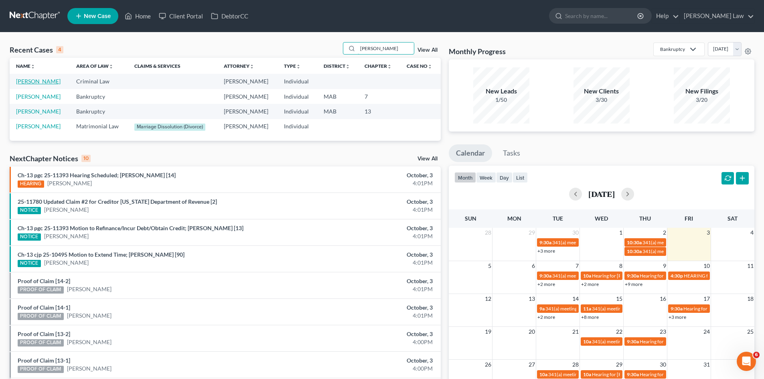
type input "[PERSON_NAME]"
click at [36, 81] on link "[PERSON_NAME]" at bounding box center [38, 81] width 45 height 7
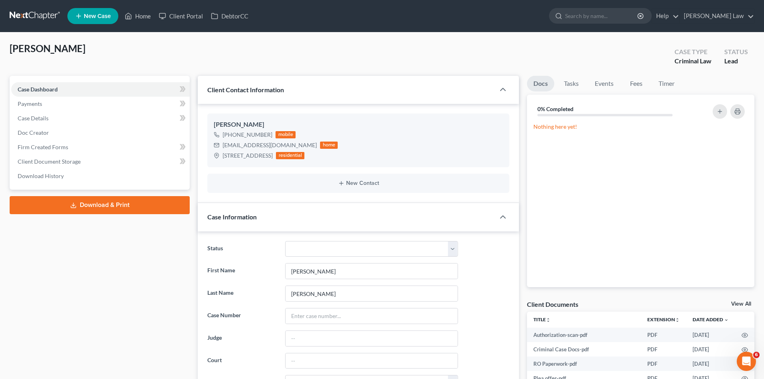
scroll to position [117, 0]
click at [746, 301] on link "View All" at bounding box center [741, 304] width 20 height 6
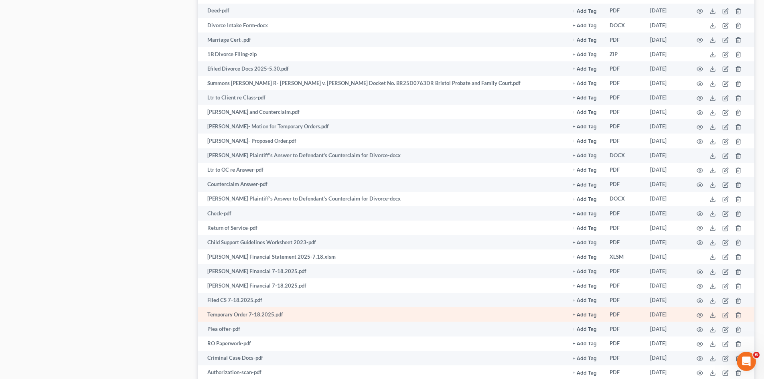
scroll to position [330, 0]
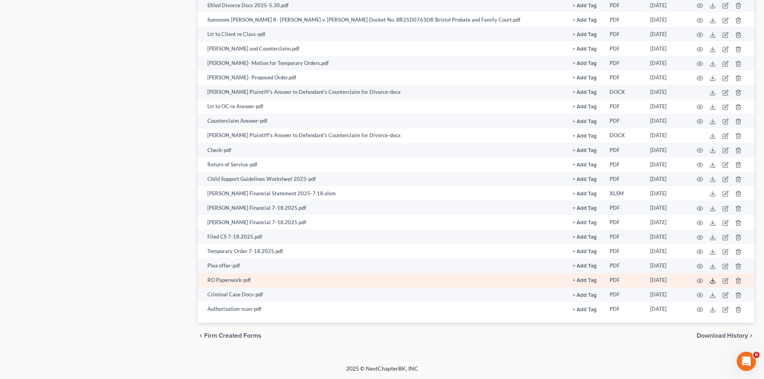
click at [710, 281] on icon at bounding box center [712, 280] width 6 height 6
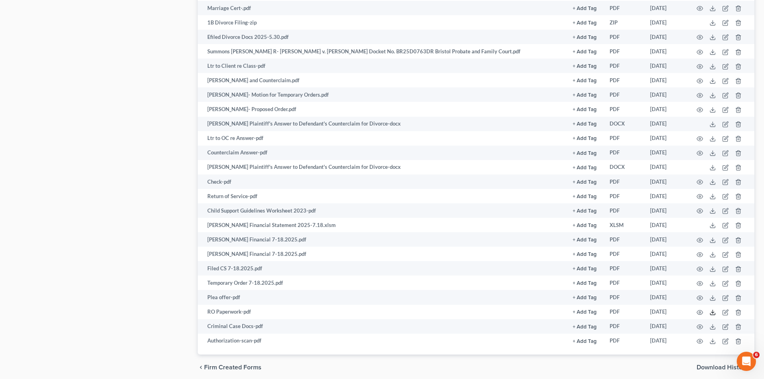
scroll to position [0, 0]
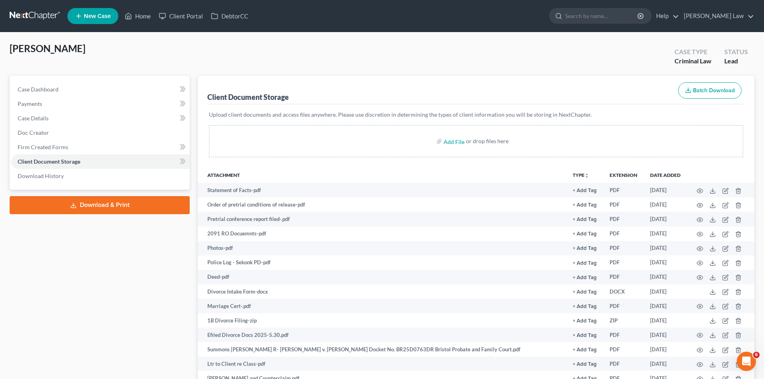
click at [35, 16] on link at bounding box center [35, 16] width 51 height 14
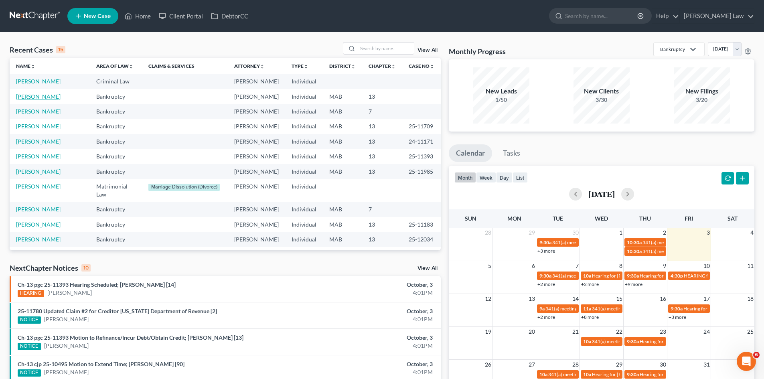
click at [53, 100] on link "[PERSON_NAME]" at bounding box center [38, 96] width 45 height 7
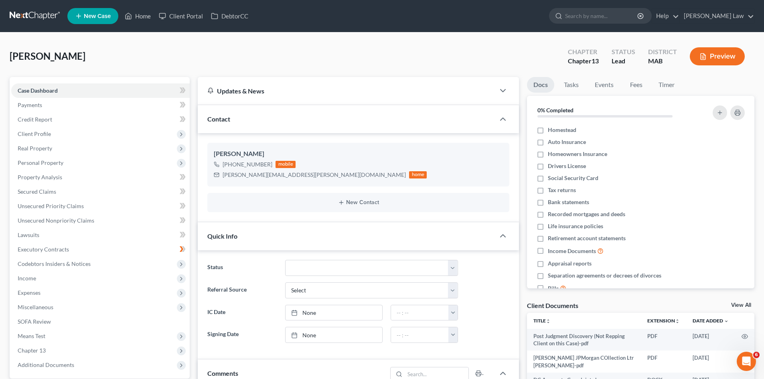
scroll to position [1249, 0]
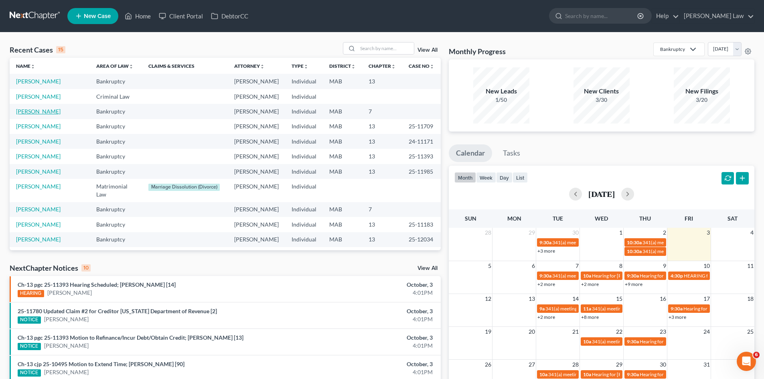
click at [44, 115] on link "[PERSON_NAME]" at bounding box center [38, 111] width 45 height 7
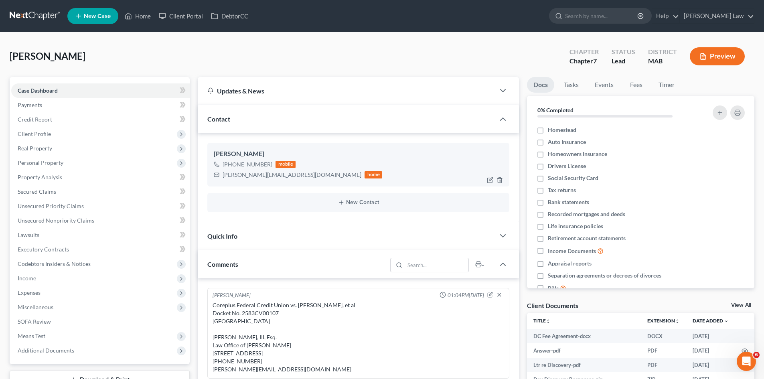
scroll to position [96, 0]
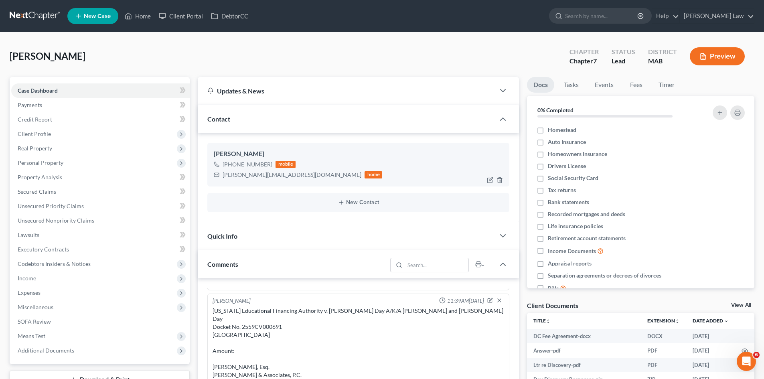
click at [260, 177] on div "[PERSON_NAME][EMAIL_ADDRESS][DOMAIN_NAME]" at bounding box center [292, 175] width 139 height 8
copy div "[PERSON_NAME][EMAIL_ADDRESS][DOMAIN_NAME]"
click at [741, 306] on link "View All" at bounding box center [741, 305] width 20 height 6
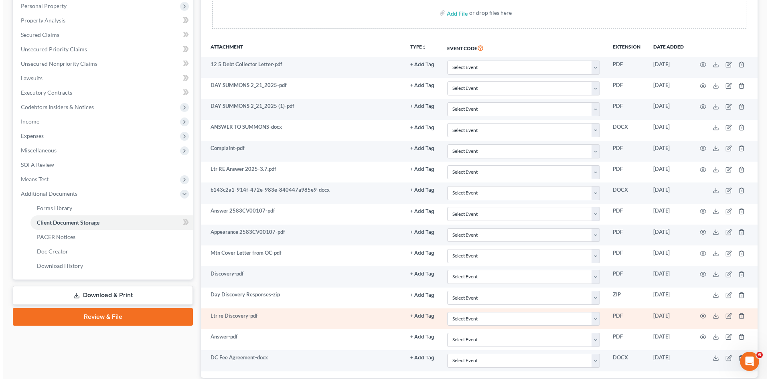
scroll to position [212, 0]
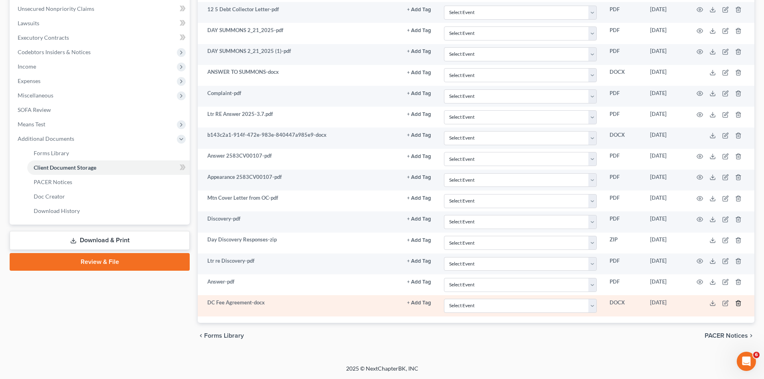
click at [740, 301] on icon "button" at bounding box center [738, 303] width 6 height 6
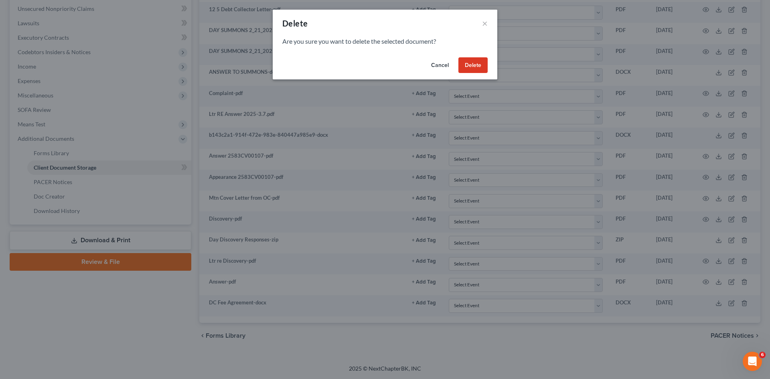
click at [484, 60] on button "Delete" at bounding box center [472, 65] width 29 height 16
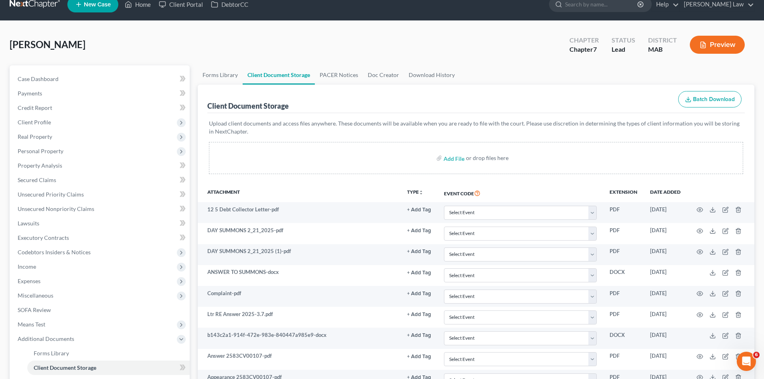
scroll to position [0, 0]
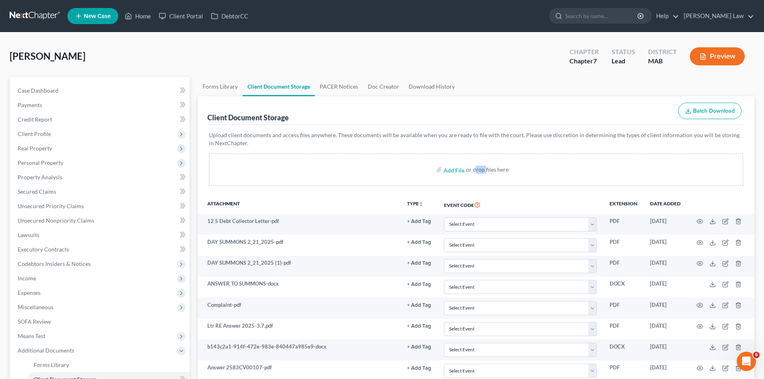
click at [477, 163] on div "Add File or drop files here" at bounding box center [476, 170] width 534 height 32
click at [31, 22] on link at bounding box center [35, 16] width 51 height 14
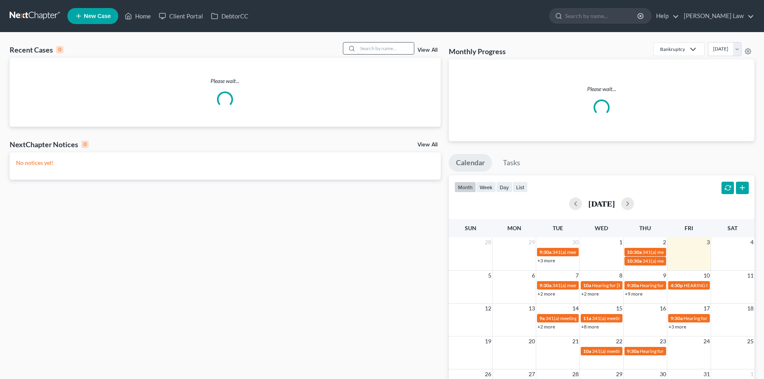
drag, startPoint x: 413, startPoint y: 45, endPoint x: 405, endPoint y: 47, distance: 8.3
click at [411, 45] on input "search" at bounding box center [386, 48] width 56 height 12
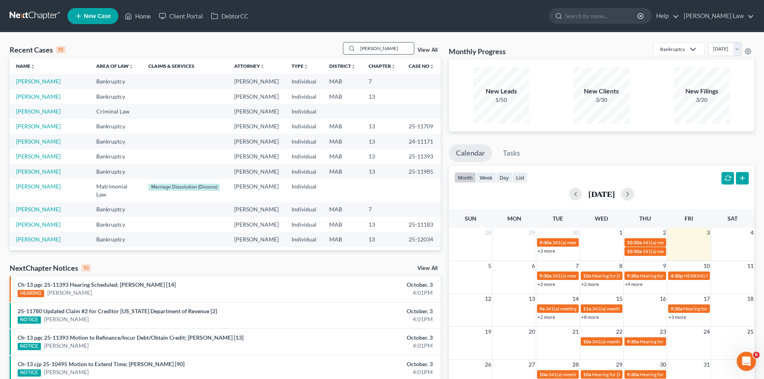
type input "[PERSON_NAME]"
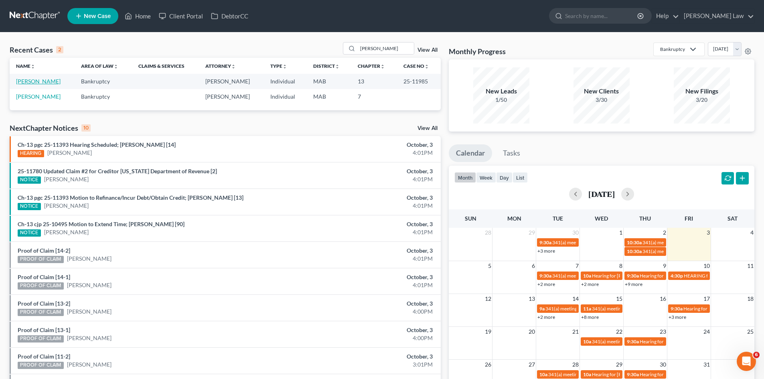
click at [53, 81] on link "[PERSON_NAME]" at bounding box center [38, 81] width 45 height 7
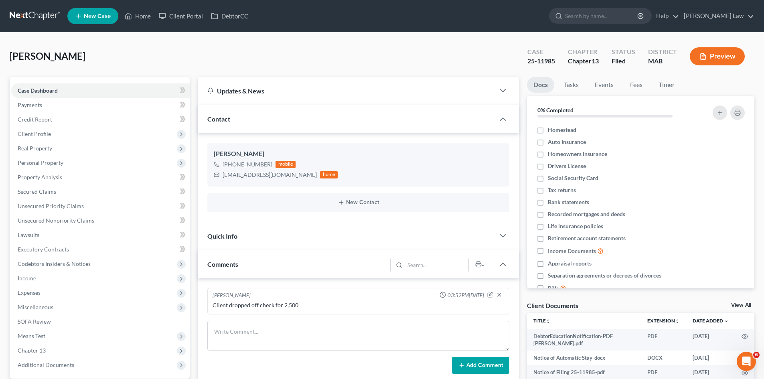
click at [735, 303] on link "View All" at bounding box center [741, 305] width 20 height 6
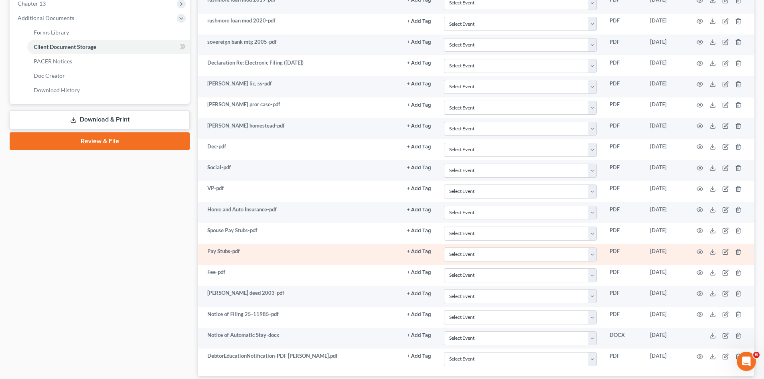
scroll to position [267, 0]
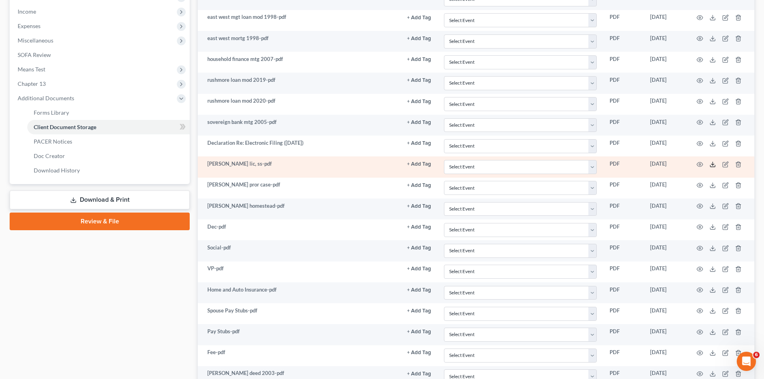
click at [712, 163] on line at bounding box center [712, 163] width 0 height 3
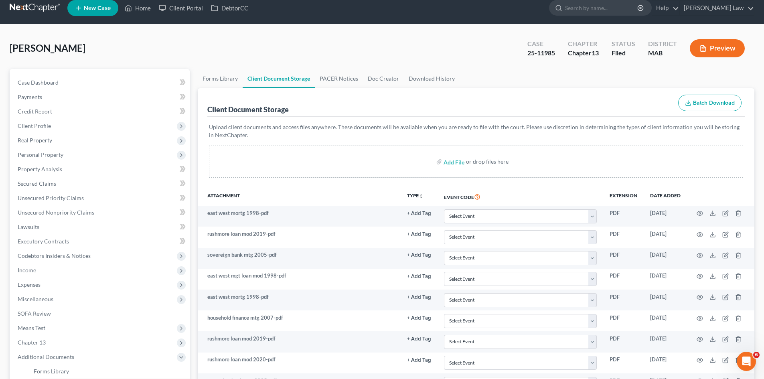
scroll to position [0, 0]
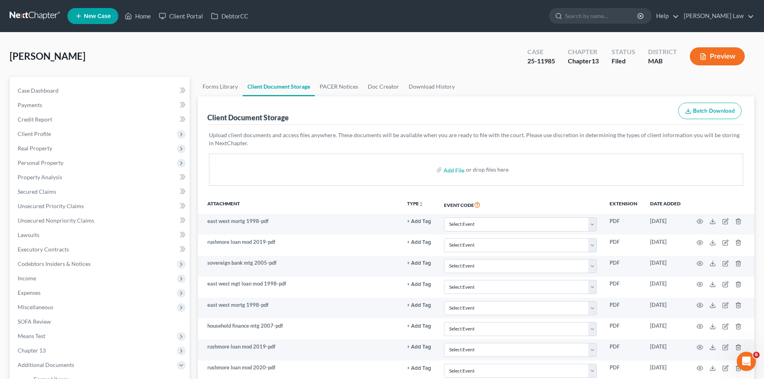
click at [36, 12] on link at bounding box center [35, 16] width 51 height 14
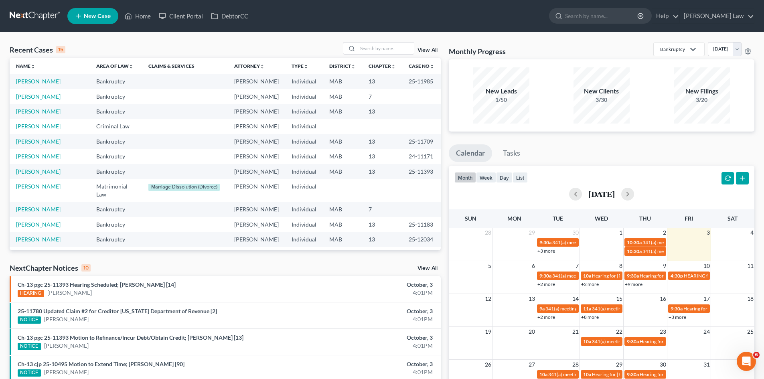
click at [37, 149] on td "[PERSON_NAME]" at bounding box center [50, 141] width 80 height 15
click at [40, 145] on link "[PERSON_NAME]" at bounding box center [38, 141] width 45 height 7
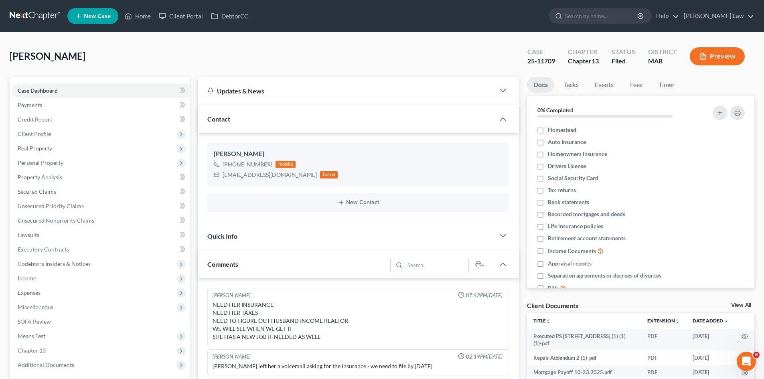
scroll to position [1054, 0]
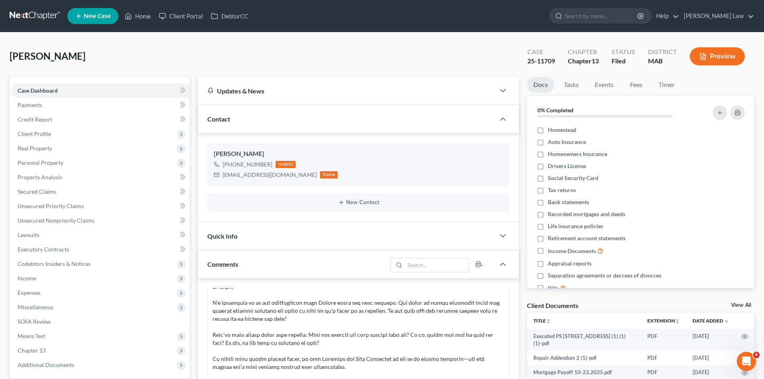
click at [48, 22] on link at bounding box center [35, 16] width 51 height 14
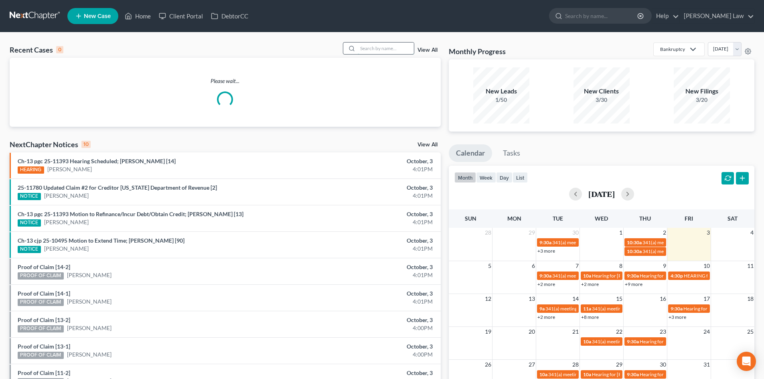
click at [389, 51] on input "search" at bounding box center [386, 48] width 56 height 12
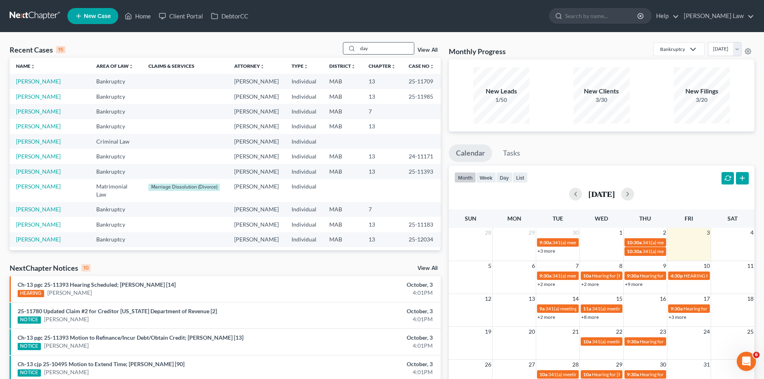
type input "day"
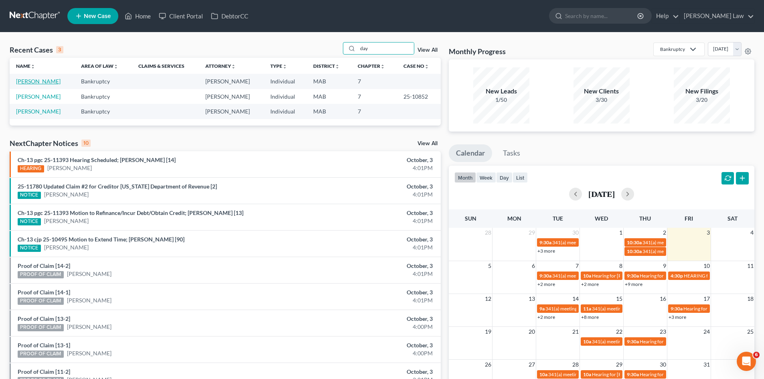
click at [24, 83] on link "[PERSON_NAME]" at bounding box center [38, 81] width 45 height 7
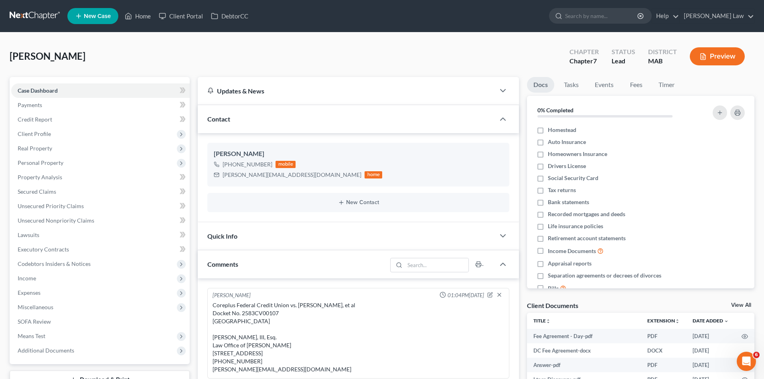
click at [742, 304] on link "View All" at bounding box center [741, 305] width 20 height 6
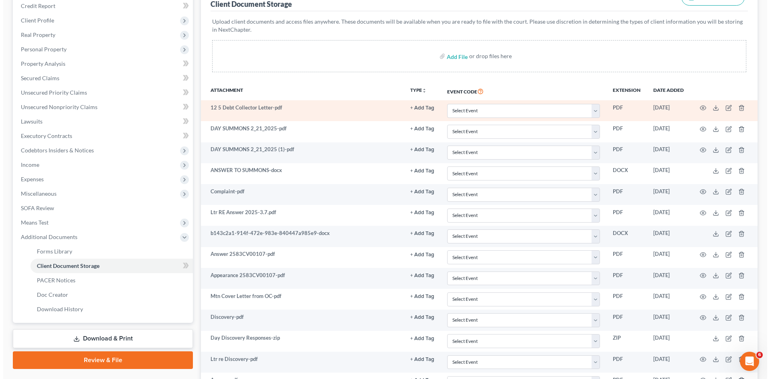
scroll to position [253, 0]
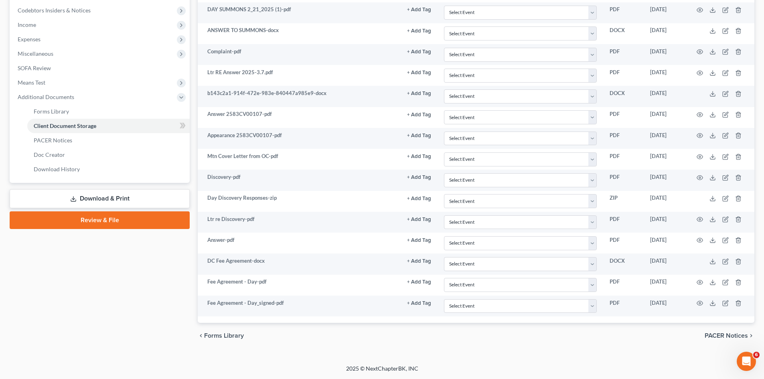
click at [653, 338] on div "chevron_left Forms Library PACER Notices chevron_right" at bounding box center [476, 336] width 556 height 26
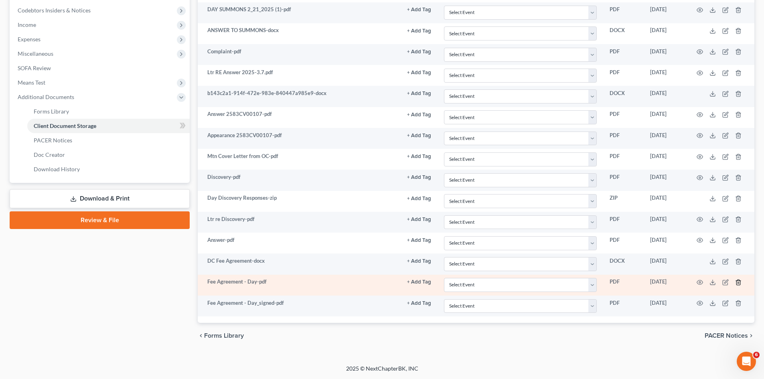
click at [741, 281] on icon "button" at bounding box center [738, 282] width 6 height 6
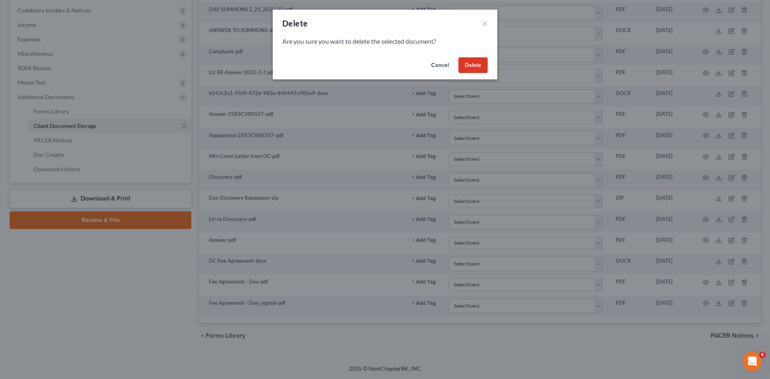
click at [471, 69] on button "Delete" at bounding box center [472, 65] width 29 height 16
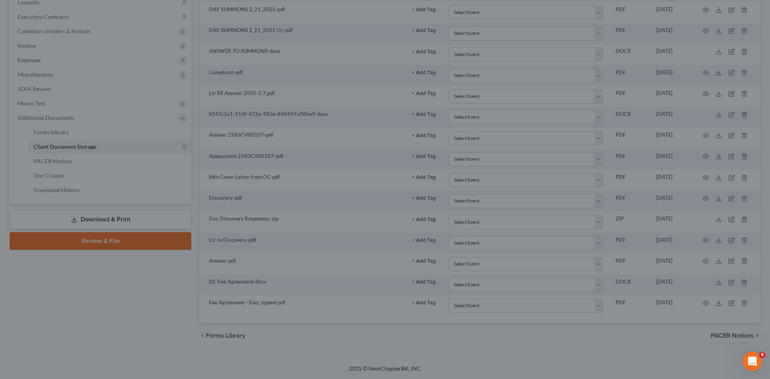
scroll to position [233, 0]
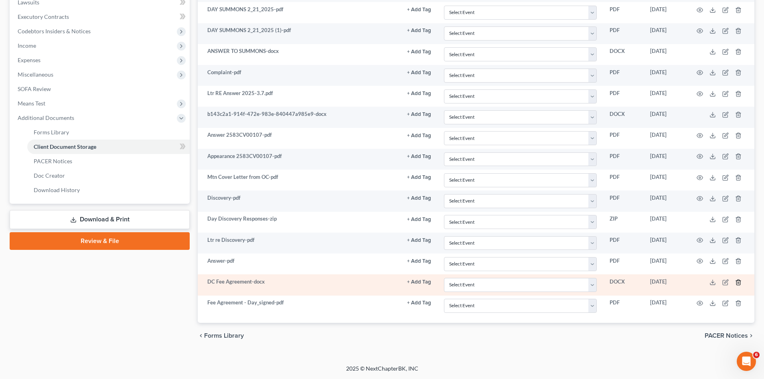
click at [737, 279] on icon "button" at bounding box center [738, 282] width 6 height 6
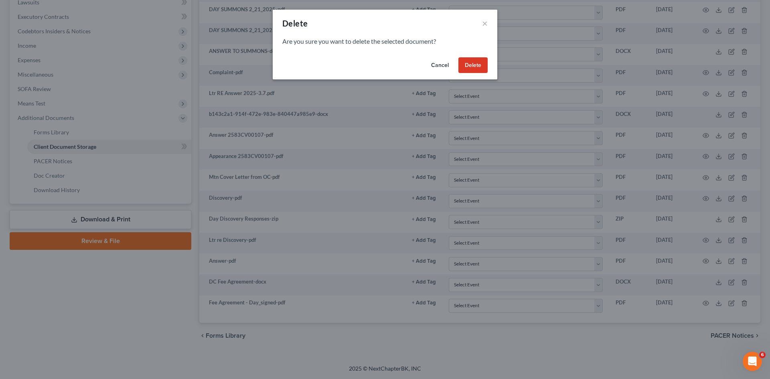
click at [484, 62] on button "Delete" at bounding box center [472, 65] width 29 height 16
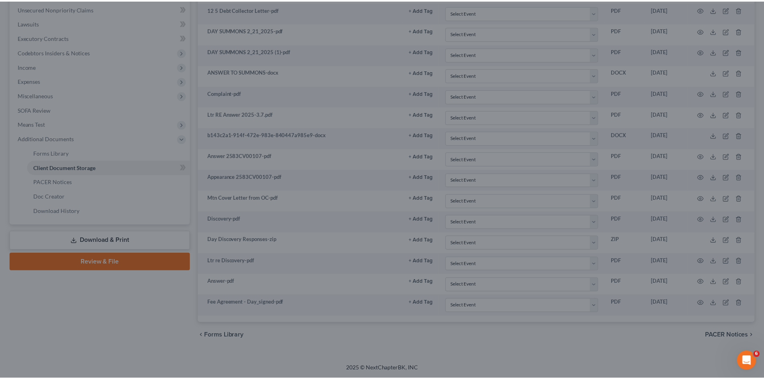
scroll to position [212, 0]
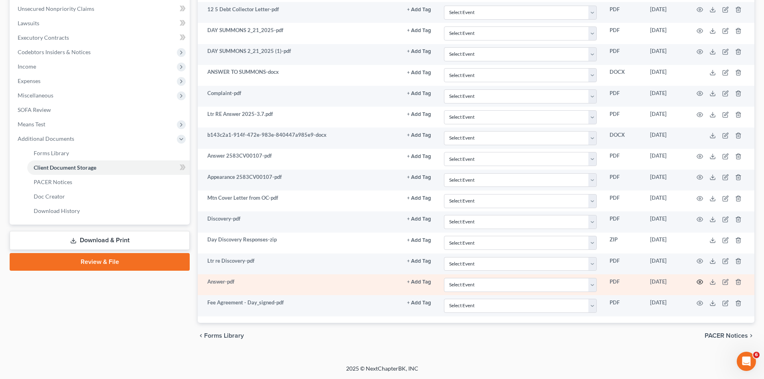
click at [699, 283] on circle "button" at bounding box center [700, 282] width 2 height 2
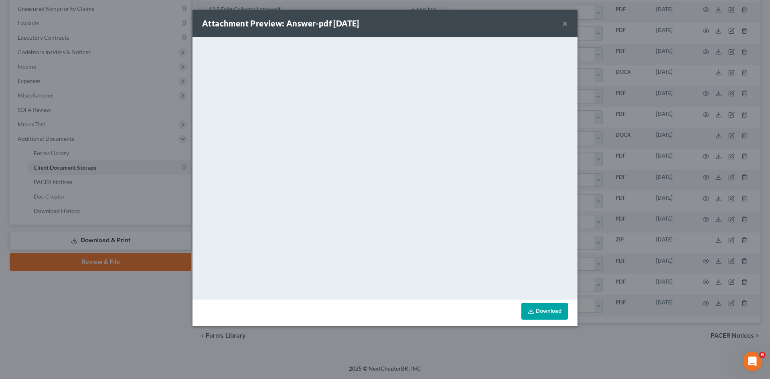
click at [593, 197] on div "Attachment Preview: Answer-pdf 09/29/2025 × <object ng-attr-data='https://nextc…" at bounding box center [385, 189] width 770 height 379
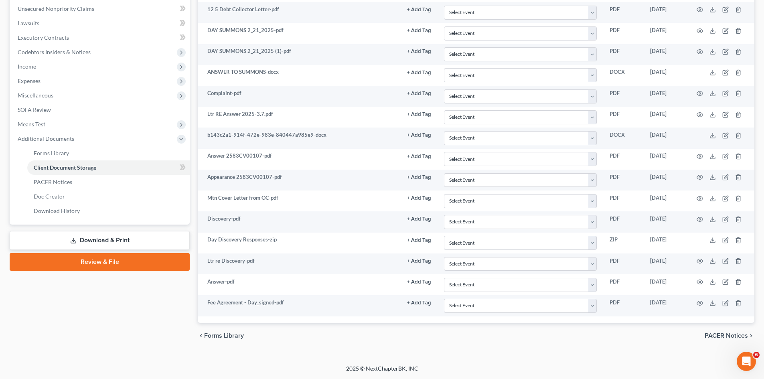
scroll to position [0, 0]
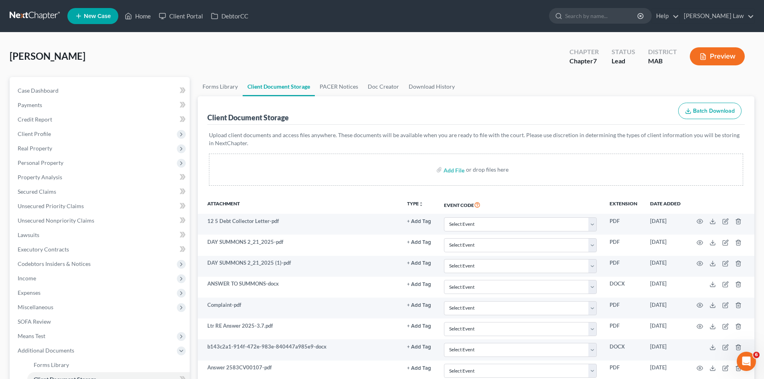
click at [23, 16] on link at bounding box center [35, 16] width 51 height 14
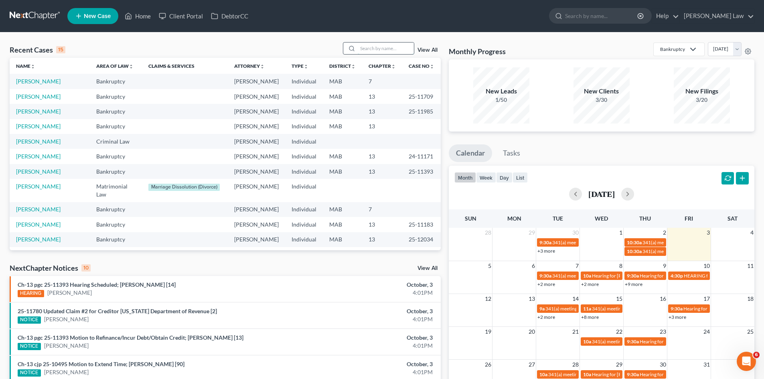
click at [384, 50] on input "search" at bounding box center [386, 48] width 56 height 12
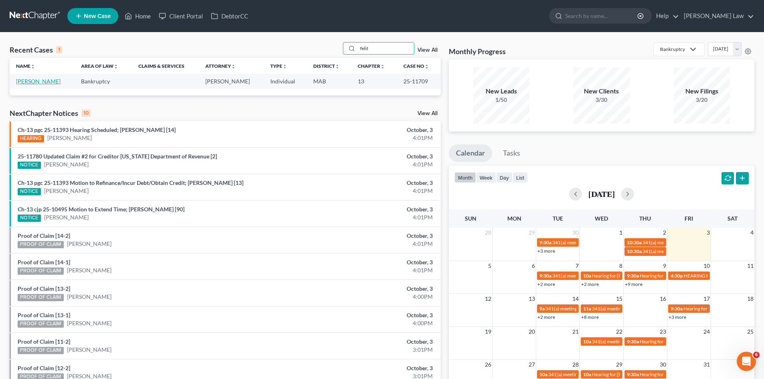
type input "felit"
click at [29, 85] on link "[PERSON_NAME]" at bounding box center [38, 81] width 45 height 7
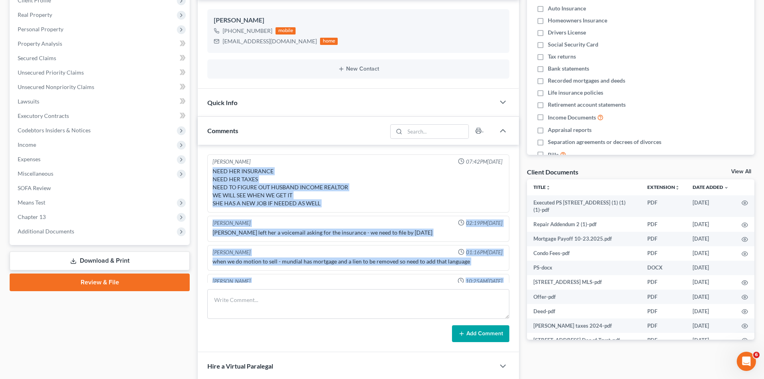
drag, startPoint x: 283, startPoint y: 270, endPoint x: 202, endPoint y: 170, distance: 128.6
click at [202, 170] on div "[PERSON_NAME] 07:42PM[DATE] NEED HER INSURANCE NEED HER TAXES NEED TO FIGURE OU…" at bounding box center [358, 248] width 321 height 207
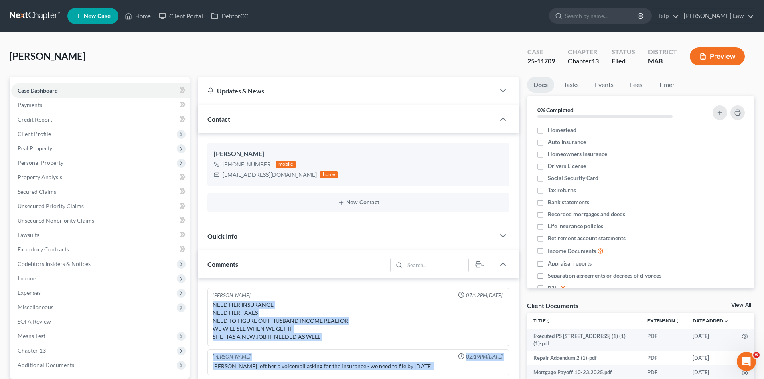
click at [35, 15] on link at bounding box center [35, 16] width 51 height 14
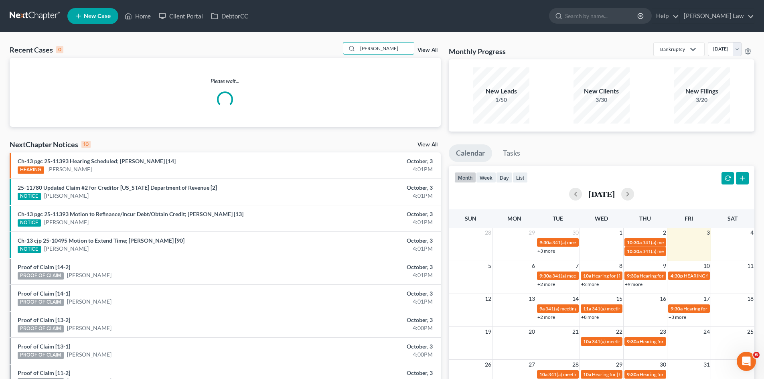
type input "cohen"
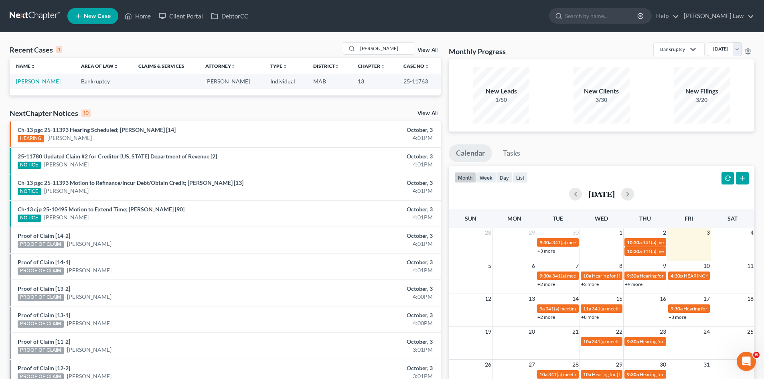
click at [32, 76] on td "Cohen, Bruce" at bounding box center [42, 81] width 65 height 15
click at [36, 77] on td "Cohen, Bruce" at bounding box center [42, 81] width 65 height 15
click at [37, 78] on link "Cohen, Bruce" at bounding box center [38, 81] width 45 height 7
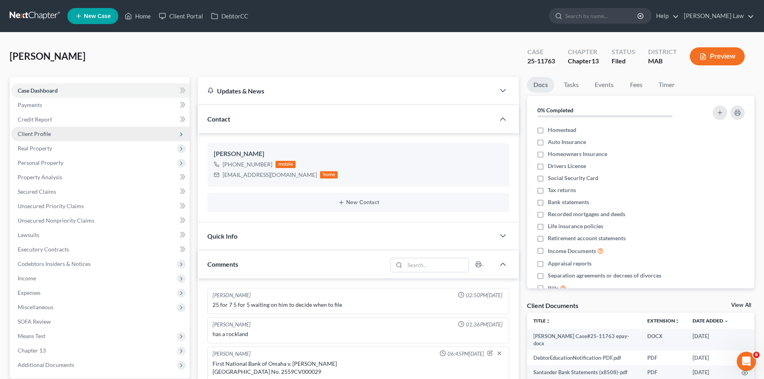
click at [43, 137] on span "Client Profile" at bounding box center [34, 133] width 33 height 7
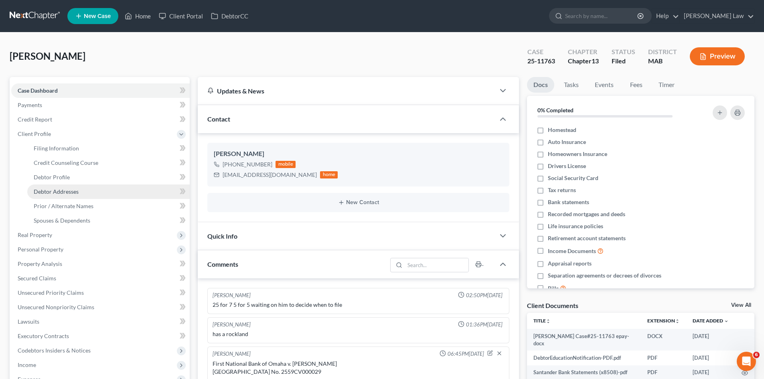
scroll to position [242, 0]
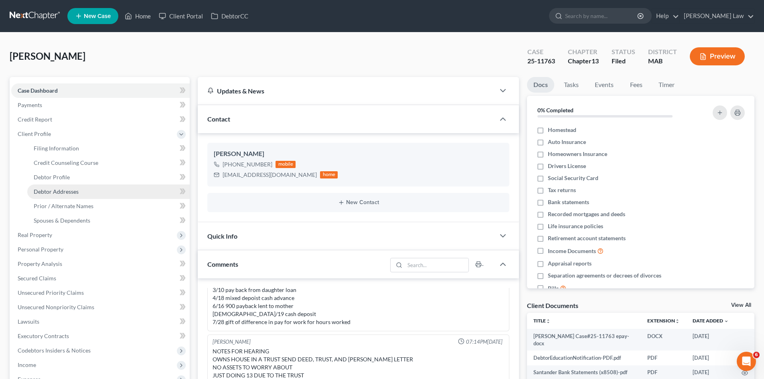
click at [59, 196] on link "Debtor Addresses" at bounding box center [108, 191] width 162 height 14
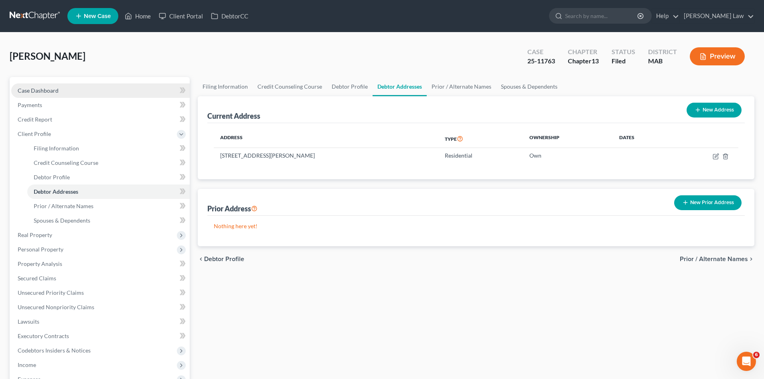
click at [121, 90] on link "Case Dashboard" at bounding box center [100, 90] width 178 height 14
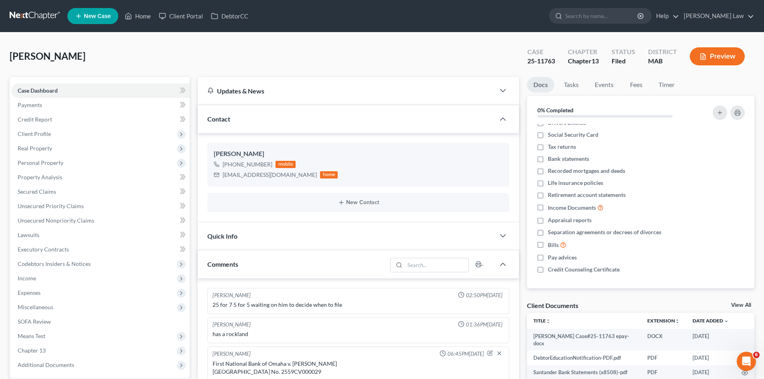
scroll to position [242, 0]
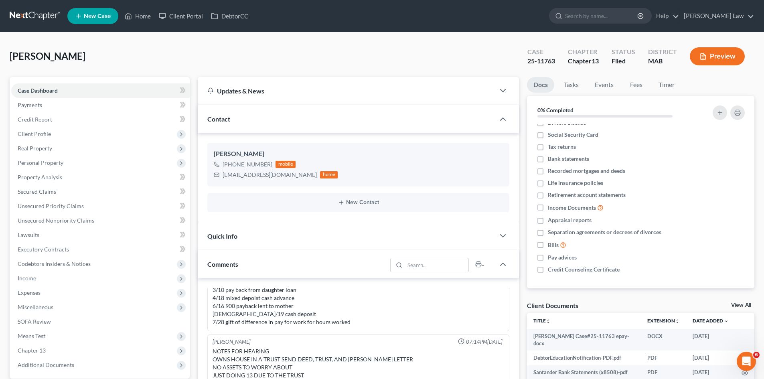
click at [737, 302] on link "View All" at bounding box center [741, 305] width 20 height 6
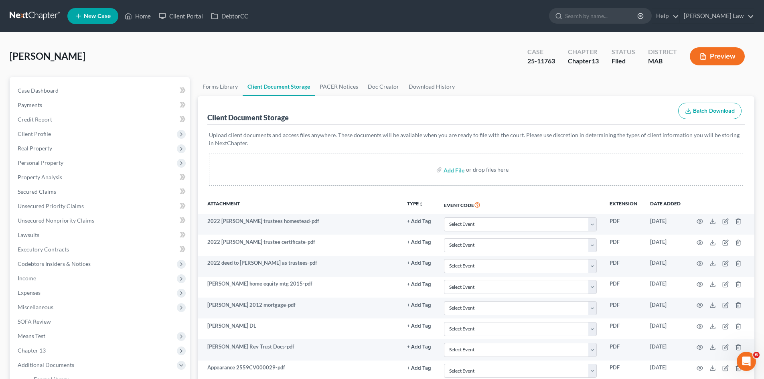
scroll to position [134, 0]
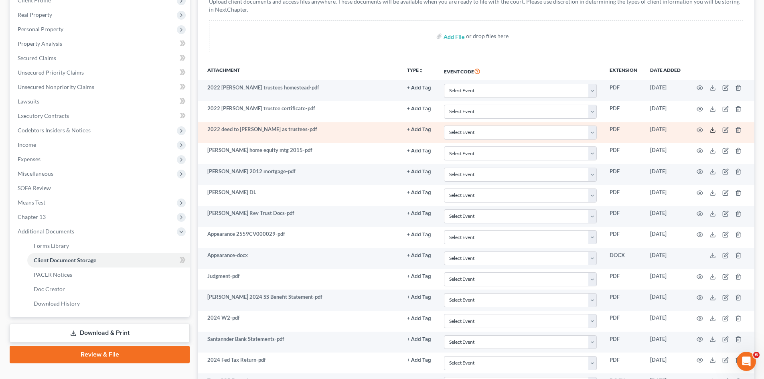
click at [713, 129] on polyline at bounding box center [712, 129] width 3 height 1
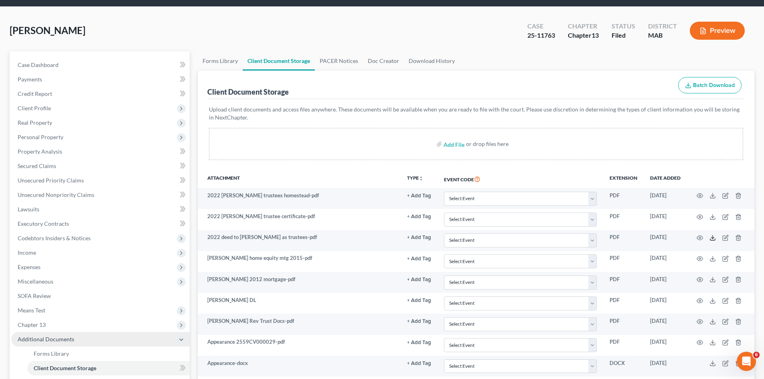
scroll to position [200, 0]
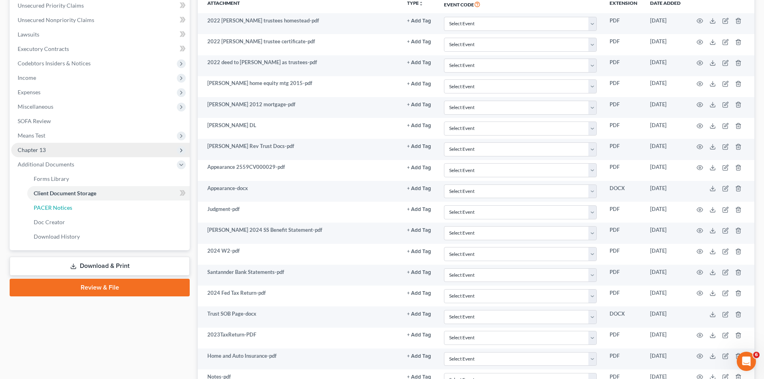
drag, startPoint x: 56, startPoint y: 206, endPoint x: 111, endPoint y: 207, distance: 54.5
click at [56, 206] on span "PACER Notices" at bounding box center [53, 207] width 38 height 7
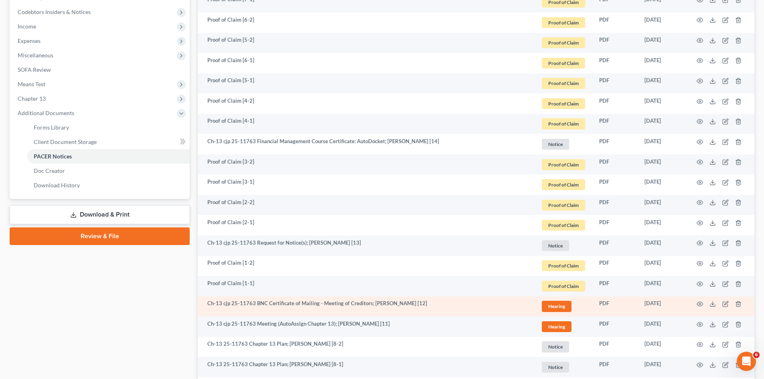
scroll to position [489, 0]
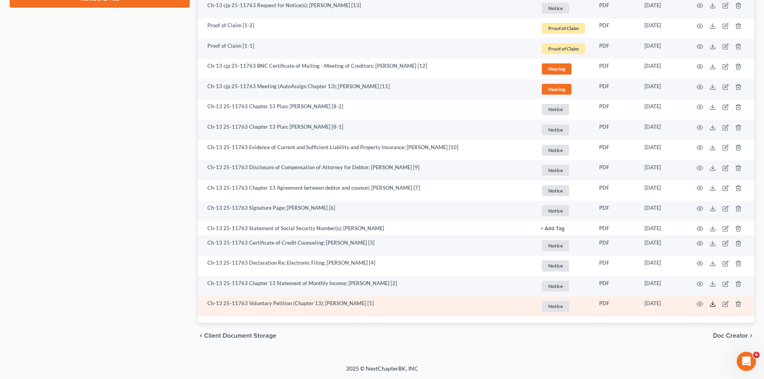
click at [714, 302] on icon at bounding box center [712, 304] width 6 height 6
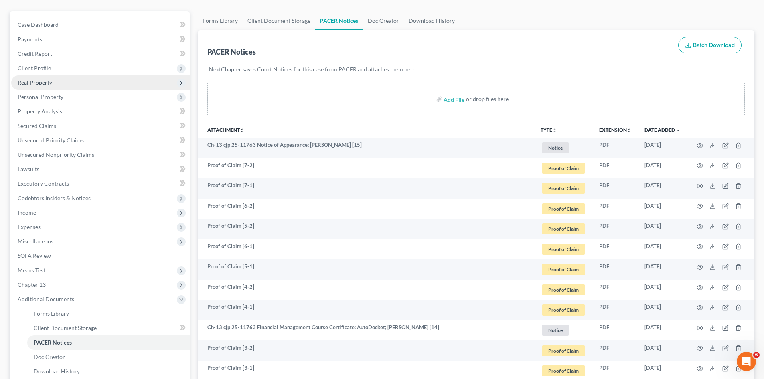
scroll to position [0, 0]
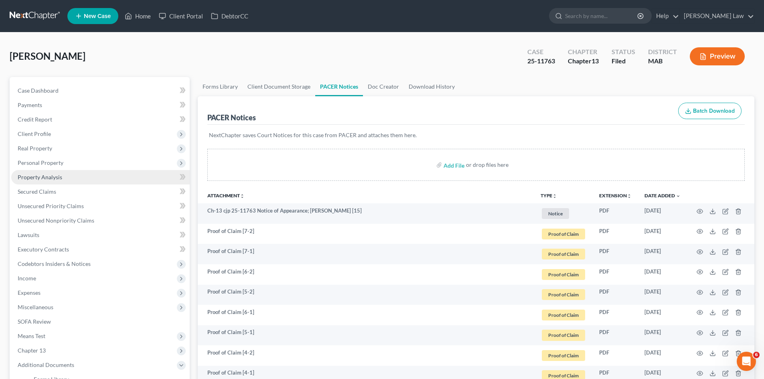
click at [34, 177] on span "Property Analysis" at bounding box center [40, 177] width 45 height 7
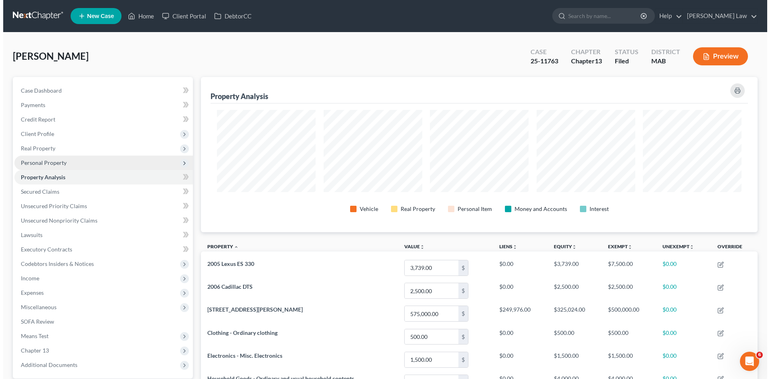
scroll to position [155, 556]
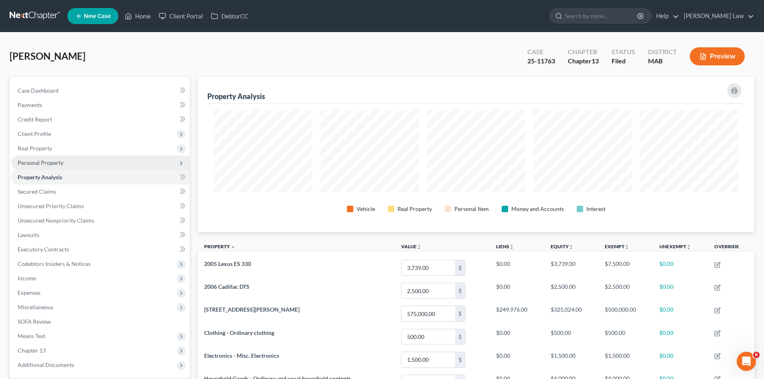
click at [37, 164] on span "Personal Property" at bounding box center [41, 162] width 46 height 7
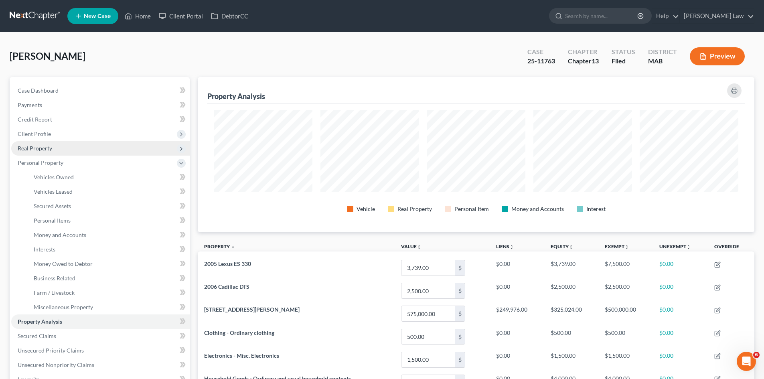
click at [34, 151] on span "Real Property" at bounding box center [35, 148] width 34 height 7
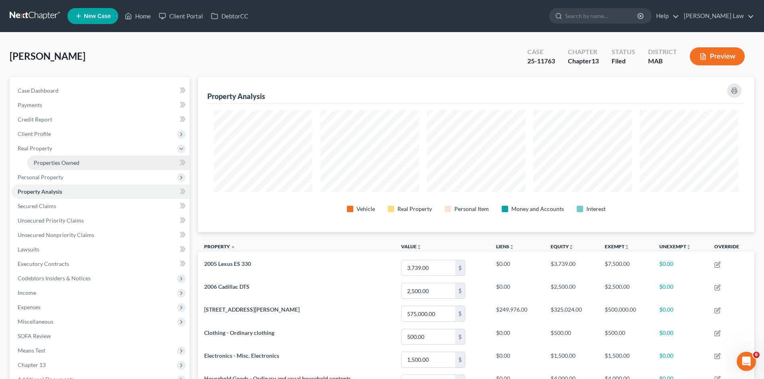
click at [45, 167] on link "Properties Owned" at bounding box center [108, 163] width 162 height 14
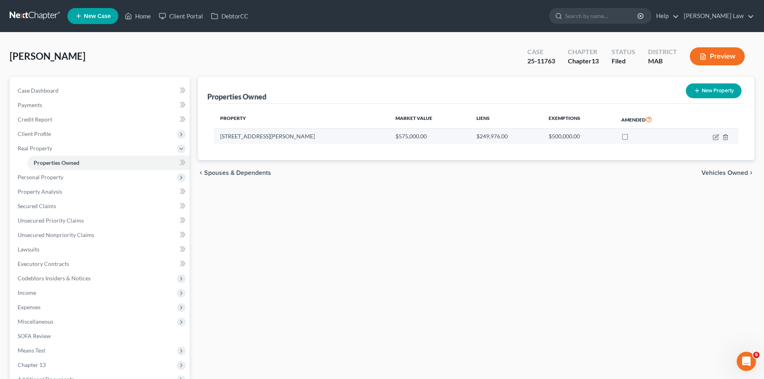
click at [711, 136] on td at bounding box center [712, 136] width 52 height 15
click at [714, 136] on icon "button" at bounding box center [715, 137] width 6 height 6
select select "22"
select select "3"
select select "7"
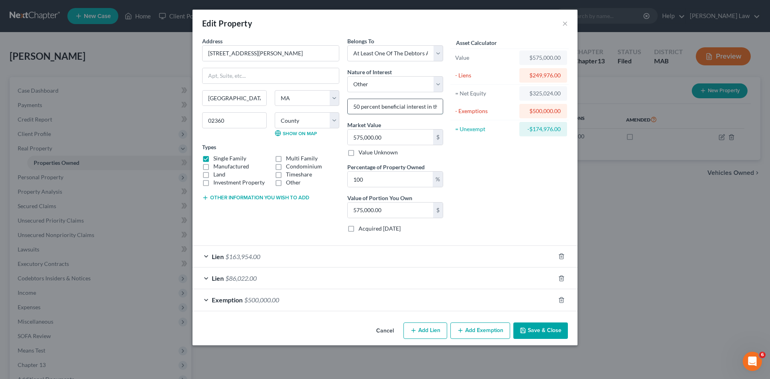
click at [426, 113] on input "50 percent beneficial interest in the Cohen Family Living Trust" at bounding box center [395, 106] width 95 height 15
click at [425, 113] on input "50 percent beneficial interest in the Cohen Family Living Trust" at bounding box center [395, 106] width 95 height 15
click at [371, 105] on input "50 percent beneficial interest in the Cohen Family Living Trust" at bounding box center [395, 106] width 95 height 15
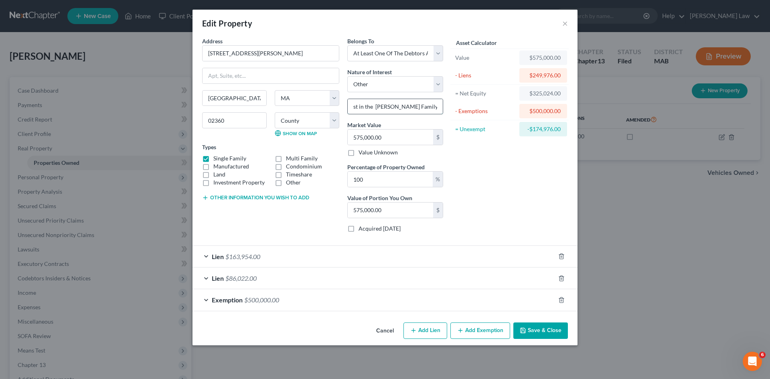
click at [372, 105] on input "50 percent beneficial interest in the Cohen Family Living Trust" at bounding box center [395, 106] width 95 height 15
click at [374, 105] on input "50 percent beneficial interest in the Cohen Family Living Trust" at bounding box center [395, 106] width 95 height 15
click at [389, 103] on input "50 percent beneficial interest in the Cohen Family Living Trust" at bounding box center [395, 106] width 95 height 15
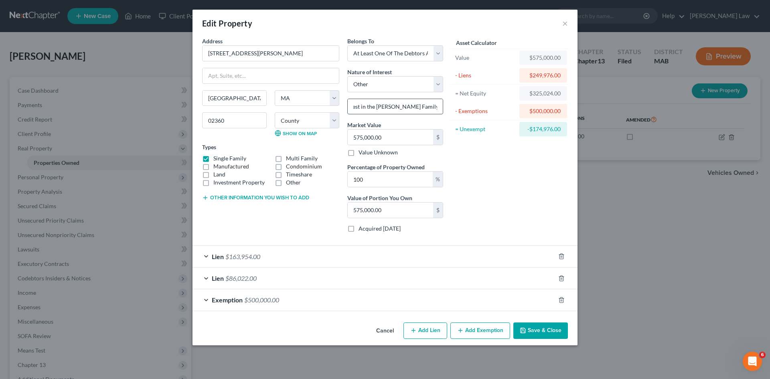
click at [389, 103] on input "50 percent beneficial interest in the Cohen Family Living Trust" at bounding box center [395, 106] width 95 height 15
click at [417, 105] on input "50 percent beneficial interest in the Cohen Family Living Trust" at bounding box center [395, 106] width 95 height 15
type input "50 percent beneficial interest in the Cohen Family Living Trust"
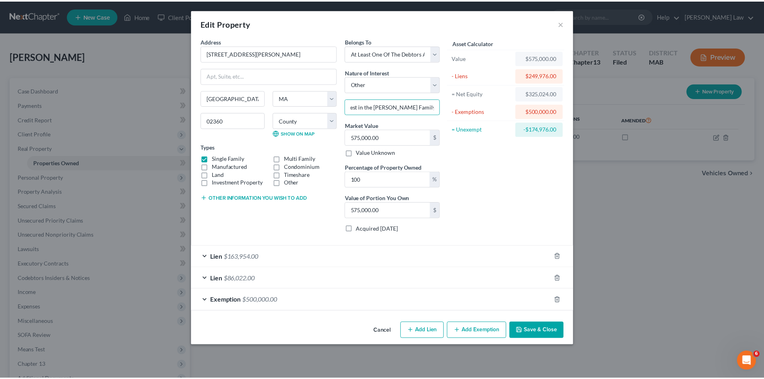
scroll to position [0, 0]
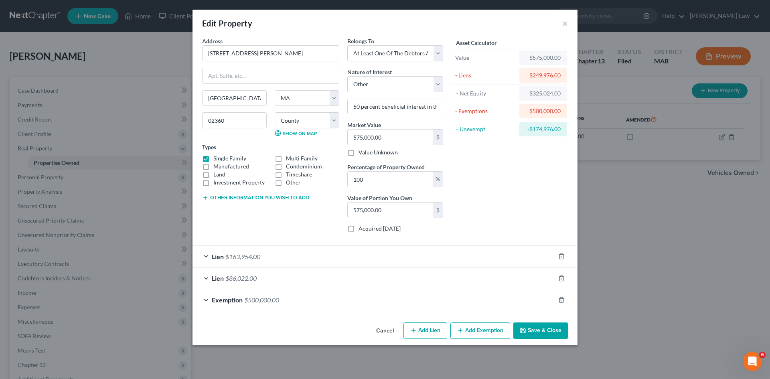
click at [393, 325] on button "Cancel" at bounding box center [385, 331] width 30 height 16
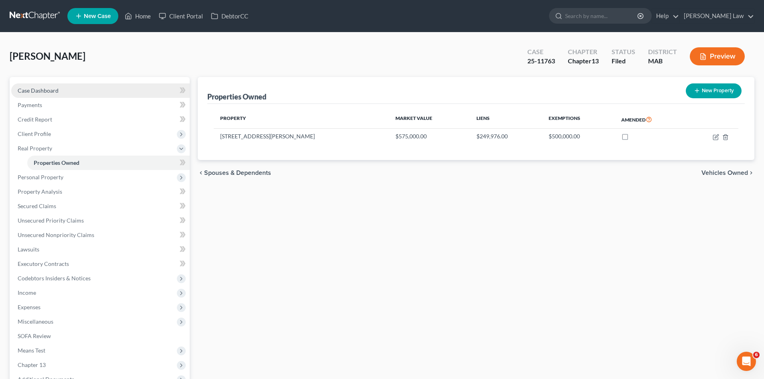
click at [110, 88] on link "Case Dashboard" at bounding box center [100, 90] width 178 height 14
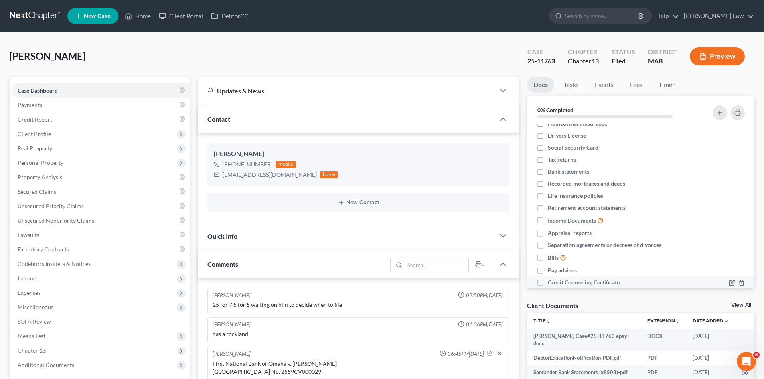
scroll to position [43, 0]
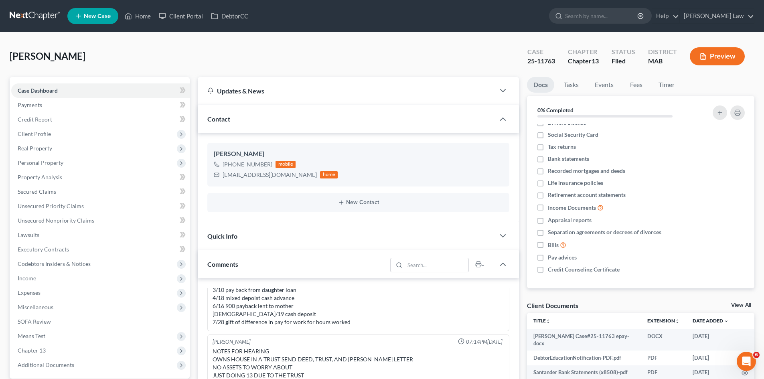
click at [739, 305] on link "View All" at bounding box center [741, 305] width 20 height 6
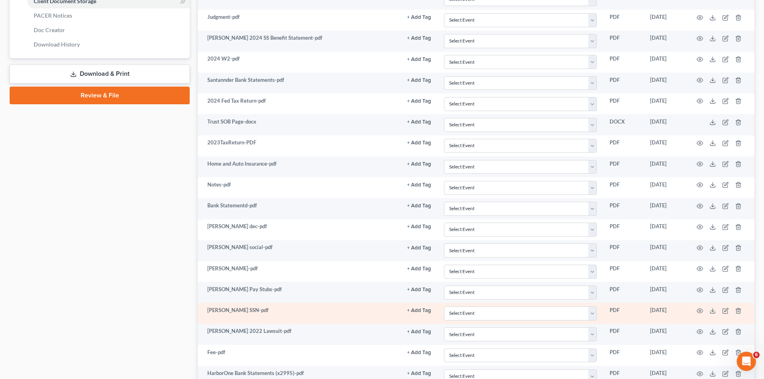
scroll to position [367, 0]
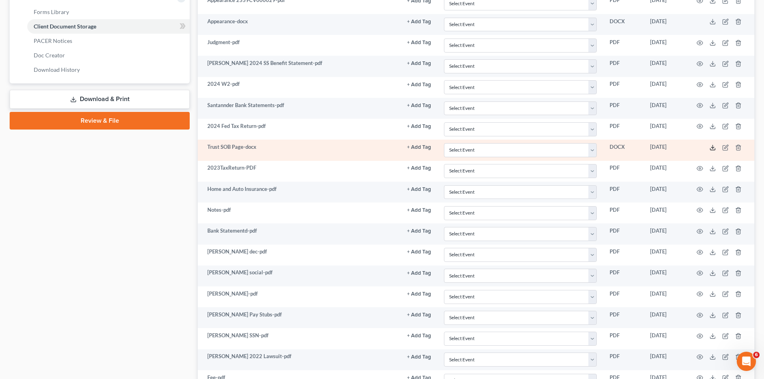
click at [712, 148] on polyline at bounding box center [712, 147] width 3 height 1
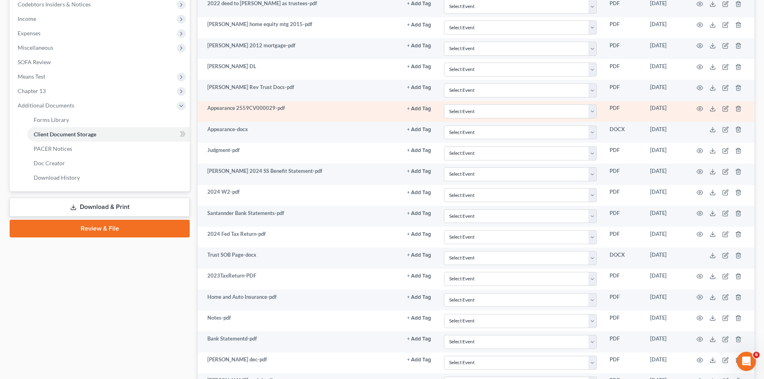
scroll to position [234, 0]
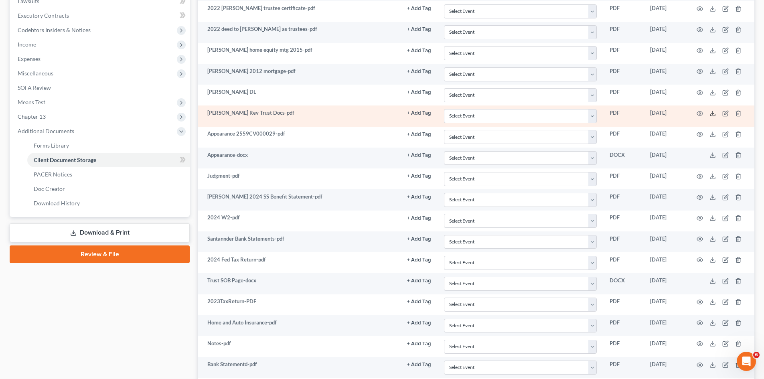
click at [711, 113] on polyline at bounding box center [712, 113] width 3 height 1
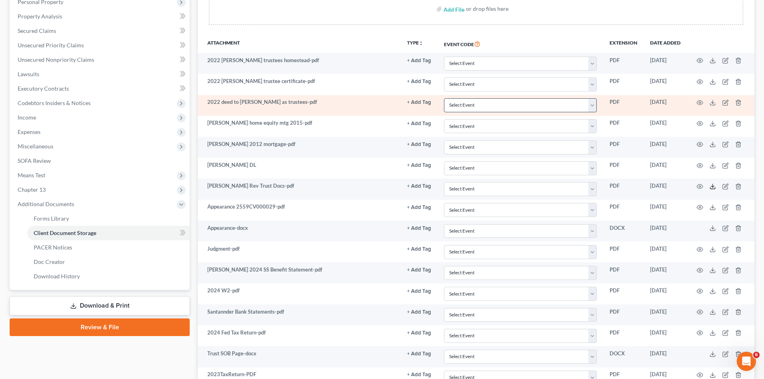
scroll to position [100, 0]
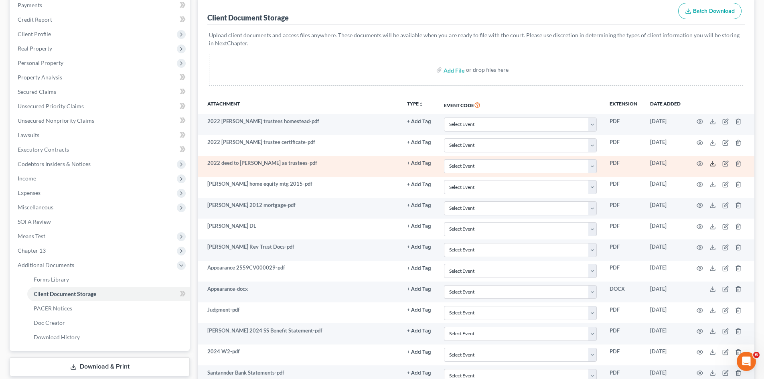
click at [714, 164] on icon at bounding box center [712, 163] width 6 height 6
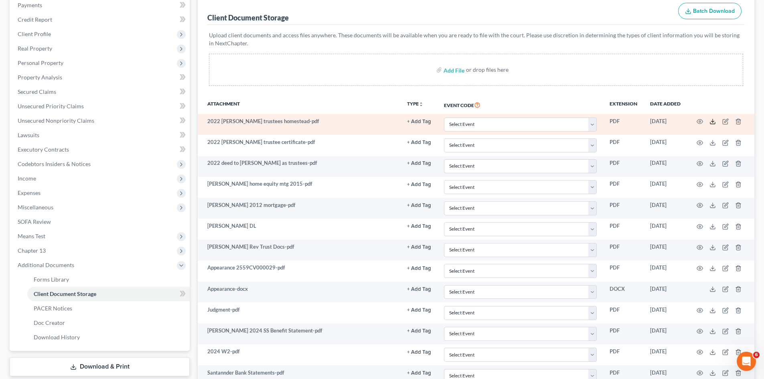
click at [712, 122] on icon at bounding box center [712, 121] width 6 height 6
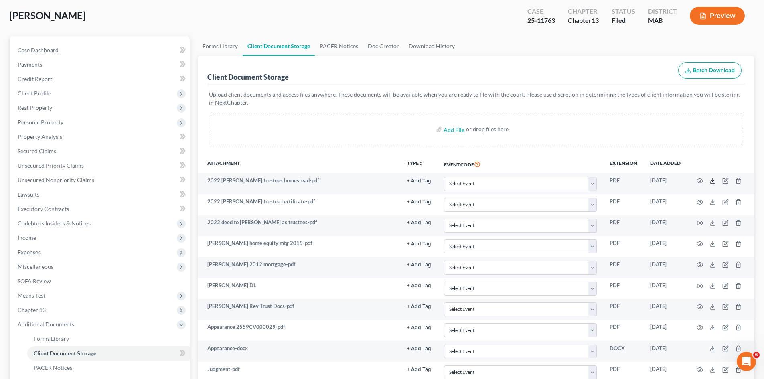
scroll to position [0, 0]
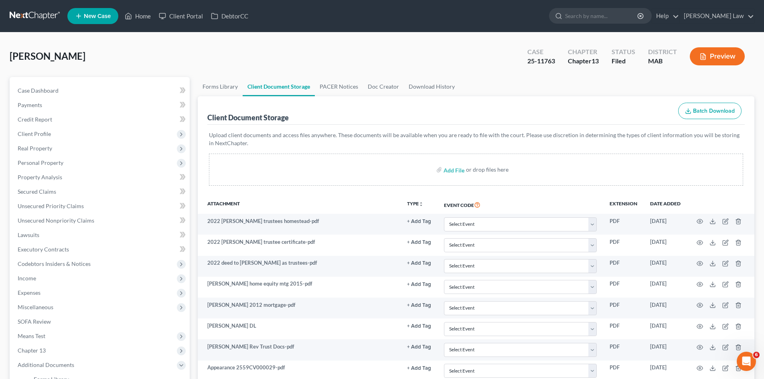
click at [27, 57] on span "Cohen, Bruce" at bounding box center [48, 56] width 76 height 12
copy span "Cohen"
click at [530, 60] on div "25-11763" at bounding box center [541, 61] width 28 height 9
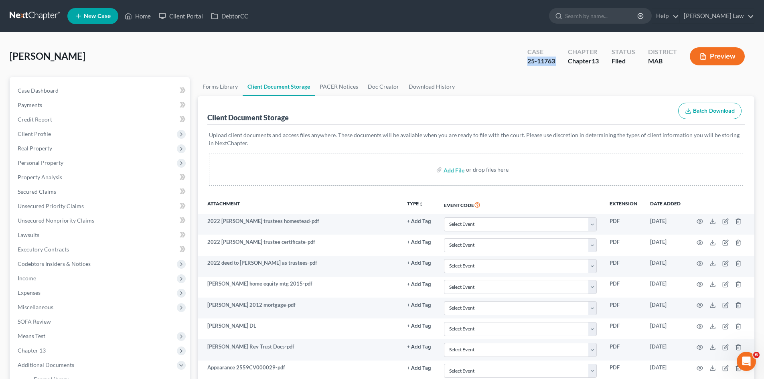
click at [530, 60] on div "25-11763" at bounding box center [541, 61] width 28 height 9
copy div "25-11763"
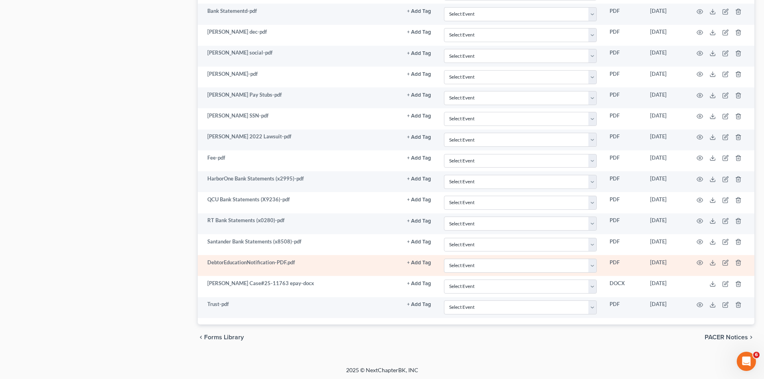
scroll to position [589, 0]
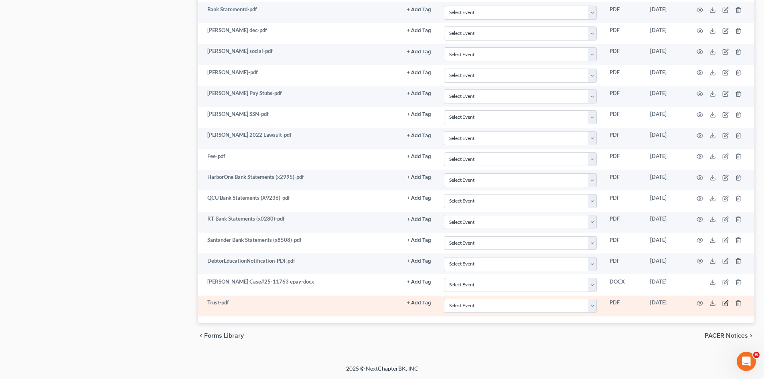
click at [726, 301] on icon "button" at bounding box center [725, 303] width 6 height 6
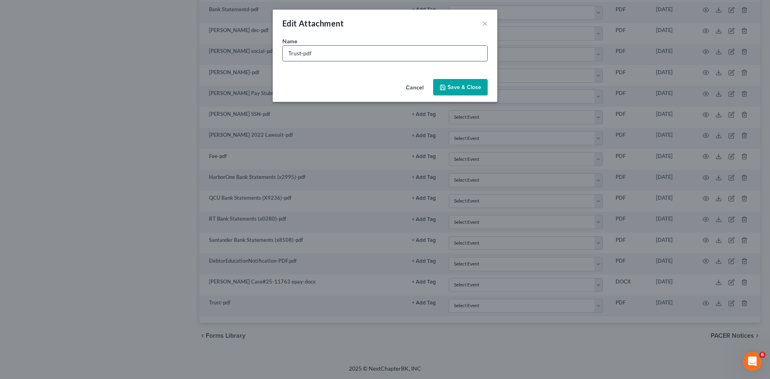
click at [333, 46] on input "Trust-pdf" at bounding box center [385, 53] width 204 height 15
drag, startPoint x: 327, startPoint y: 56, endPoint x: 300, endPoint y: 55, distance: 26.9
click at [300, 55] on input "Trust-pdf" at bounding box center [385, 53] width 204 height 15
type input "Trust w/ SOB Page -pdf"
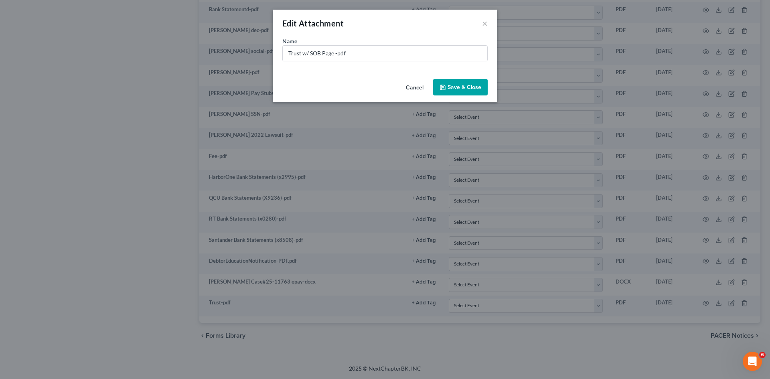
drag, startPoint x: 447, startPoint y: 79, endPoint x: 454, endPoint y: 94, distance: 16.7
click at [454, 94] on div "Cancel Save & Close" at bounding box center [385, 89] width 225 height 26
click at [454, 94] on button "Save & Close" at bounding box center [460, 87] width 55 height 17
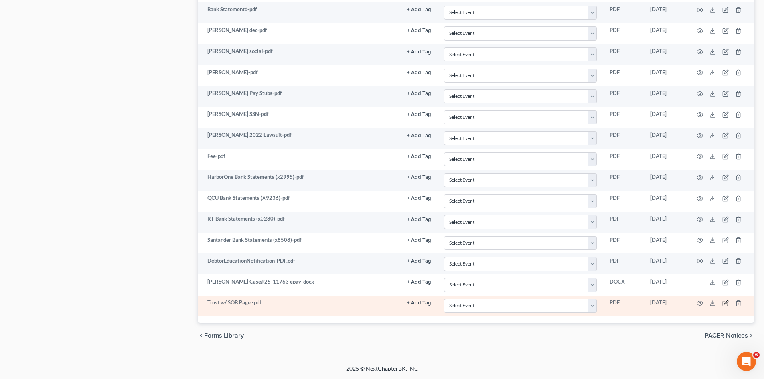
click at [724, 303] on icon "button" at bounding box center [725, 303] width 6 height 6
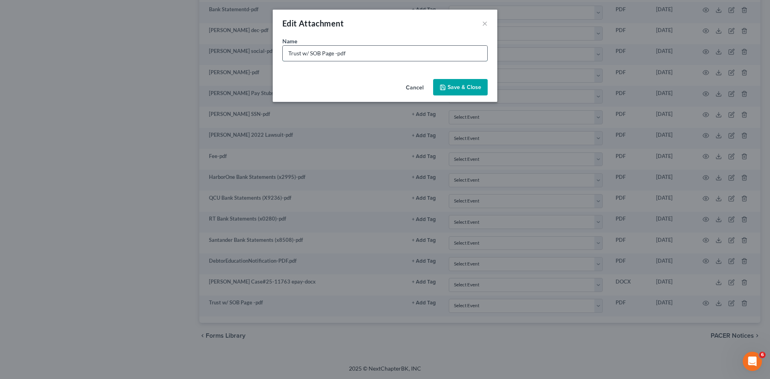
click at [306, 55] on input "Trust w/ SOB Page -pdf" at bounding box center [385, 53] width 204 height 15
type input "Trust with SOB Page -pdf"
click at [448, 89] on span "Save & Close" at bounding box center [464, 87] width 34 height 7
